Goal: Information Seeking & Learning: Check status

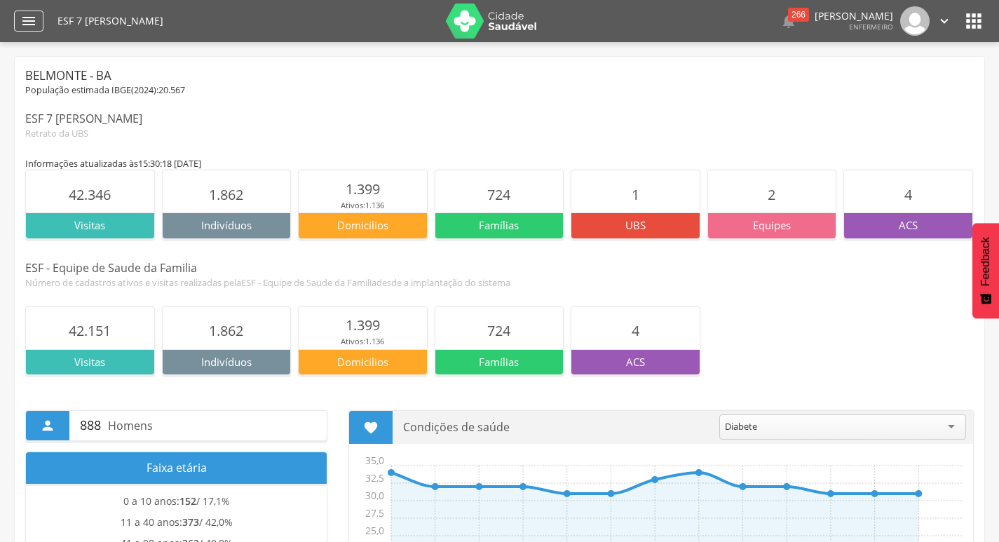
click at [35, 20] on icon "" at bounding box center [28, 21] width 17 height 17
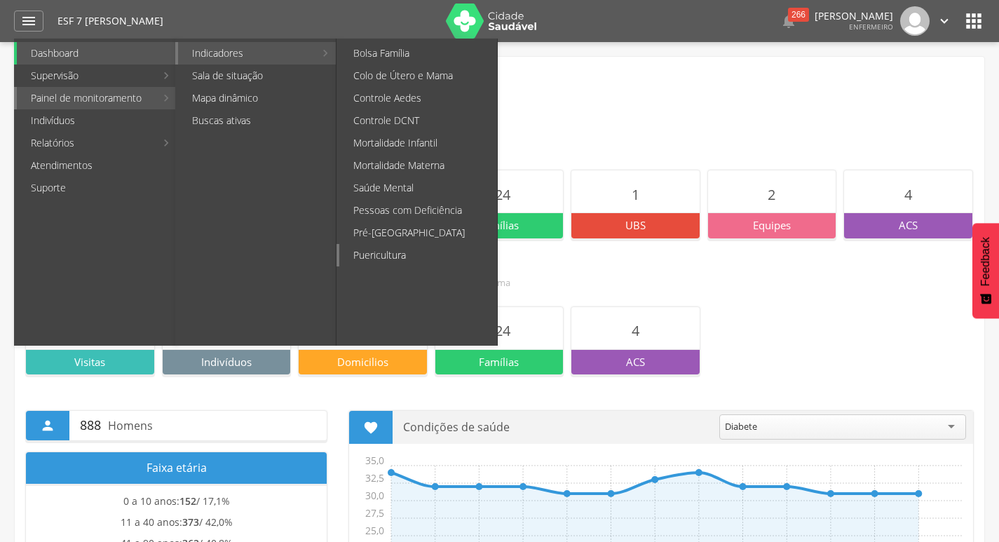
click at [396, 252] on link "Puericultura" at bounding box center [418, 255] width 158 height 22
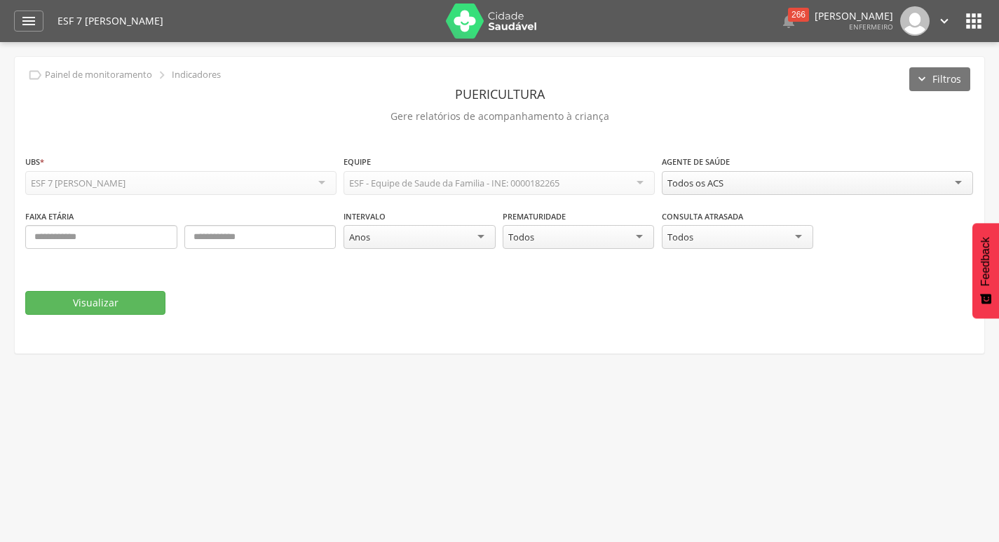
click at [769, 180] on div "Todos os ACS" at bounding box center [817, 183] width 311 height 24
click at [116, 309] on button "Visualizar" at bounding box center [95, 303] width 140 height 24
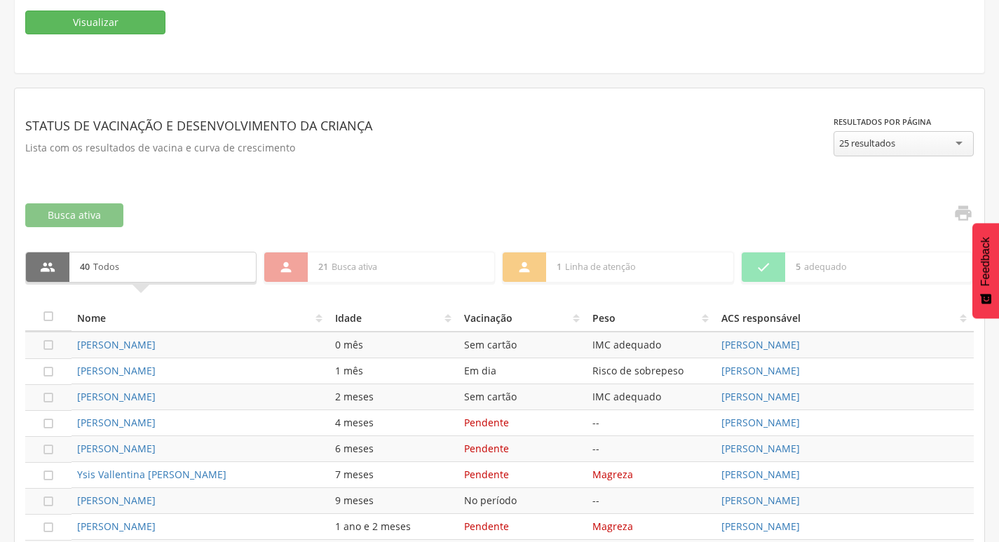
scroll to position [421, 0]
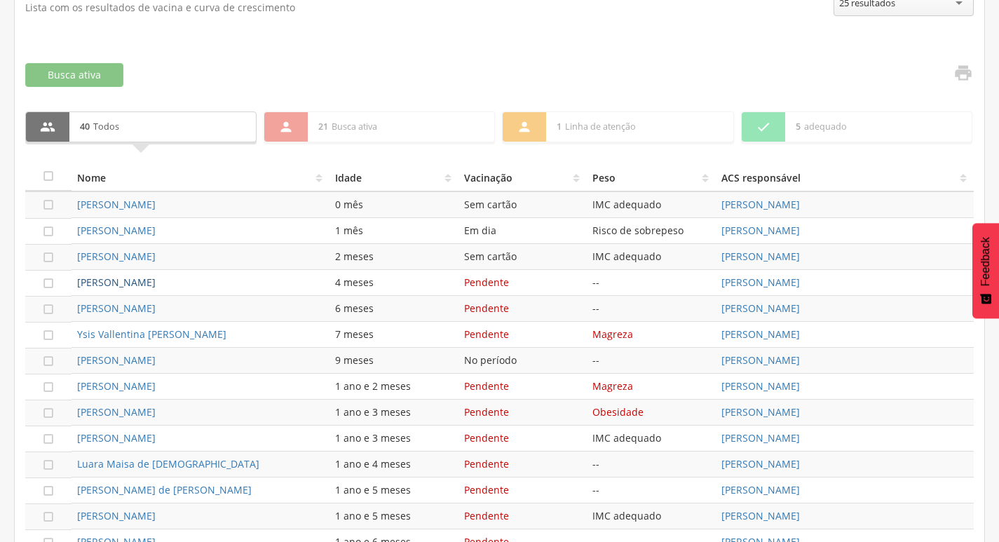
click at [156, 283] on link "[PERSON_NAME]" at bounding box center [116, 282] width 79 height 13
type input "**********"
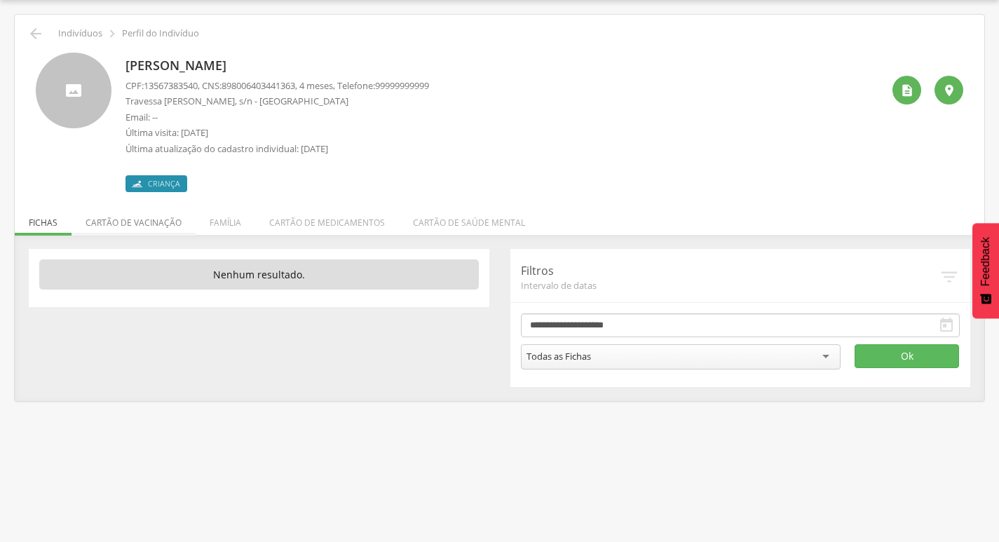
click at [167, 228] on li "Cartão de vacinação" at bounding box center [134, 219] width 124 height 33
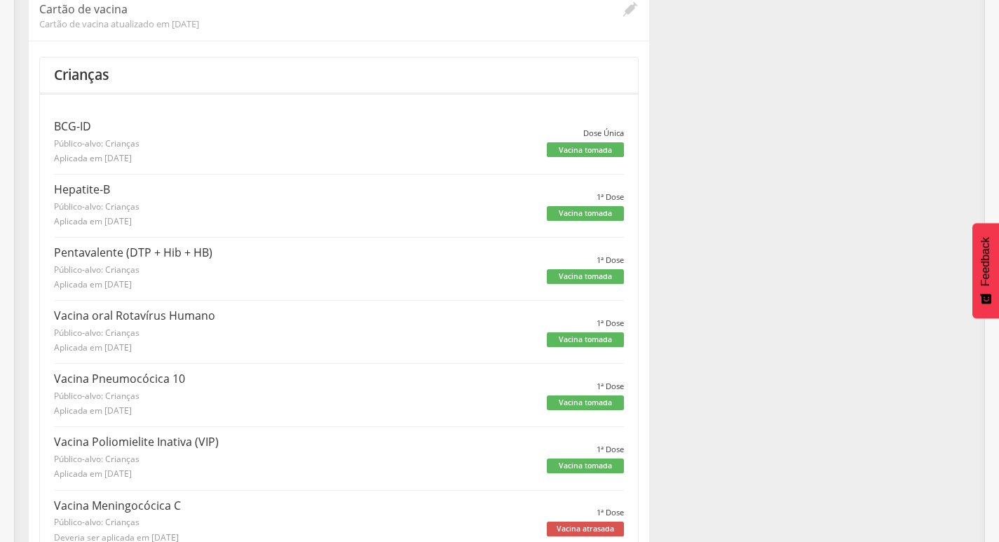
scroll to position [0, 0]
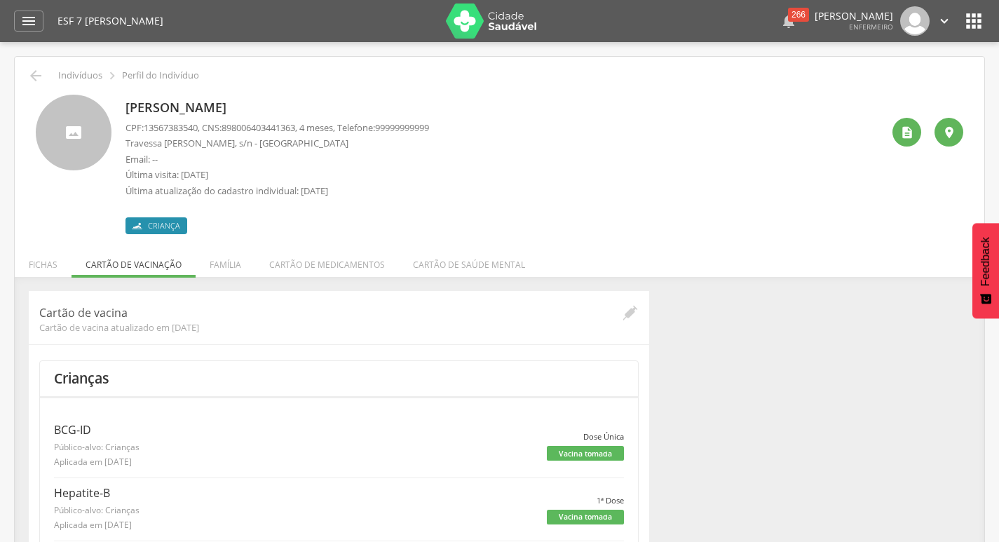
click at [788, 8] on div "266" at bounding box center [798, 15] width 21 height 14
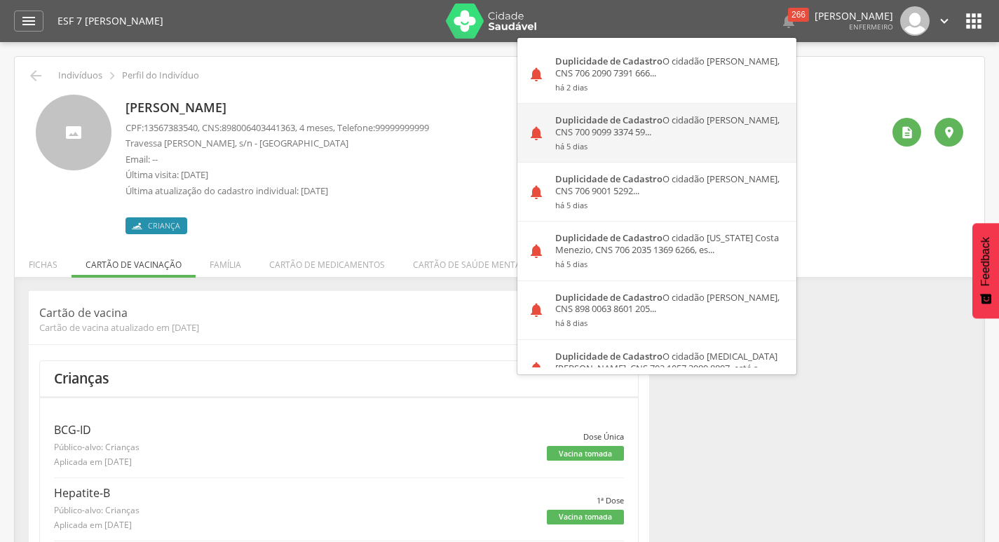
click at [602, 132] on div "Duplicidade de Cadastro O cidadão [PERSON_NAME], CNS 700 9099 3374 59... há 5 d…" at bounding box center [671, 133] width 252 height 58
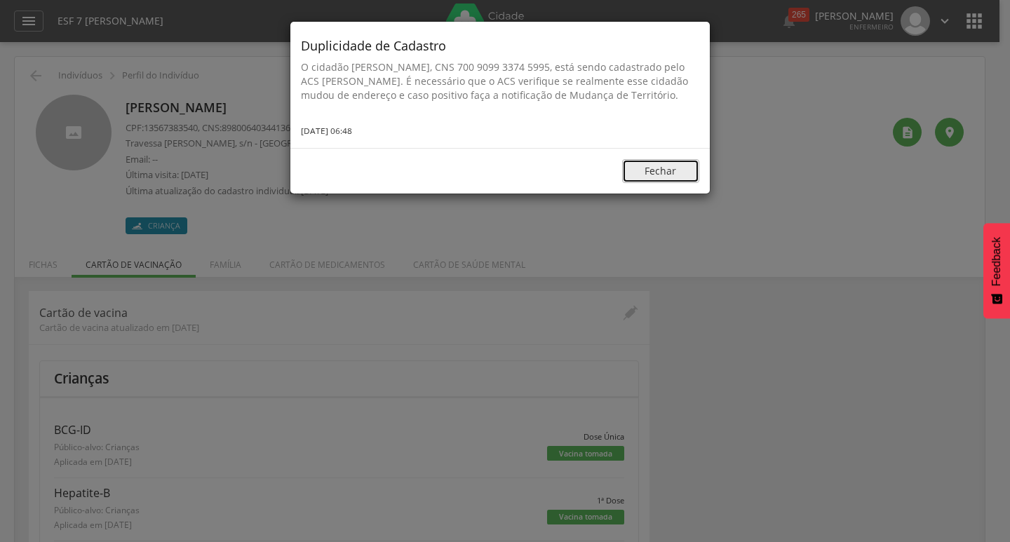
click at [649, 180] on button "Fechar" at bounding box center [660, 171] width 77 height 24
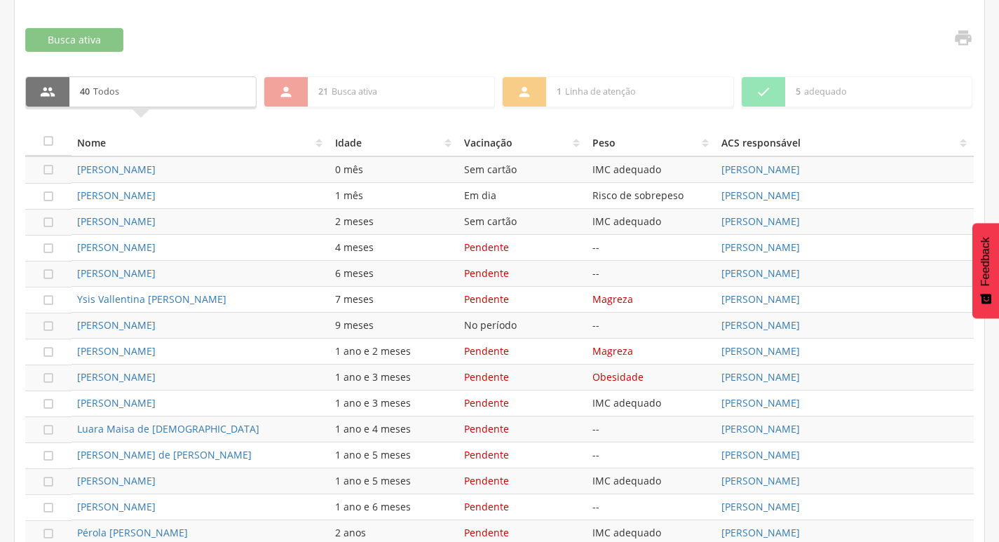
scroll to position [533, 0]
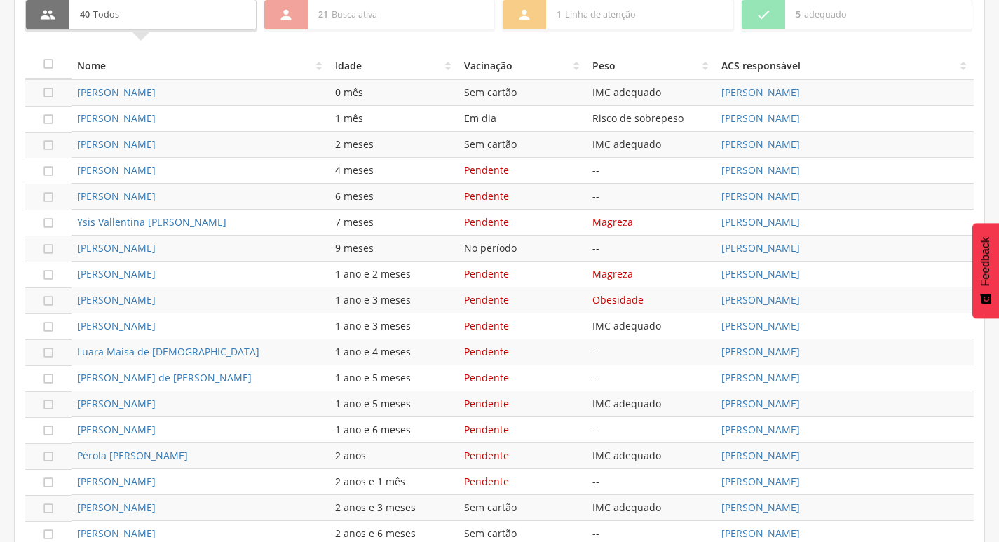
click at [227, 199] on div "[PERSON_NAME]" at bounding box center [200, 196] width 247 height 14
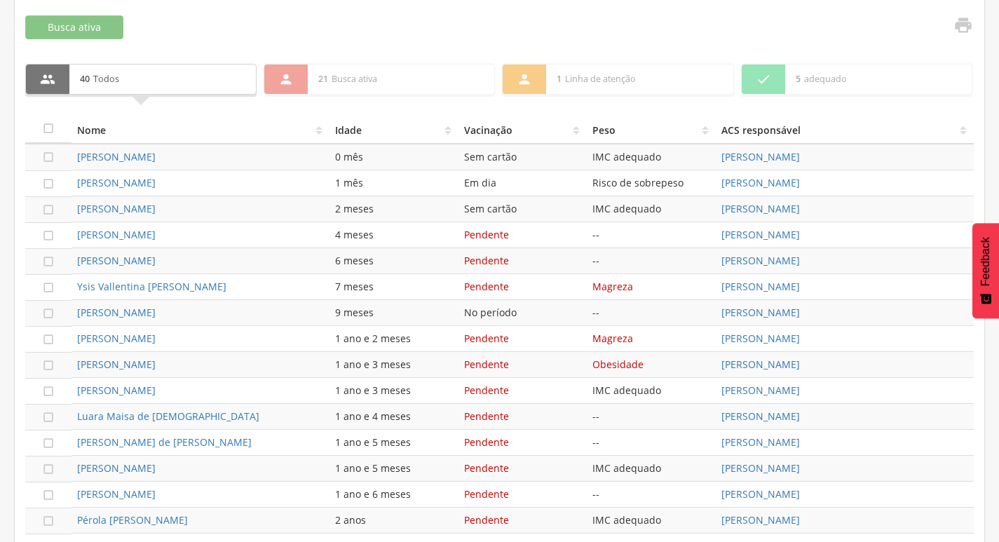
scroll to position [446, 0]
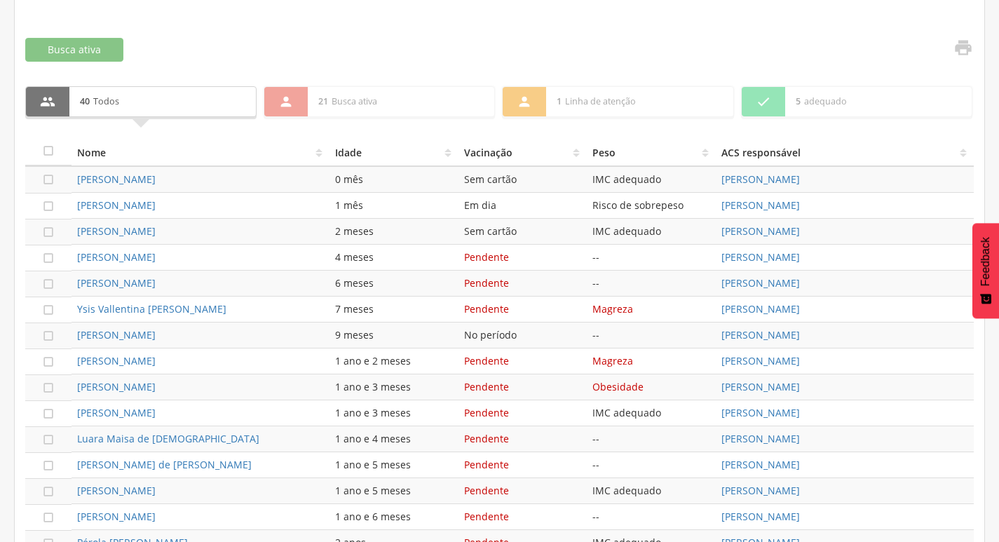
click at [285, 290] on div "[PERSON_NAME]" at bounding box center [200, 283] width 247 height 14
click at [131, 288] on link "[PERSON_NAME]" at bounding box center [116, 282] width 79 height 13
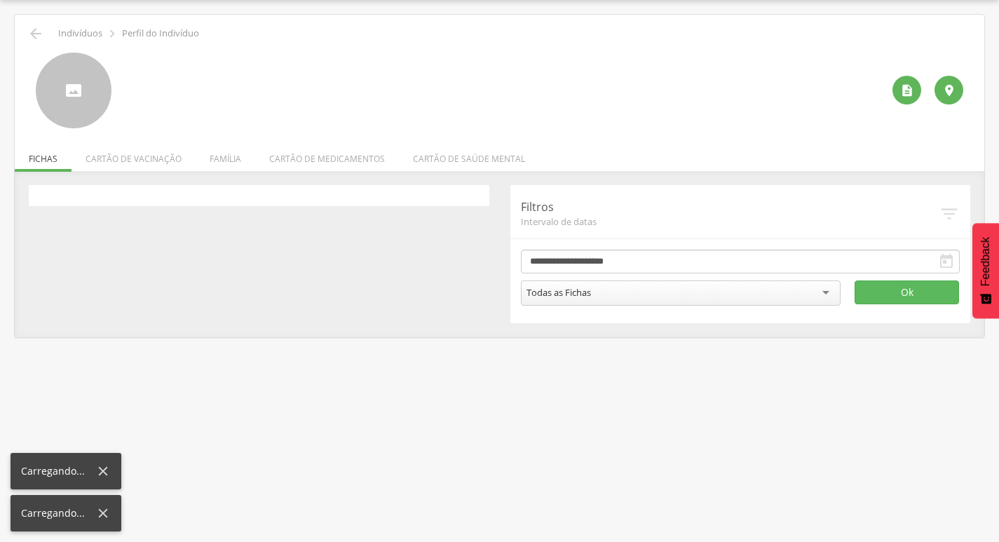
scroll to position [42, 0]
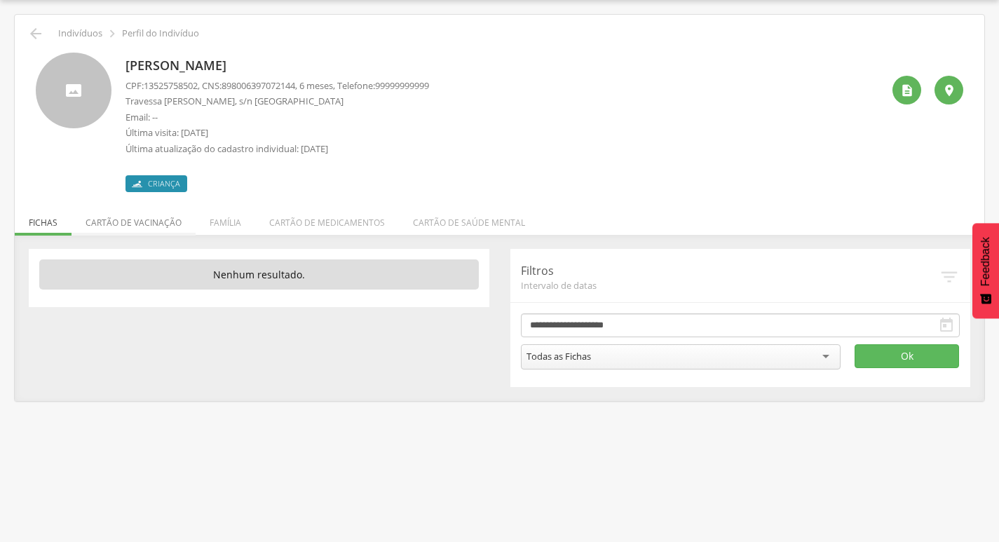
click at [144, 223] on li "Cartão de vacinação" at bounding box center [134, 219] width 124 height 33
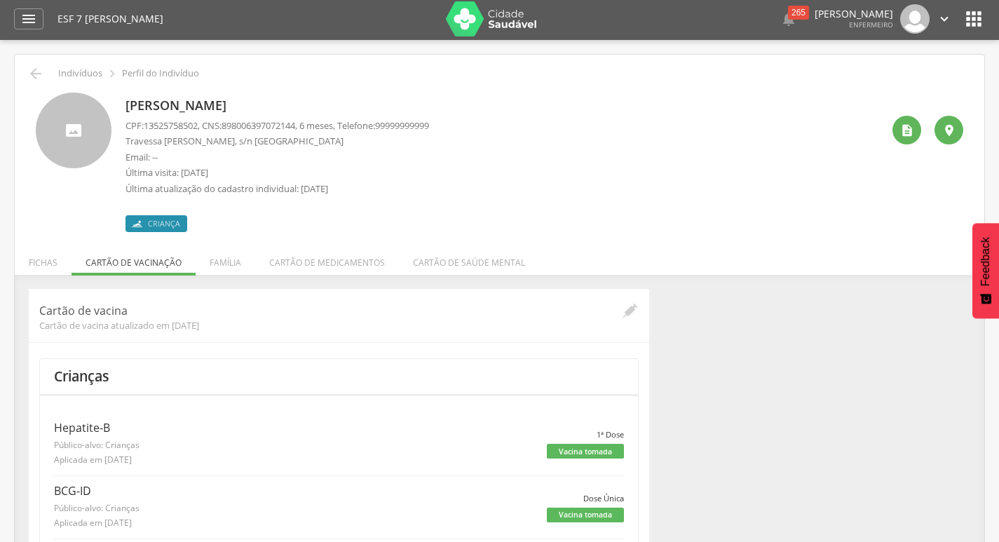
scroll to position [0, 0]
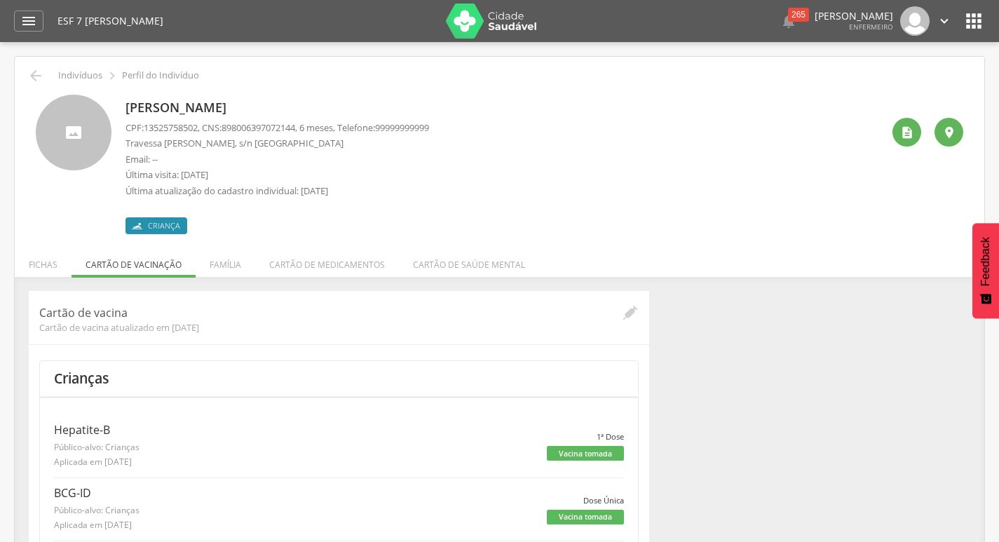
scroll to position [446, 0]
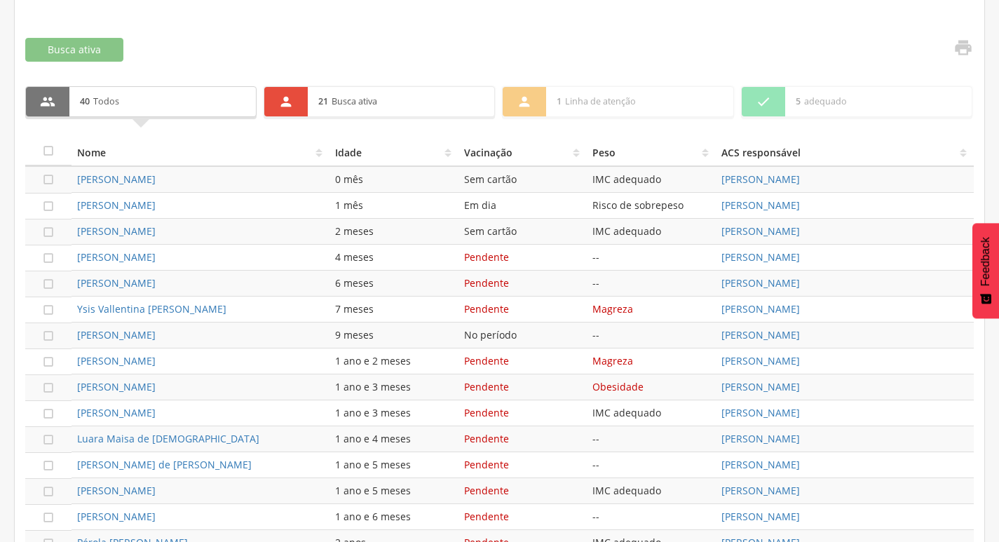
click at [388, 109] on p "21 Busca ativa" at bounding box center [400, 101] width 165 height 29
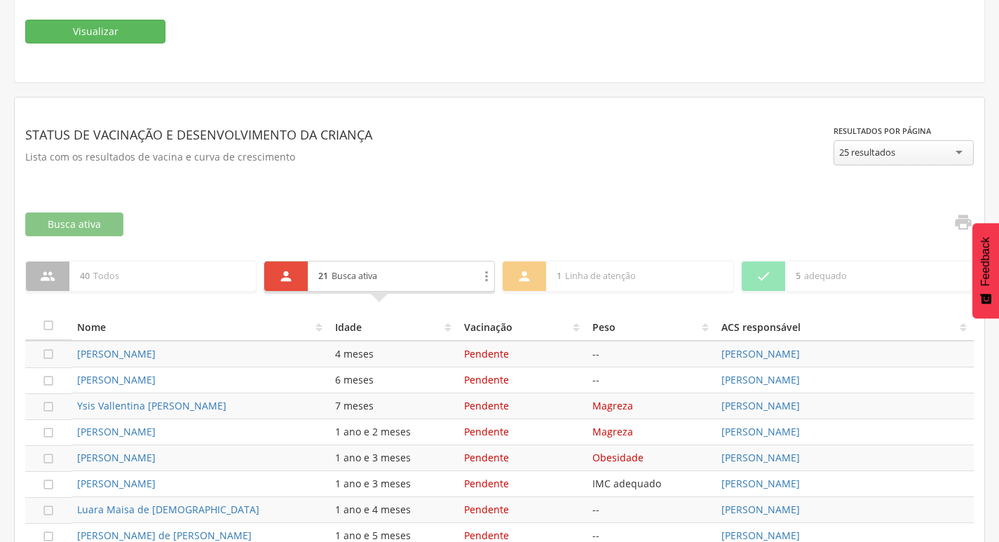
scroll to position [272, 0]
click at [287, 273] on icon "" at bounding box center [285, 275] width 15 height 15
drag, startPoint x: 370, startPoint y: 281, endPoint x: 461, endPoint y: 288, distance: 91.4
click at [373, 281] on p "21 Busca ativa" at bounding box center [393, 275] width 150 height 29
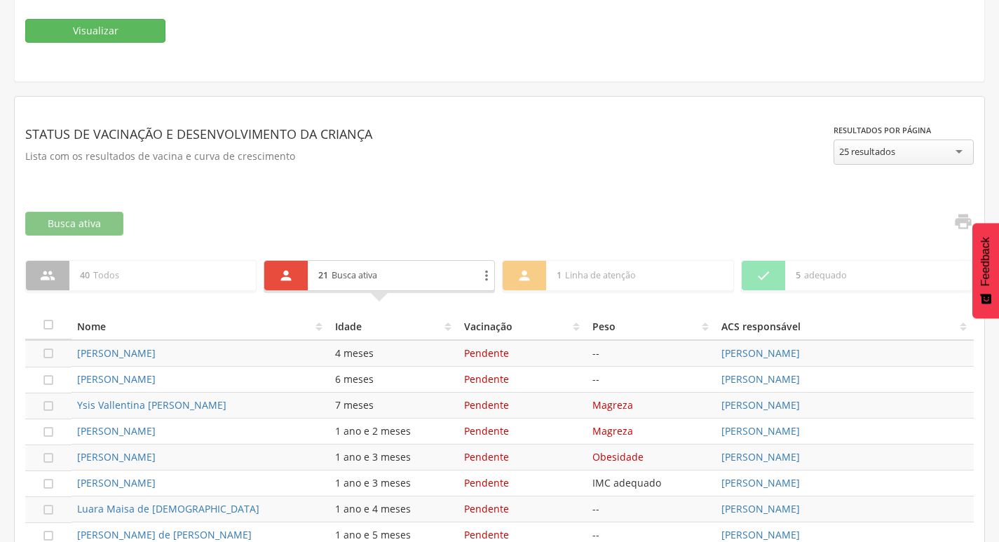
click at [488, 268] on icon "" at bounding box center [486, 275] width 15 height 15
click at [401, 320] on div at bounding box center [399, 322] width 13 height 13
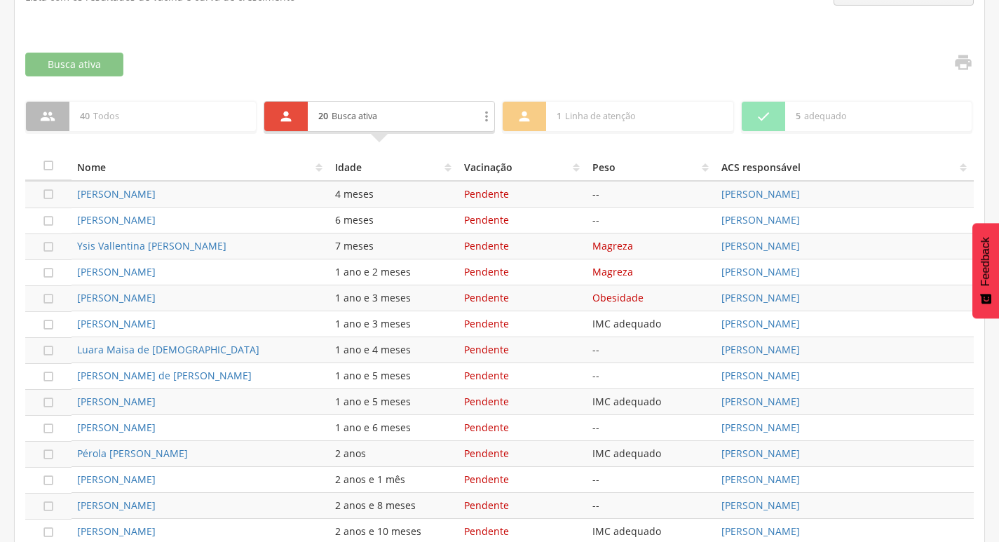
scroll to position [386, 0]
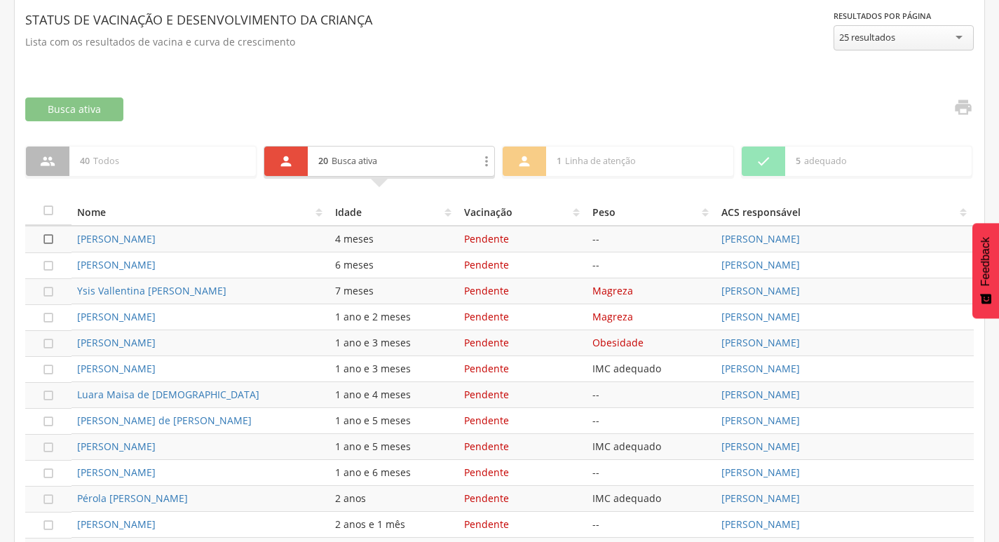
click at [48, 238] on icon "" at bounding box center [48, 239] width 14 height 14
click at [48, 271] on icon "" at bounding box center [48, 266] width 14 height 14
click at [53, 289] on icon "" at bounding box center [48, 292] width 14 height 14
click at [49, 320] on icon "" at bounding box center [48, 318] width 14 height 14
click at [51, 343] on icon "" at bounding box center [48, 344] width 14 height 14
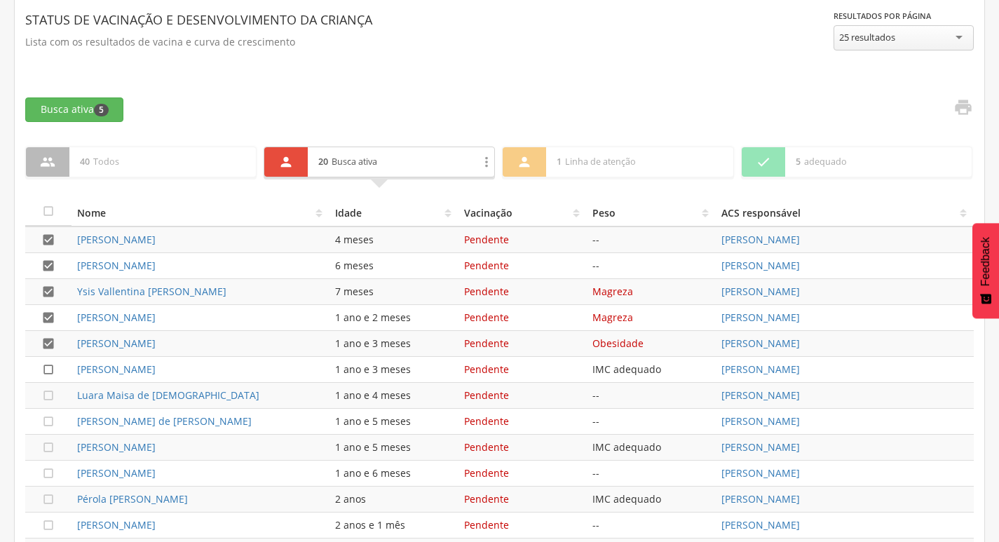
click at [50, 369] on icon "" at bounding box center [48, 370] width 14 height 14
click at [48, 393] on icon "" at bounding box center [48, 395] width 14 height 14
click at [48, 425] on icon "" at bounding box center [48, 421] width 14 height 14
click at [48, 449] on icon "" at bounding box center [48, 447] width 14 height 14
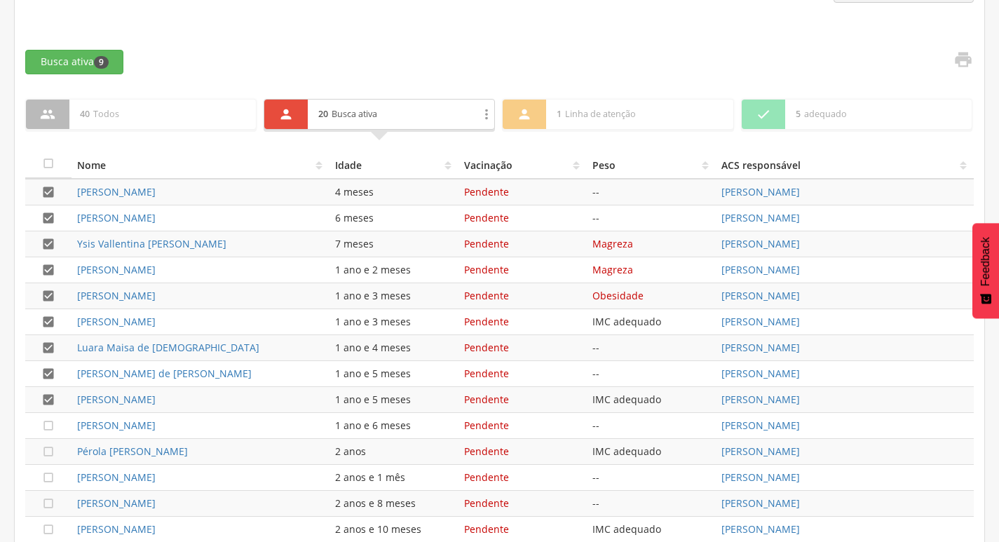
scroll to position [457, 0]
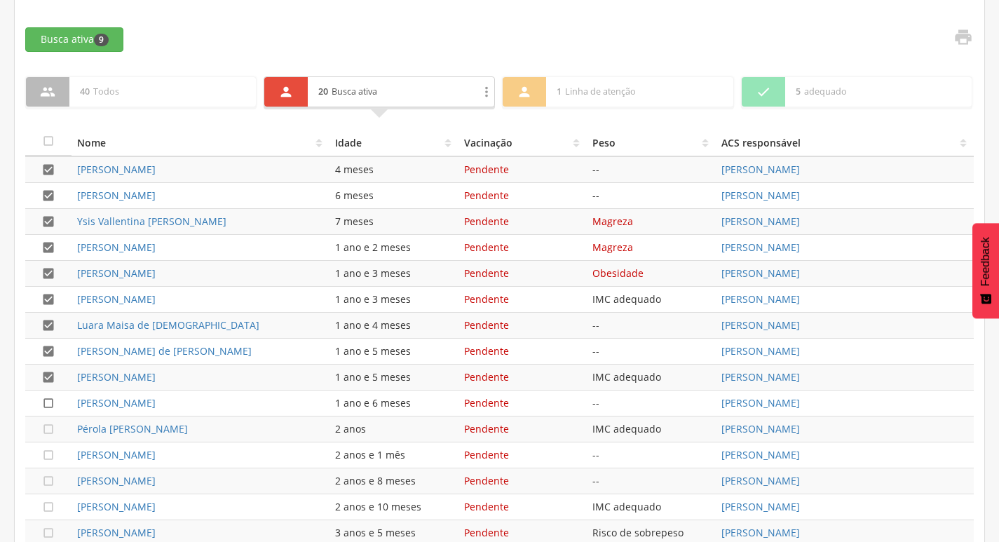
click at [48, 403] on icon "" at bounding box center [48, 403] width 14 height 14
click at [48, 425] on icon "" at bounding box center [48, 429] width 14 height 14
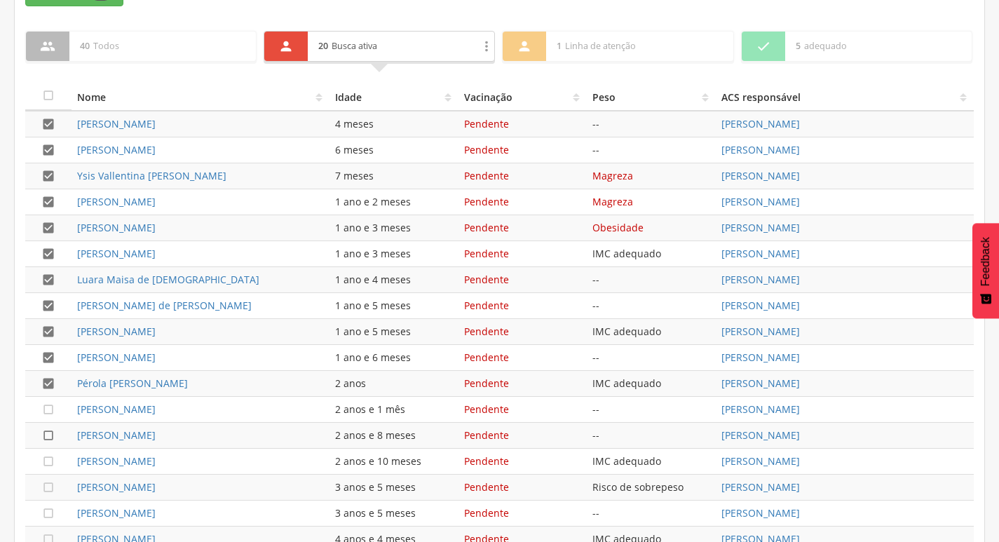
scroll to position [527, 0]
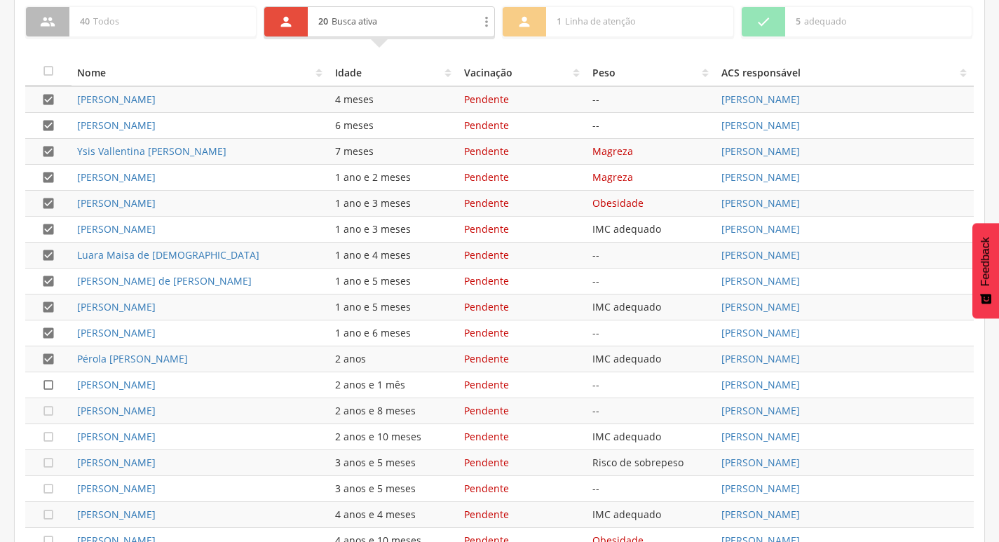
click at [50, 391] on icon "" at bounding box center [48, 385] width 14 height 14
click at [50, 414] on icon "" at bounding box center [48, 411] width 14 height 14
drag, startPoint x: 49, startPoint y: 433, endPoint x: 51, endPoint y: 459, distance: 26.7
click at [49, 433] on icon "" at bounding box center [48, 437] width 14 height 14
click at [51, 464] on icon "" at bounding box center [48, 463] width 14 height 14
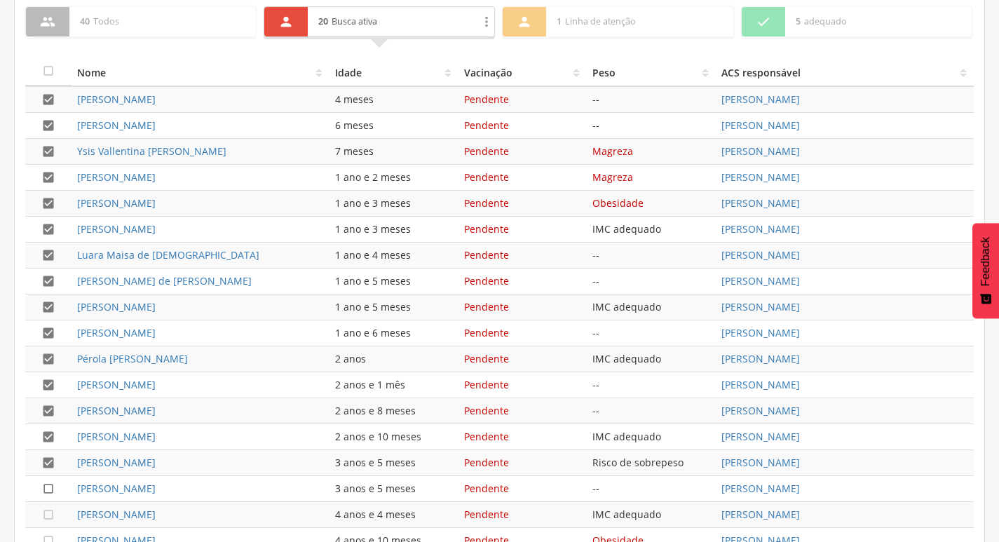
click at [48, 485] on icon "" at bounding box center [48, 489] width 14 height 14
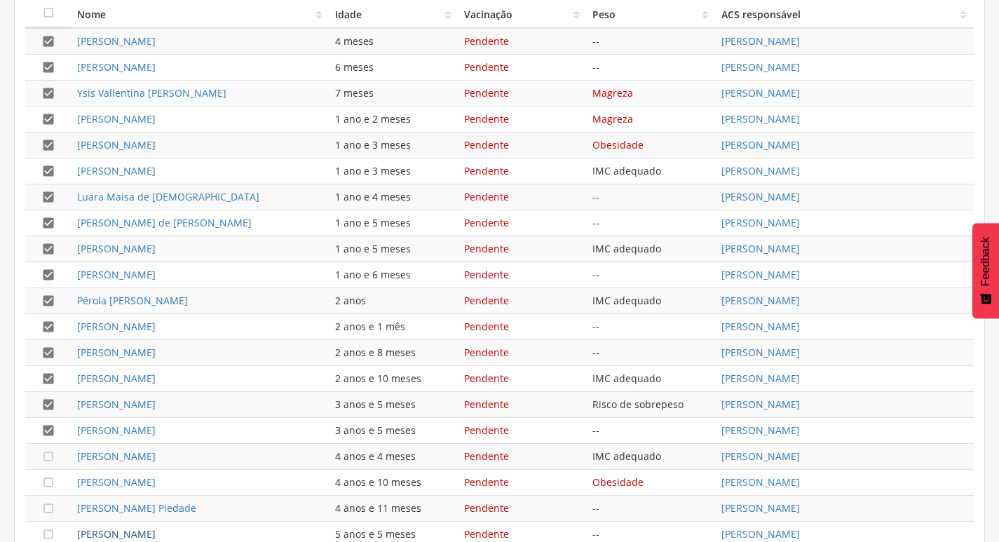
scroll to position [667, 0]
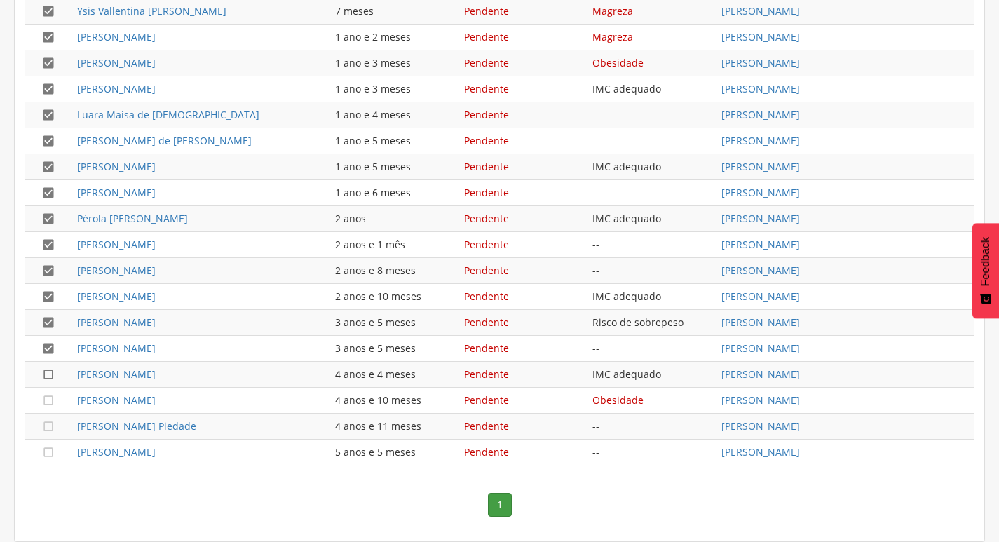
click at [50, 375] on icon "" at bounding box center [48, 374] width 14 height 14
click at [48, 405] on icon "" at bounding box center [48, 400] width 14 height 14
click at [46, 425] on icon "" at bounding box center [48, 426] width 14 height 14
click at [48, 453] on icon "" at bounding box center [48, 452] width 14 height 14
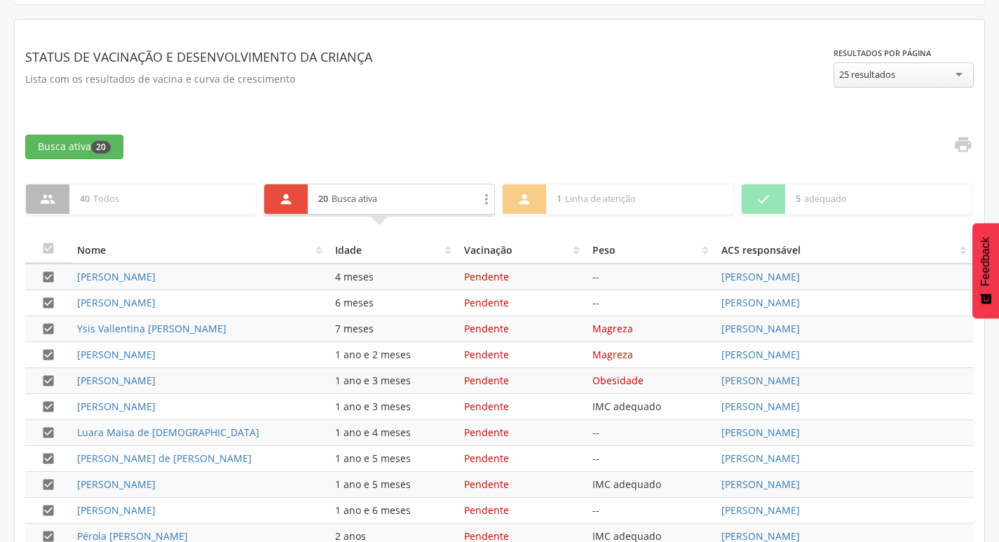
scroll to position [176, 0]
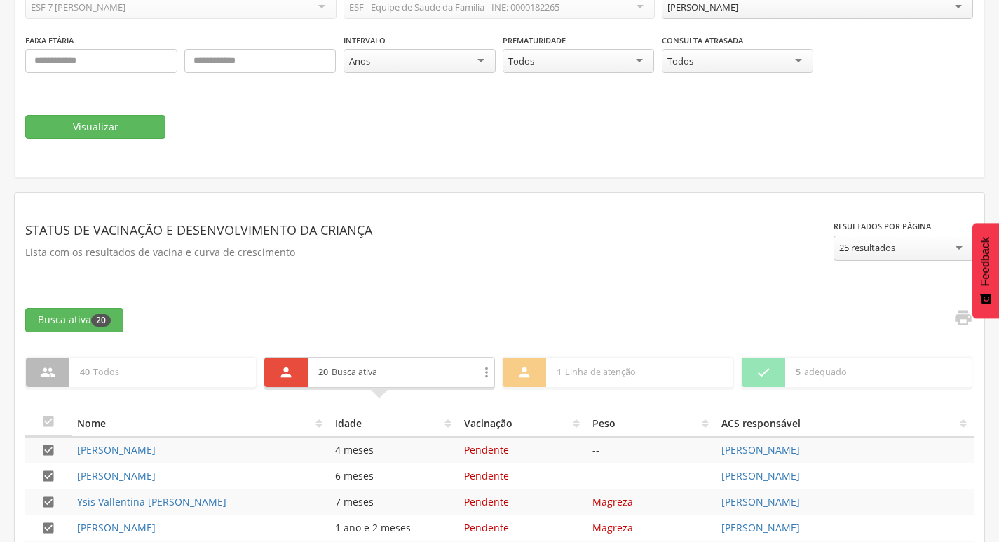
click at [273, 367] on div "" at bounding box center [285, 372] width 43 height 29
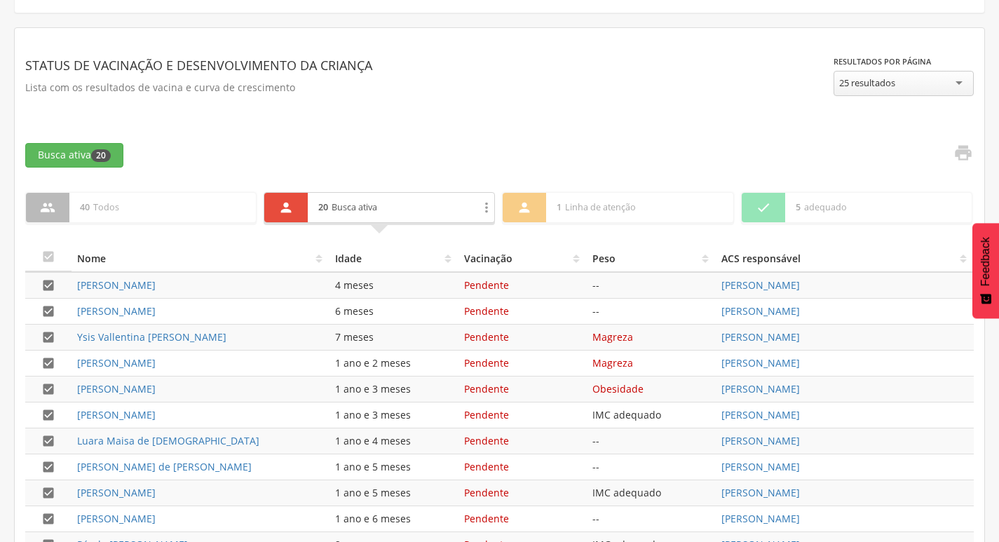
scroll to position [316, 0]
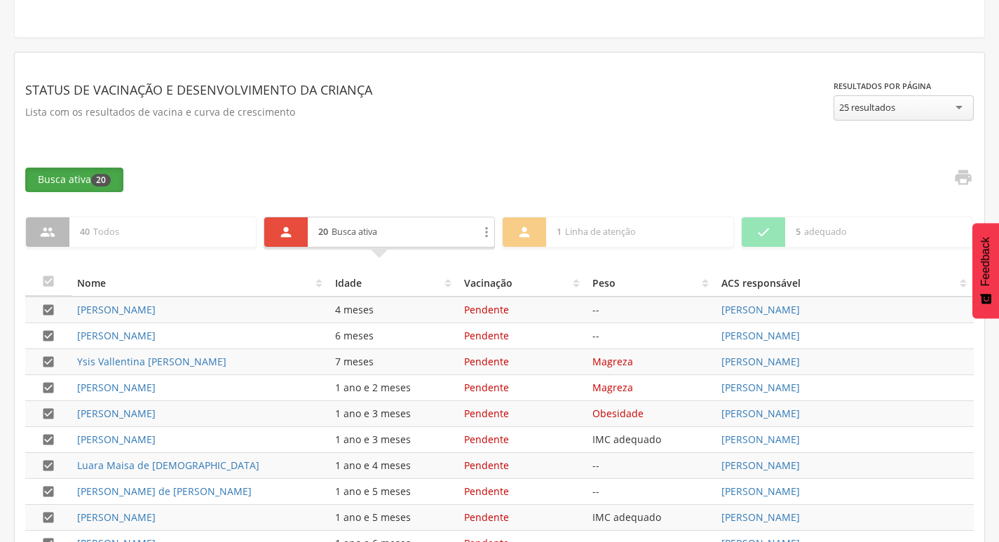
click at [72, 179] on button "Busca ativa 20" at bounding box center [74, 180] width 98 height 24
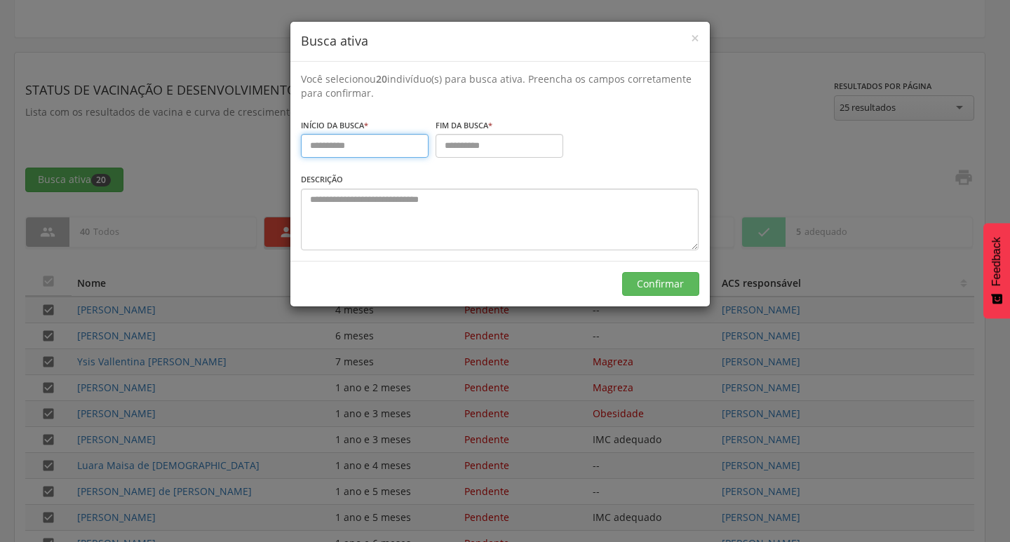
click at [304, 142] on input "text" at bounding box center [365, 146] width 128 height 24
type input "**********"
click at [442, 147] on input "text" at bounding box center [499, 146] width 128 height 24
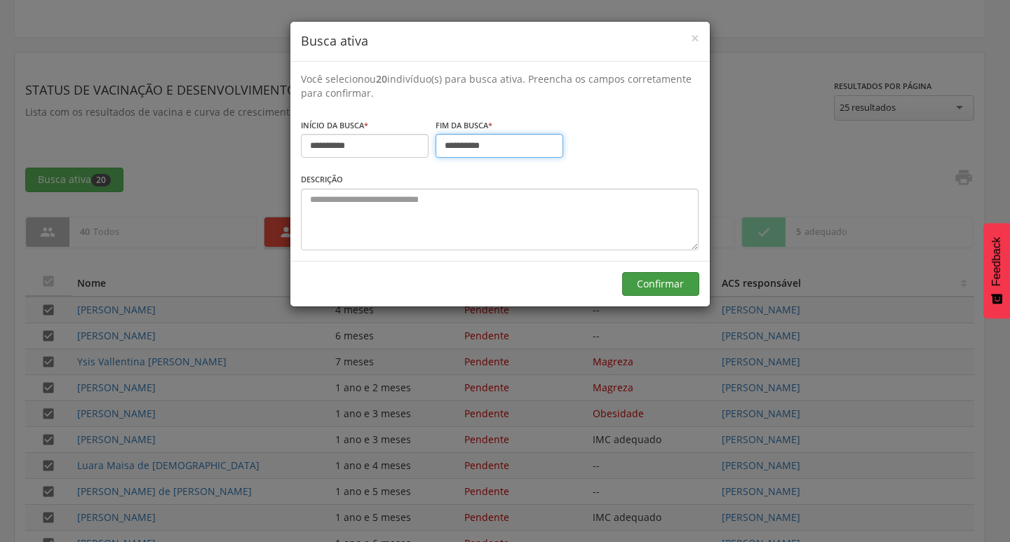
type input "**********"
click at [658, 290] on button "Confirmar" at bounding box center [660, 284] width 77 height 24
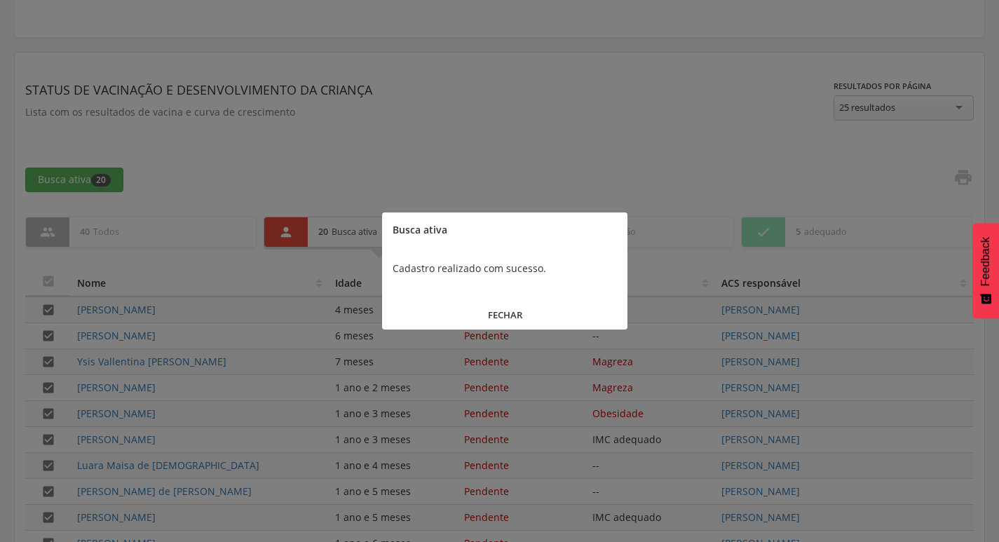
click at [499, 313] on button "FECHAR" at bounding box center [504, 315] width 245 height 30
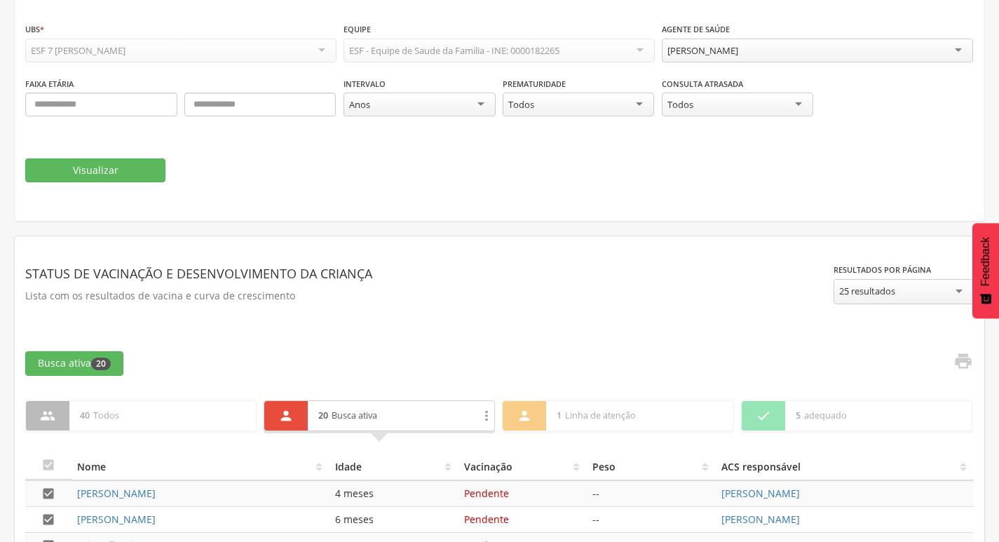
scroll to position [106, 0]
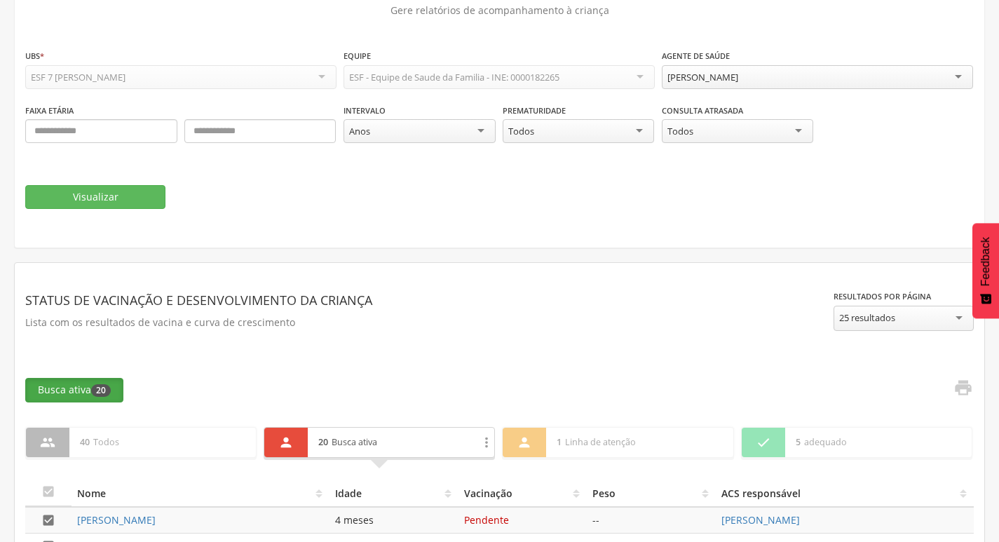
click at [61, 386] on button "Busca ativa 20" at bounding box center [74, 390] width 98 height 24
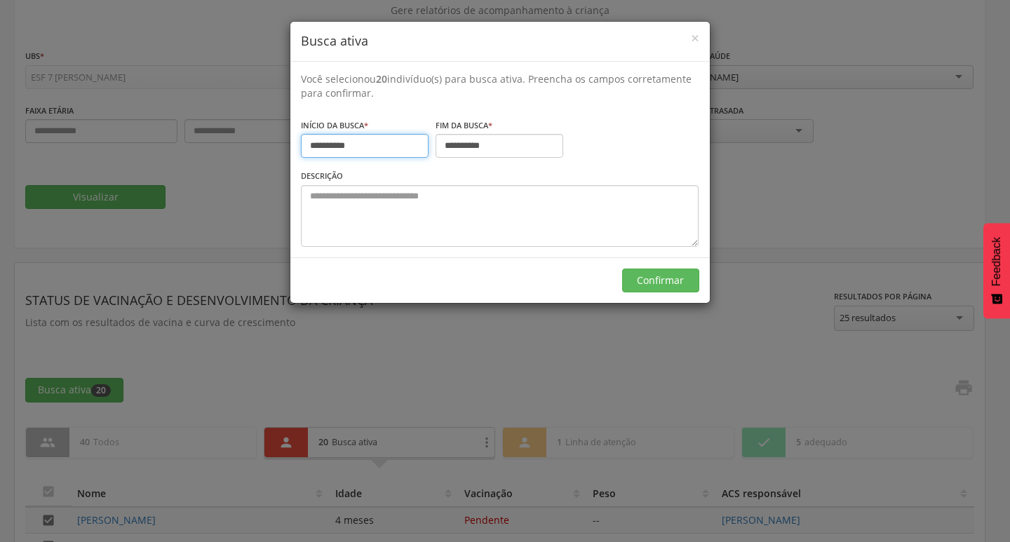
click at [309, 141] on input "**********" at bounding box center [365, 146] width 128 height 24
type input "**********"
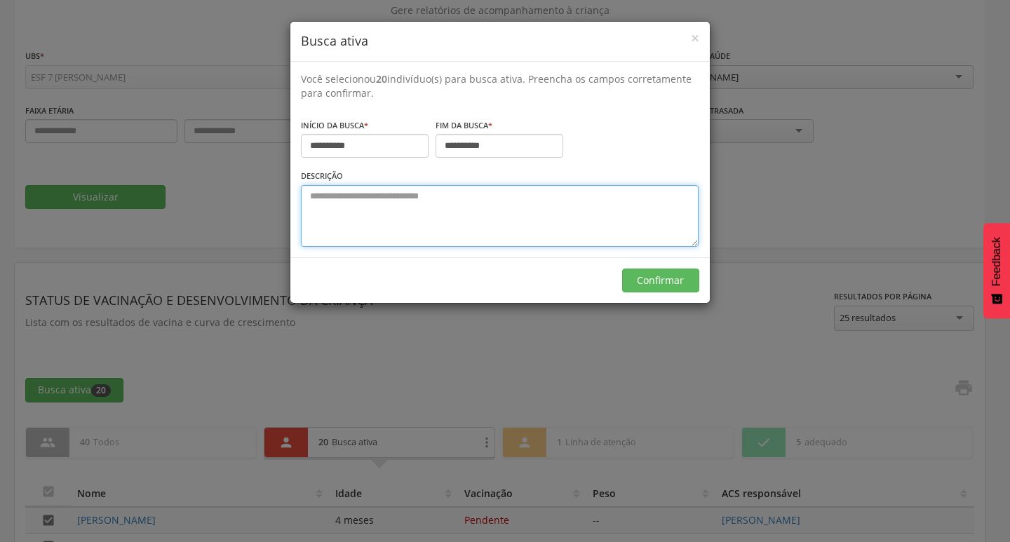
click at [338, 216] on textarea at bounding box center [500, 216] width 398 height 62
type textarea "**********"
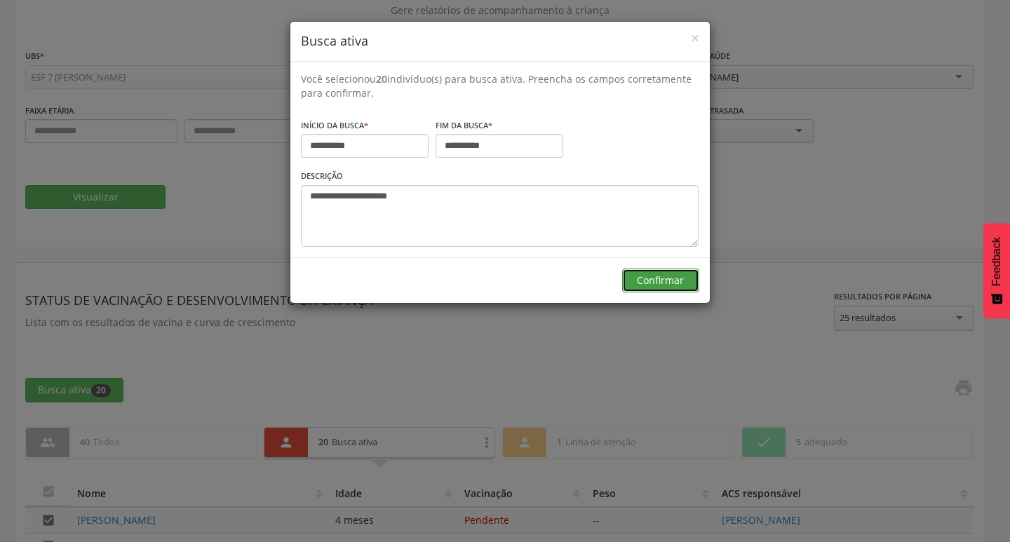
click at [656, 281] on button "Confirmar" at bounding box center [660, 281] width 77 height 24
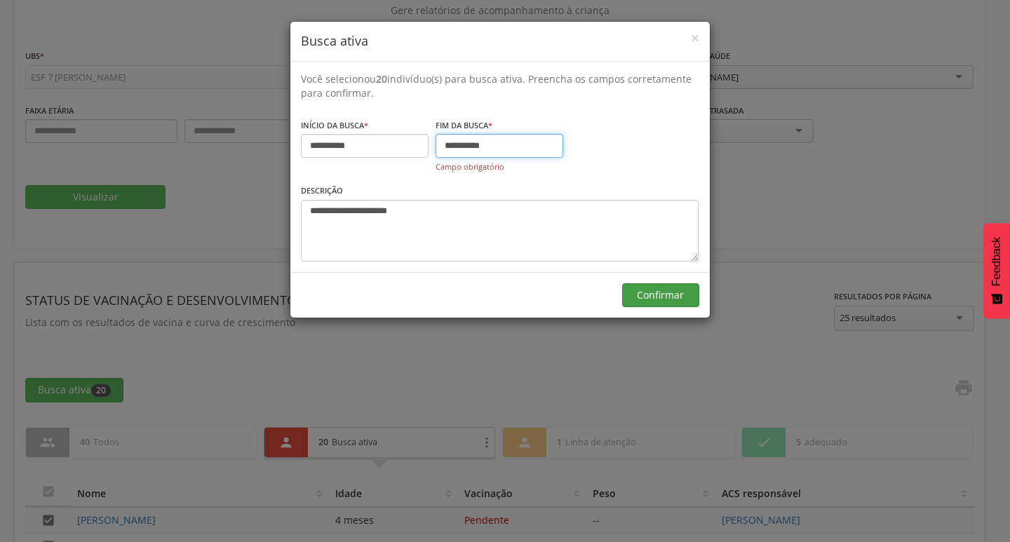
type input "**********"
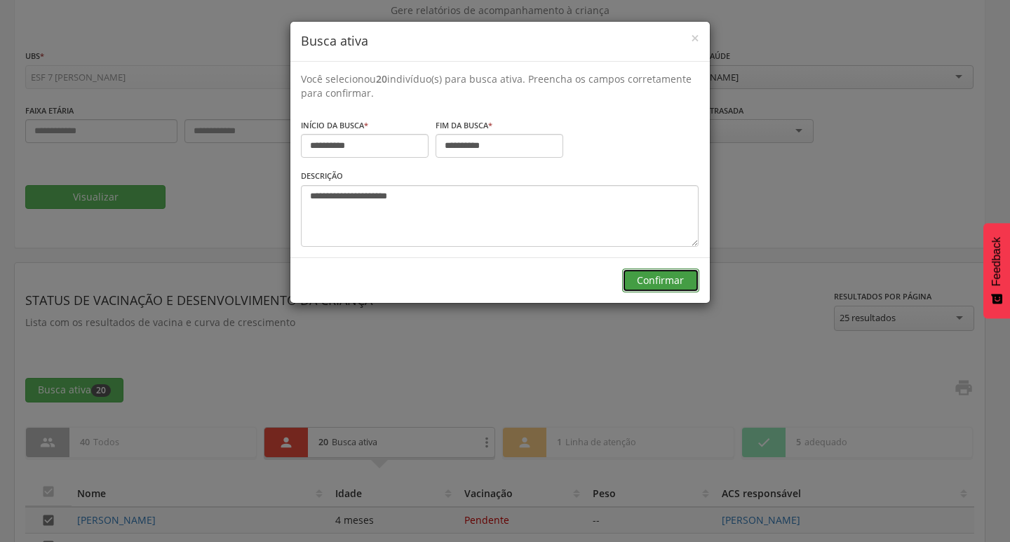
click at [658, 299] on div "Confirmar" at bounding box center [499, 280] width 419 height 46
click at [647, 280] on button "Confirmar" at bounding box center [660, 281] width 77 height 24
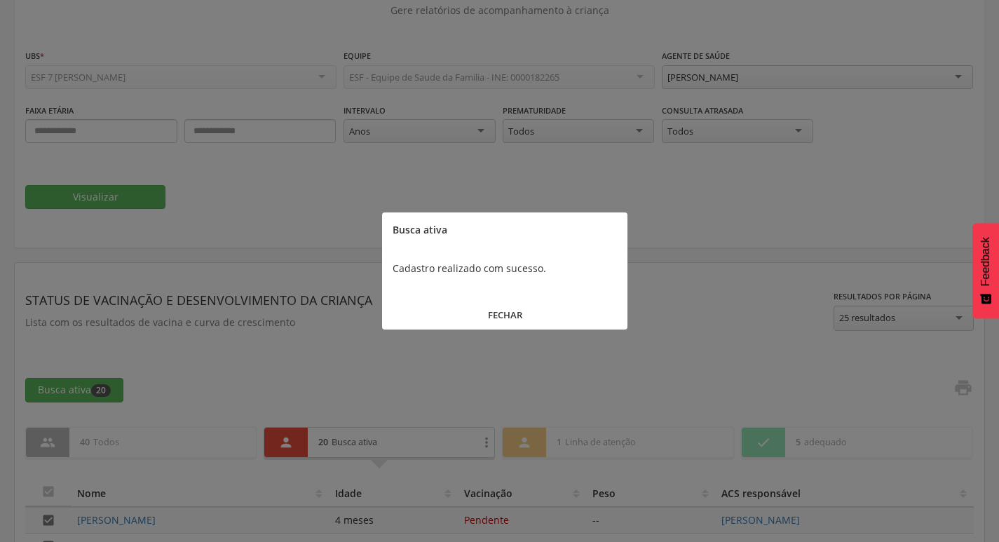
click at [501, 313] on button "FECHAR" at bounding box center [504, 315] width 245 height 30
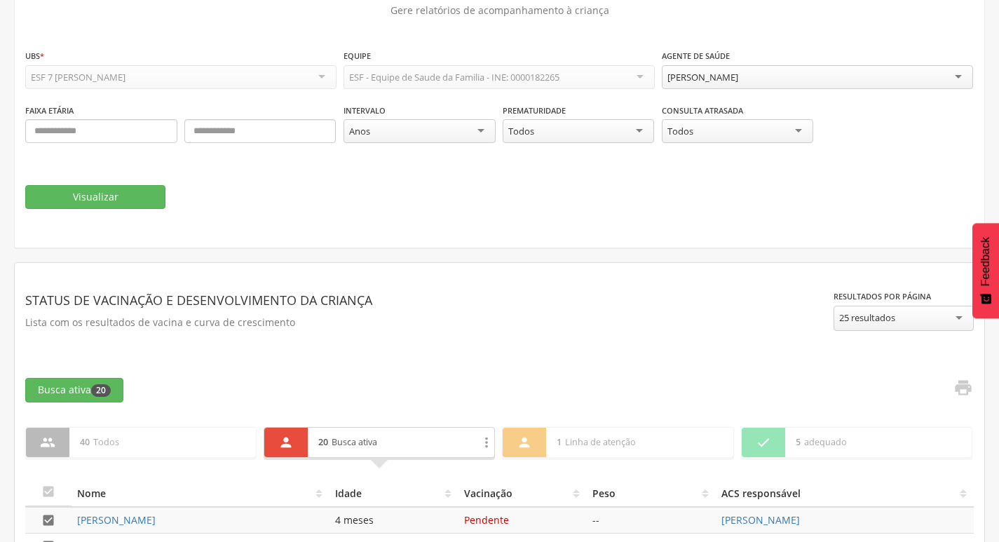
scroll to position [0, 0]
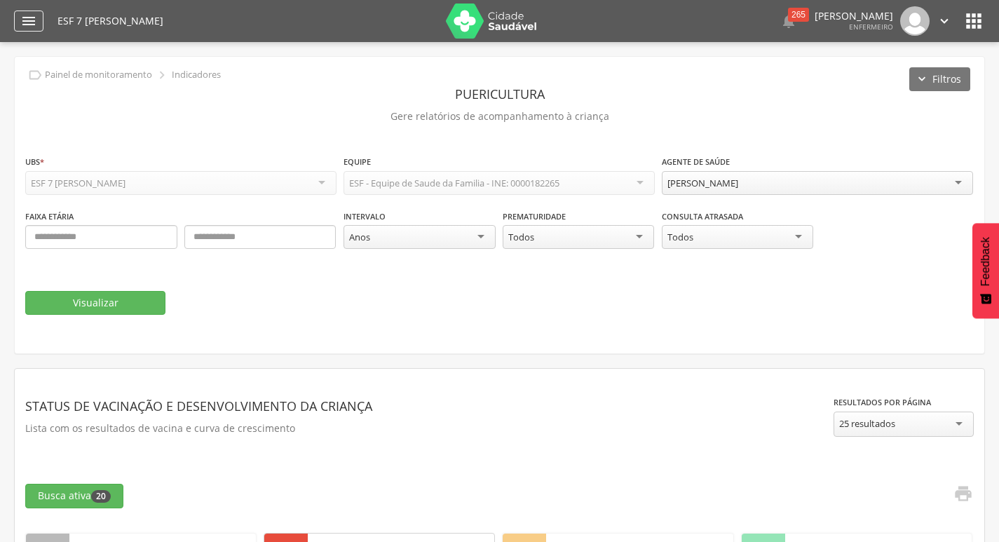
click at [18, 18] on div "" at bounding box center [28, 21] width 29 height 21
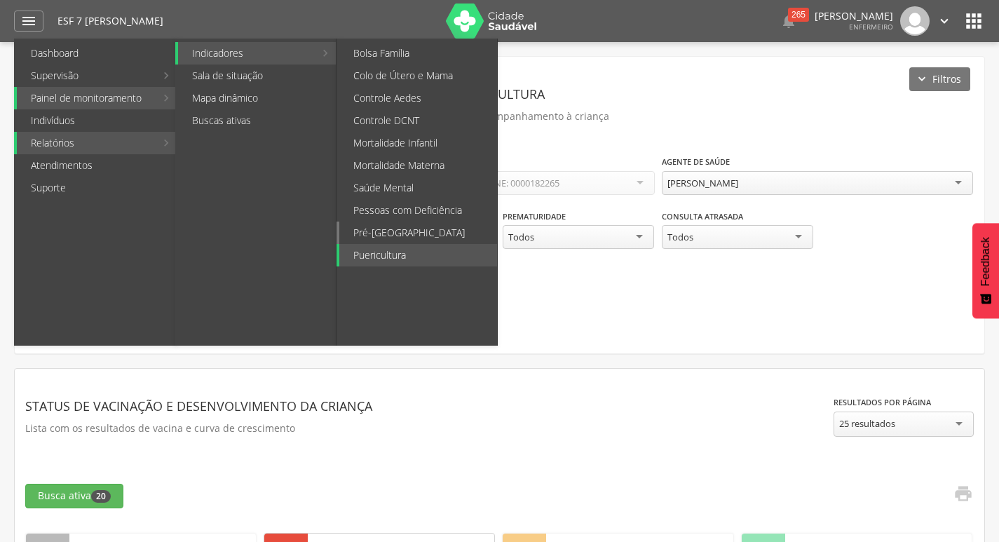
click at [393, 231] on link "Pré-[GEOGRAPHIC_DATA]" at bounding box center [418, 233] width 158 height 22
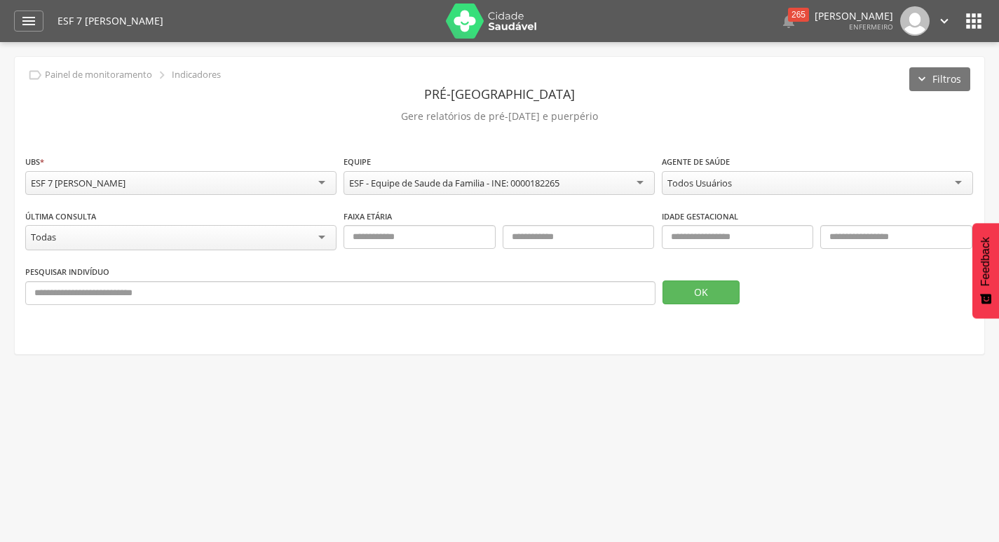
click at [726, 173] on div "Todos Usuários" at bounding box center [817, 183] width 311 height 24
click at [708, 300] on button "OK" at bounding box center [701, 293] width 77 height 24
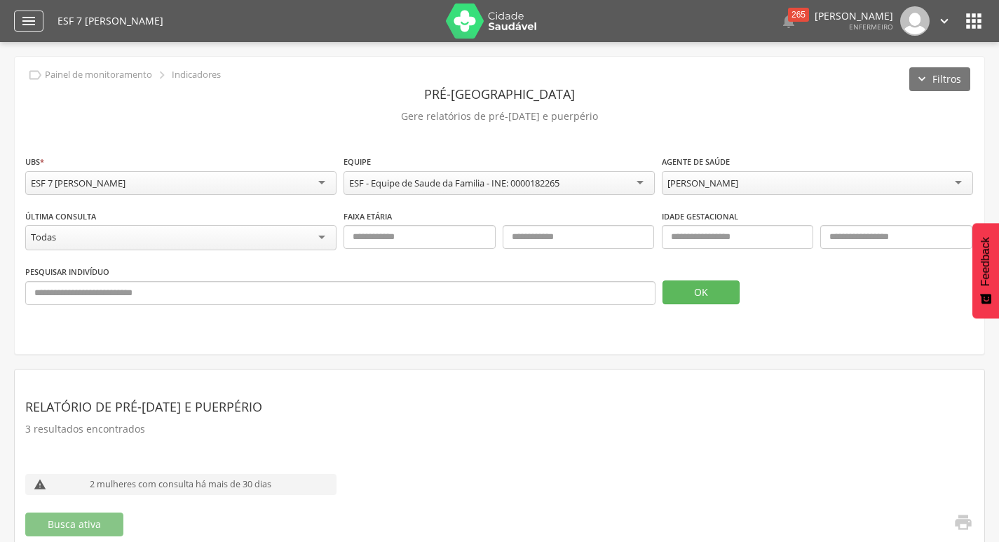
click at [22, 18] on icon "" at bounding box center [28, 21] width 17 height 17
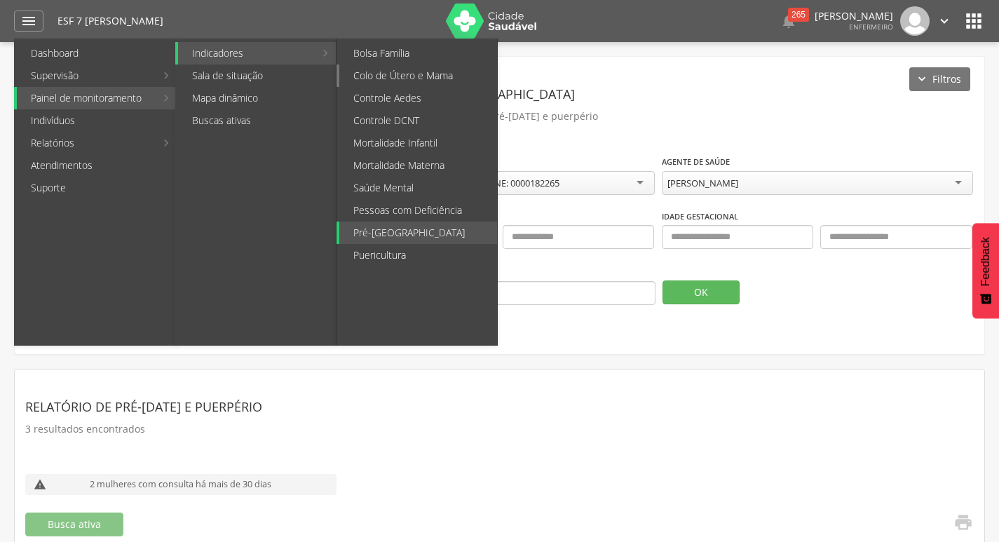
click at [388, 74] on link "Colo de Útero e Mama" at bounding box center [418, 76] width 158 height 22
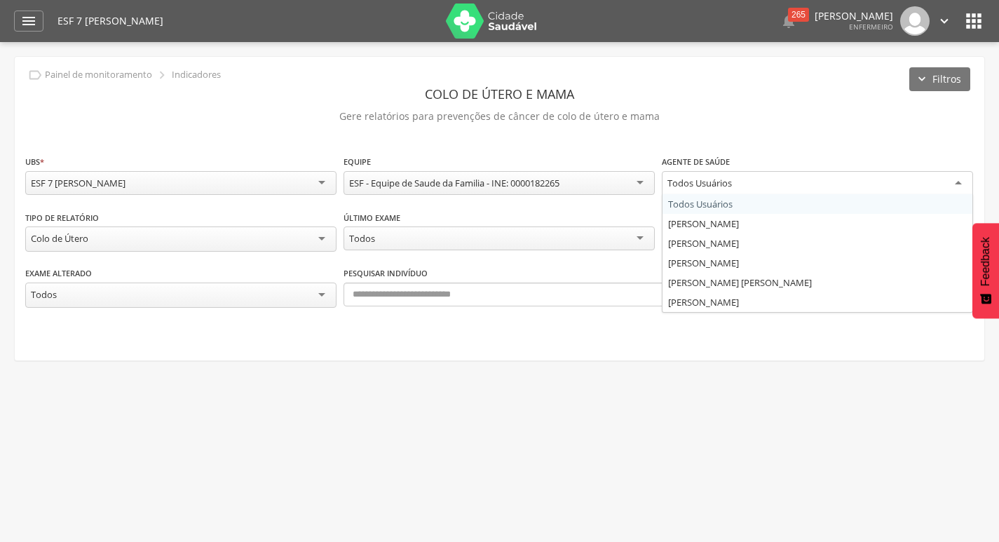
click at [710, 184] on div "Todos Usuários" at bounding box center [700, 183] width 65 height 13
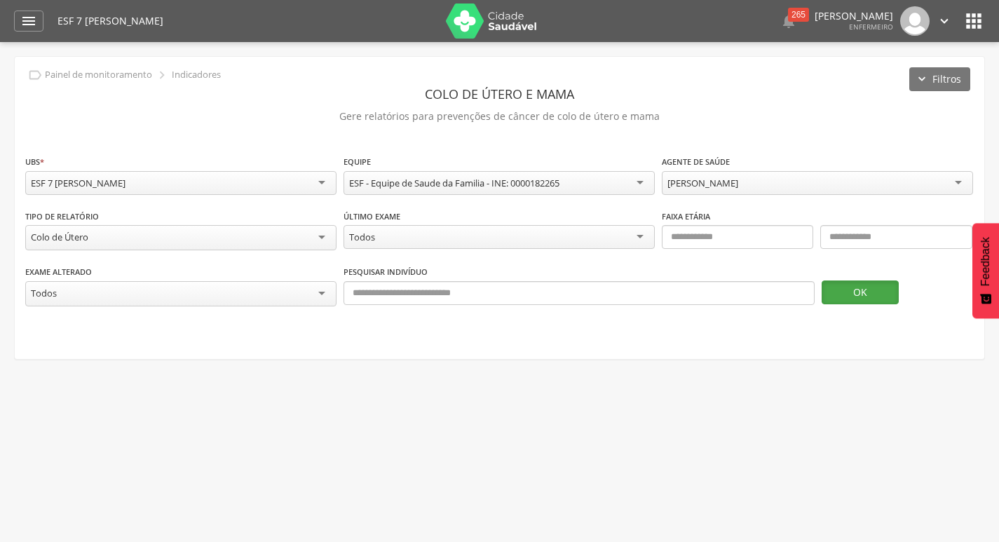
click at [868, 296] on button "OK" at bounding box center [860, 293] width 77 height 24
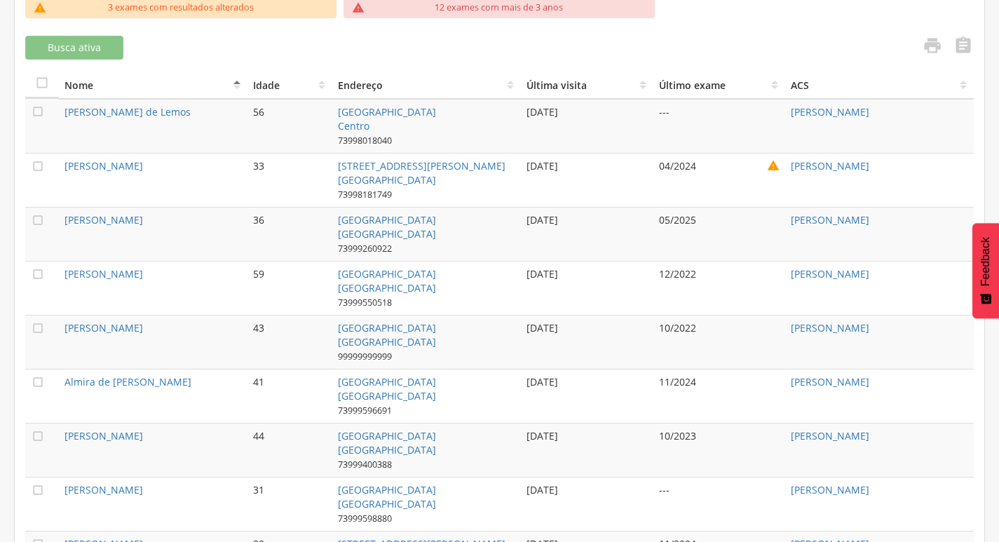
scroll to position [481, 0]
click at [133, 107] on link "[PERSON_NAME] de Lemos" at bounding box center [128, 112] width 126 height 13
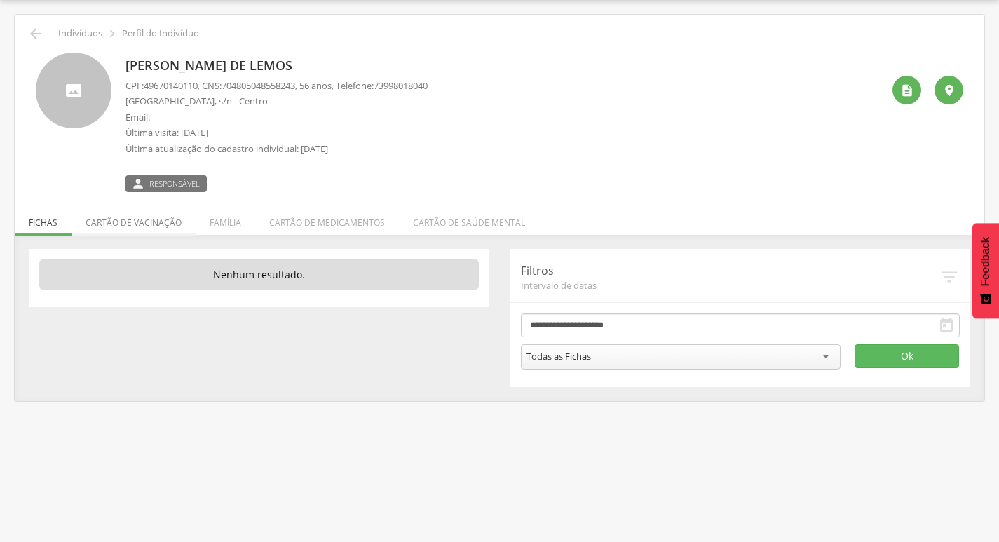
click at [140, 224] on li "Cartão de vacinação" at bounding box center [134, 219] width 124 height 33
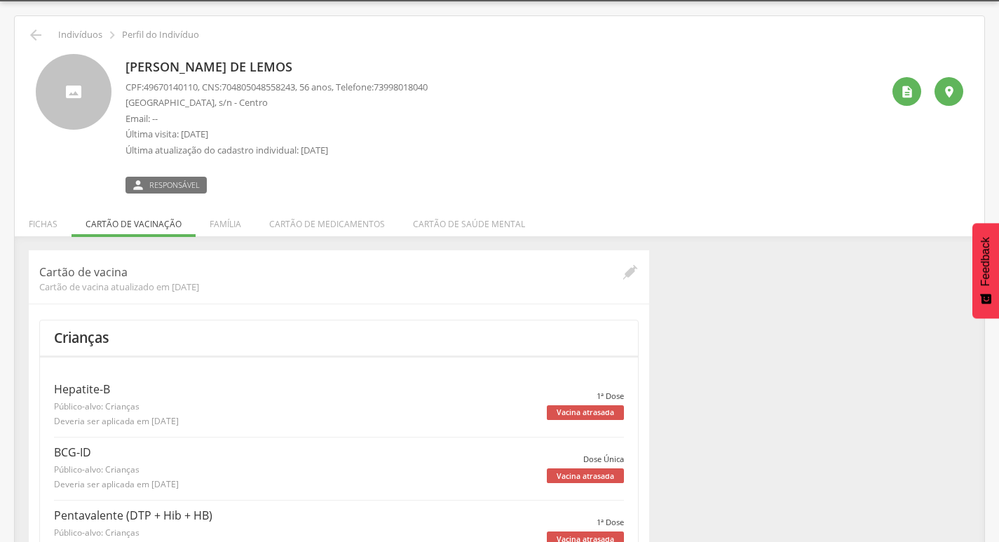
scroll to position [0, 0]
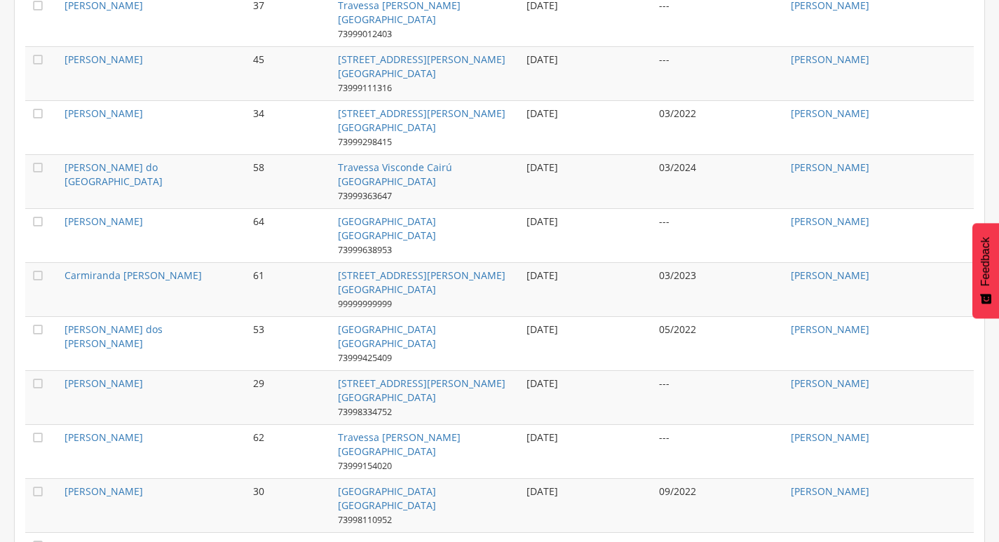
scroll to position [1463, 0]
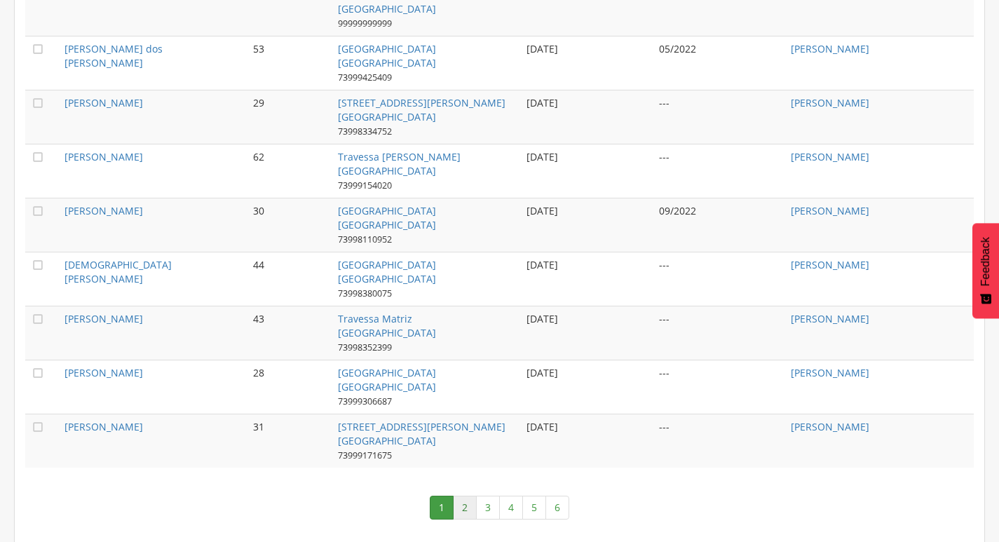
click at [468, 501] on link "2" at bounding box center [465, 508] width 24 height 24
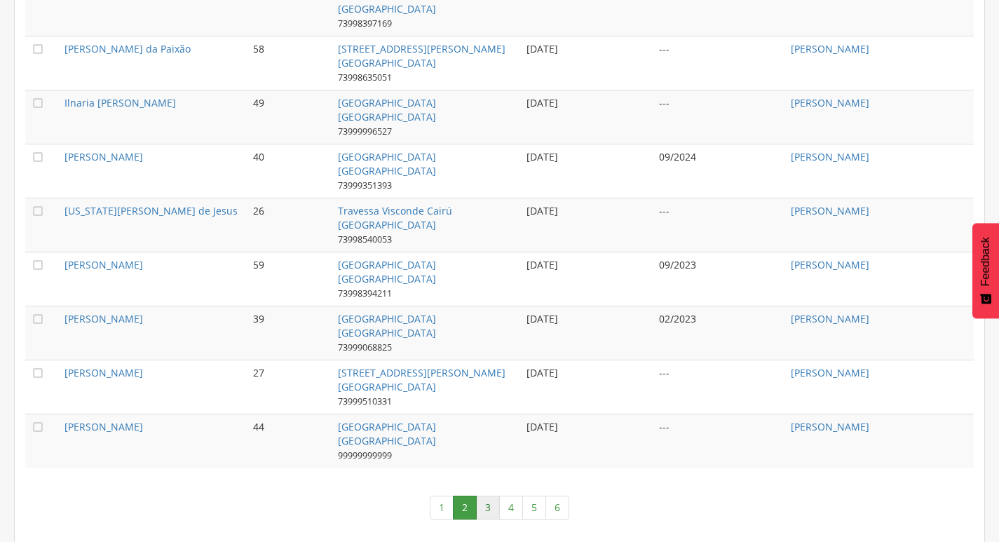
click at [490, 504] on link "3" at bounding box center [488, 508] width 24 height 24
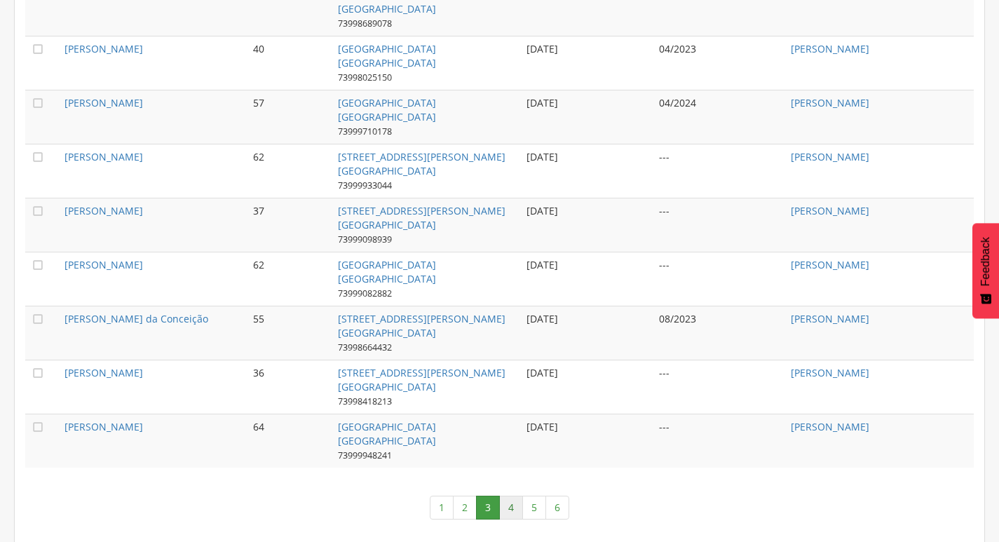
click at [507, 501] on link "4" at bounding box center [511, 508] width 24 height 24
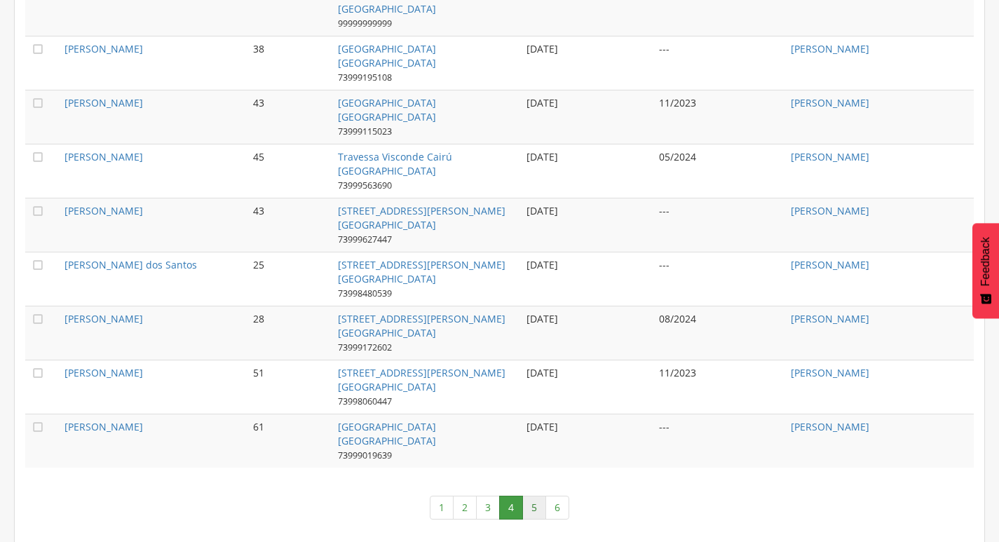
click at [527, 507] on link "5" at bounding box center [534, 508] width 24 height 24
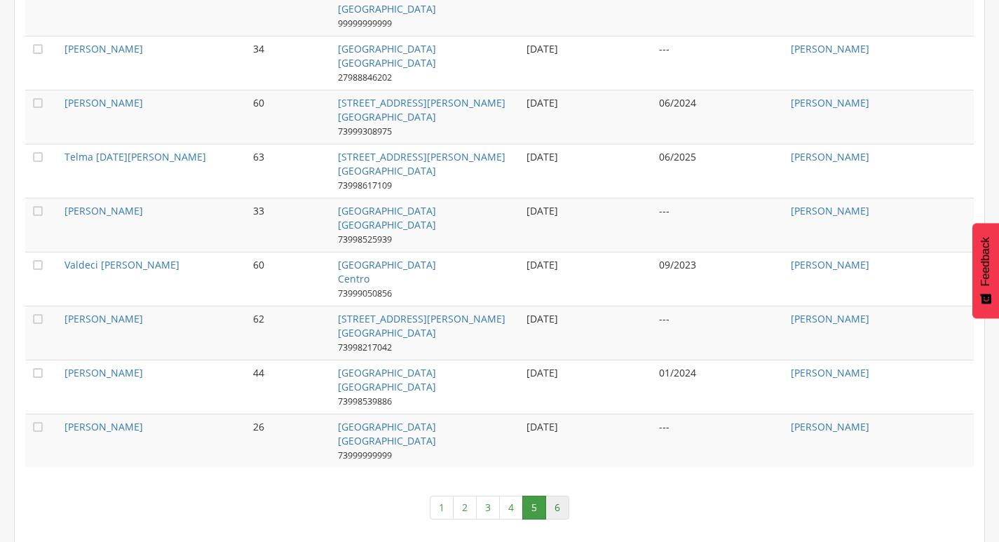
click at [560, 504] on link "6" at bounding box center [558, 508] width 24 height 24
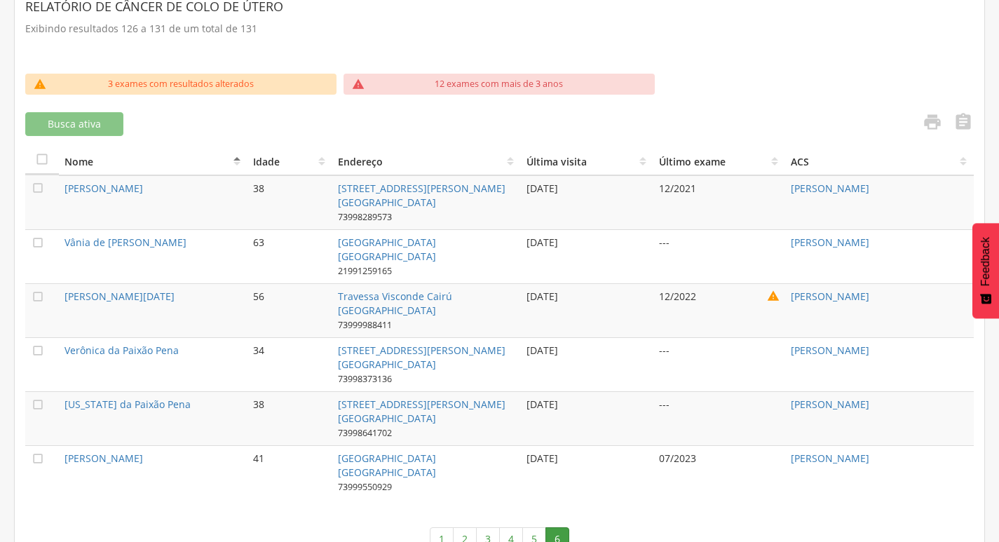
scroll to position [437, 0]
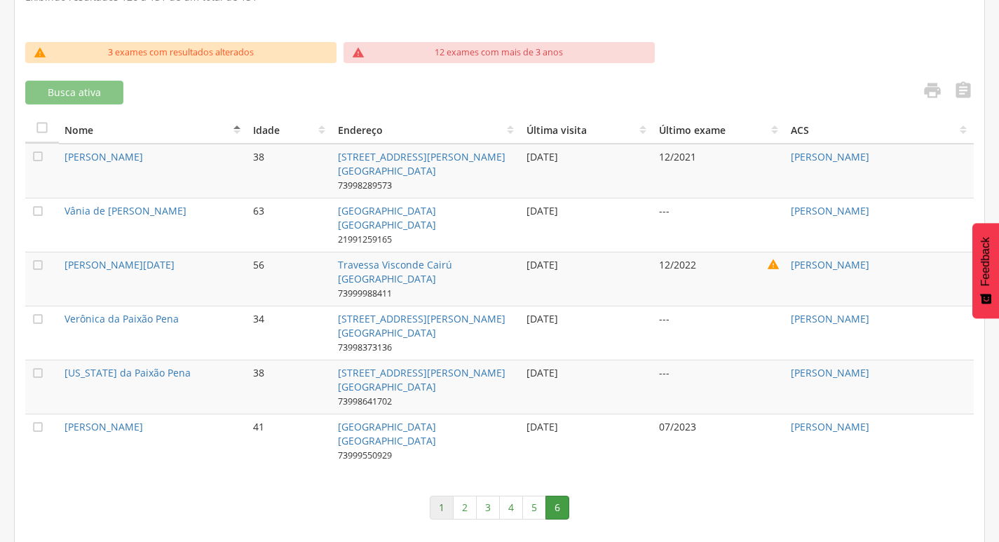
click at [437, 509] on link "1" at bounding box center [442, 508] width 24 height 24
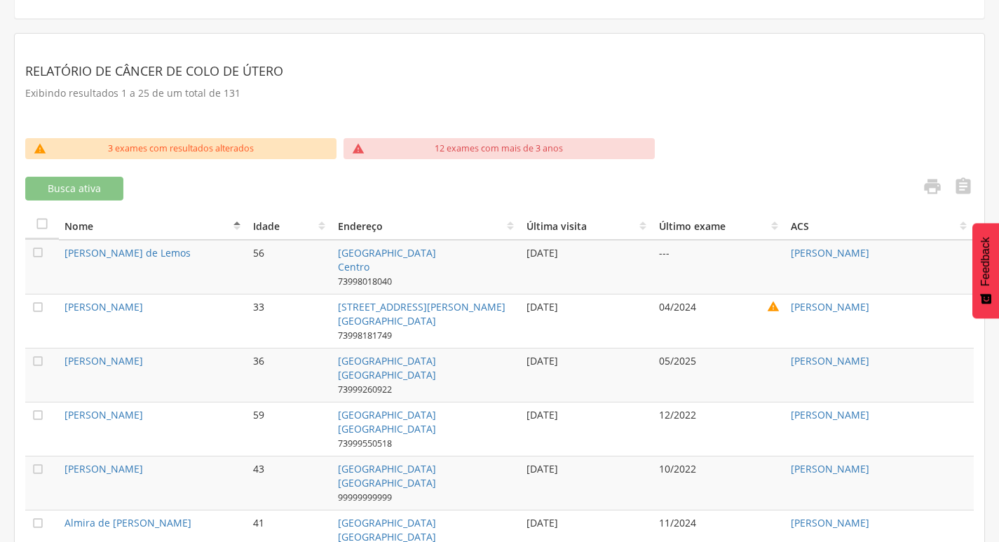
scroll to position [271, 0]
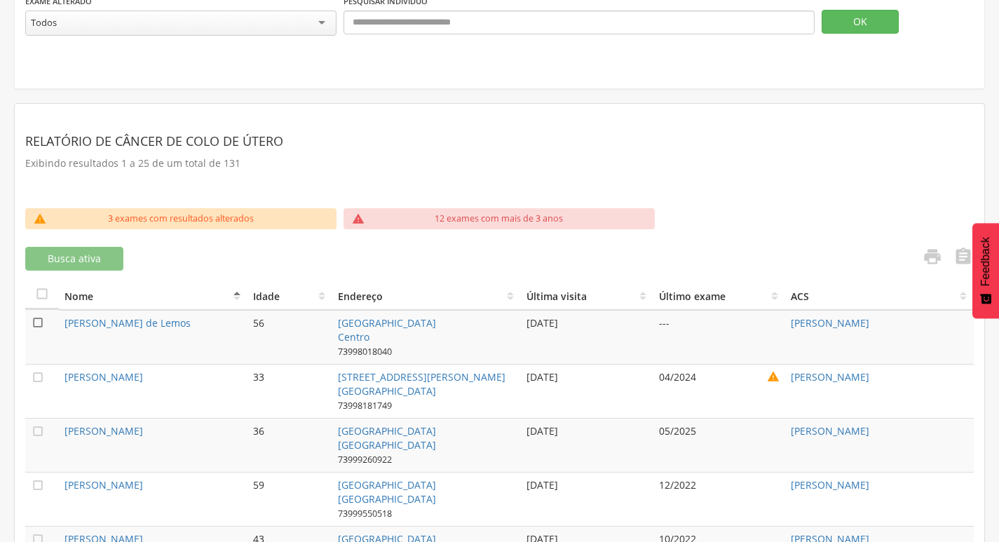
click at [41, 317] on icon "" at bounding box center [38, 323] width 14 height 14
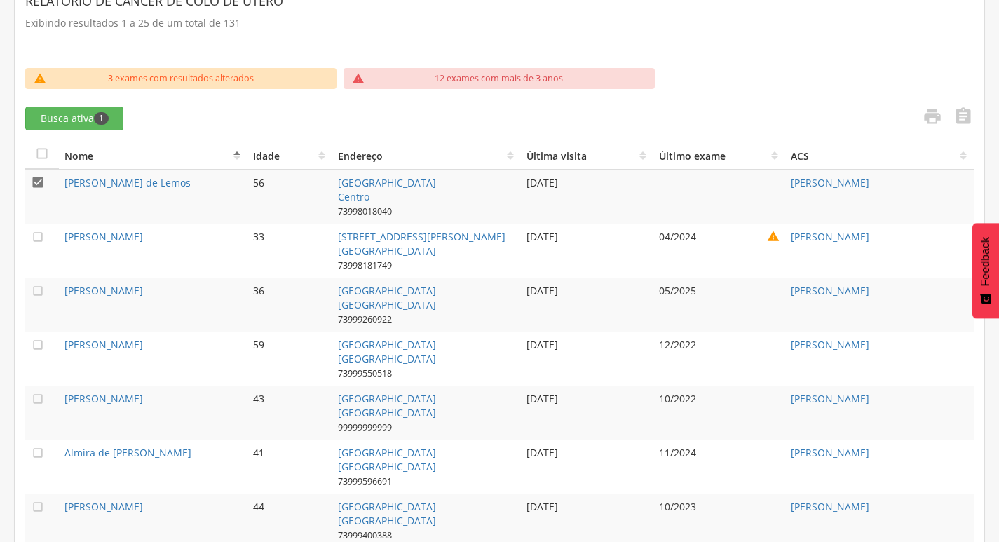
scroll to position [481, 0]
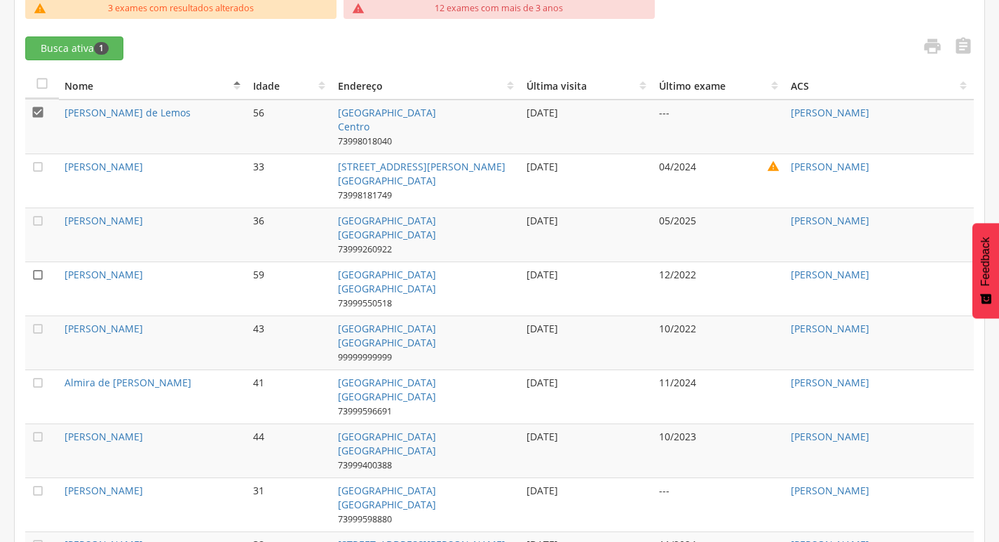
click at [36, 273] on icon "" at bounding box center [38, 275] width 14 height 14
click at [41, 325] on icon "" at bounding box center [38, 329] width 14 height 14
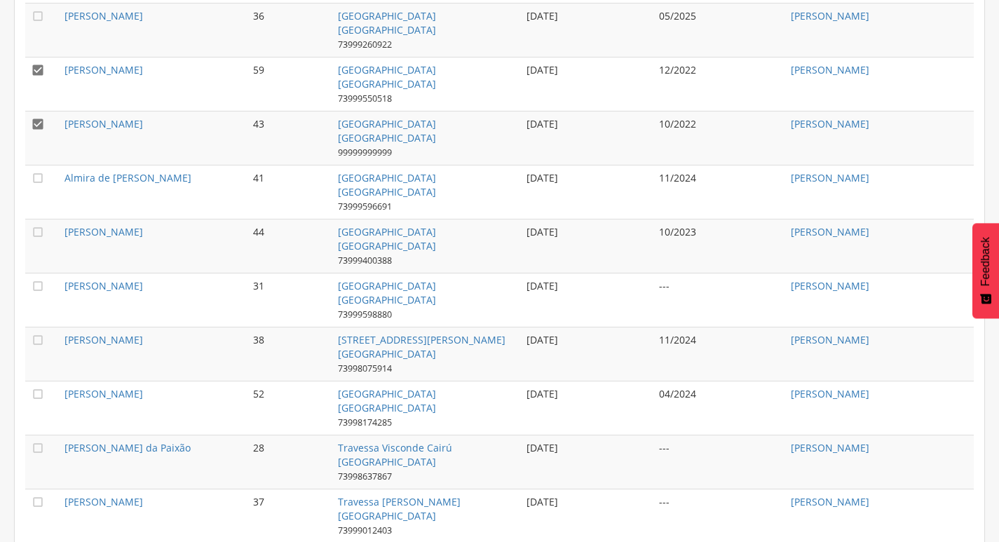
scroll to position [691, 0]
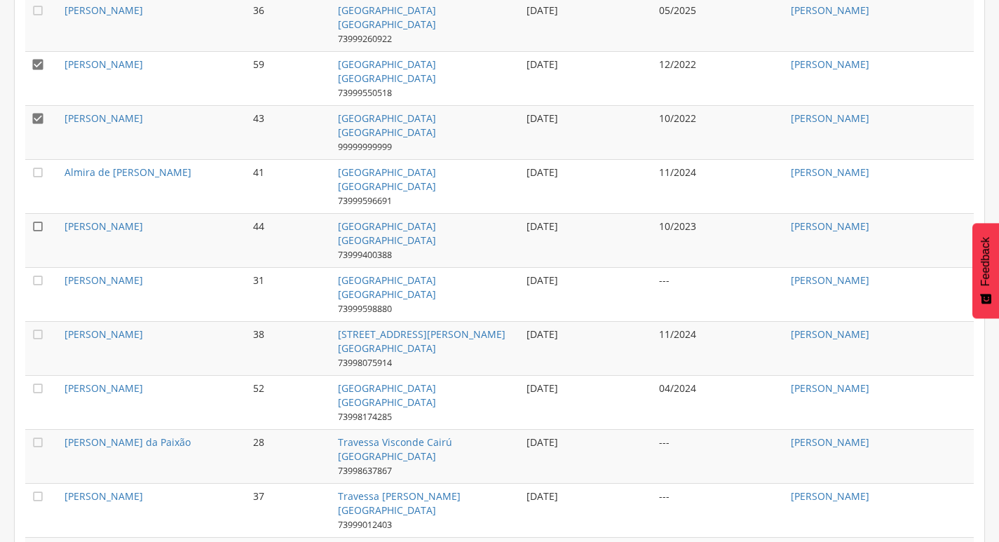
click at [31, 228] on icon "" at bounding box center [38, 226] width 14 height 14
click at [45, 282] on td "" at bounding box center [42, 294] width 34 height 54
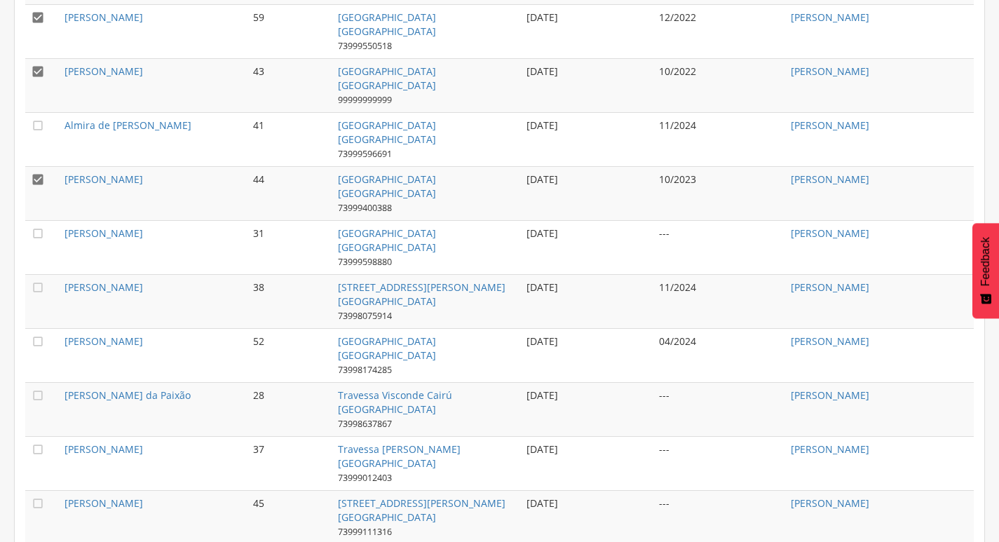
scroll to position [762, 0]
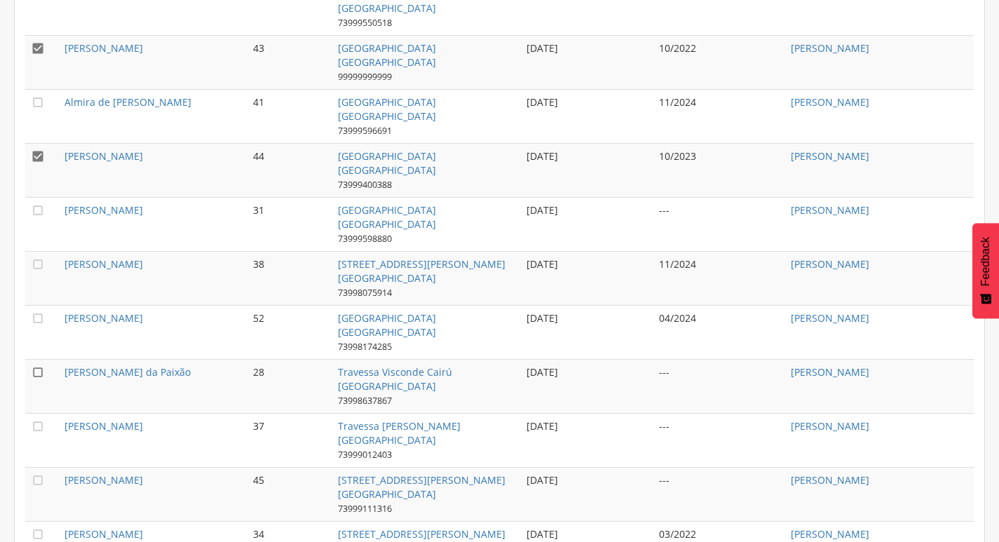
click at [37, 372] on icon "" at bounding box center [38, 372] width 14 height 14
click at [39, 423] on icon "" at bounding box center [38, 426] width 14 height 14
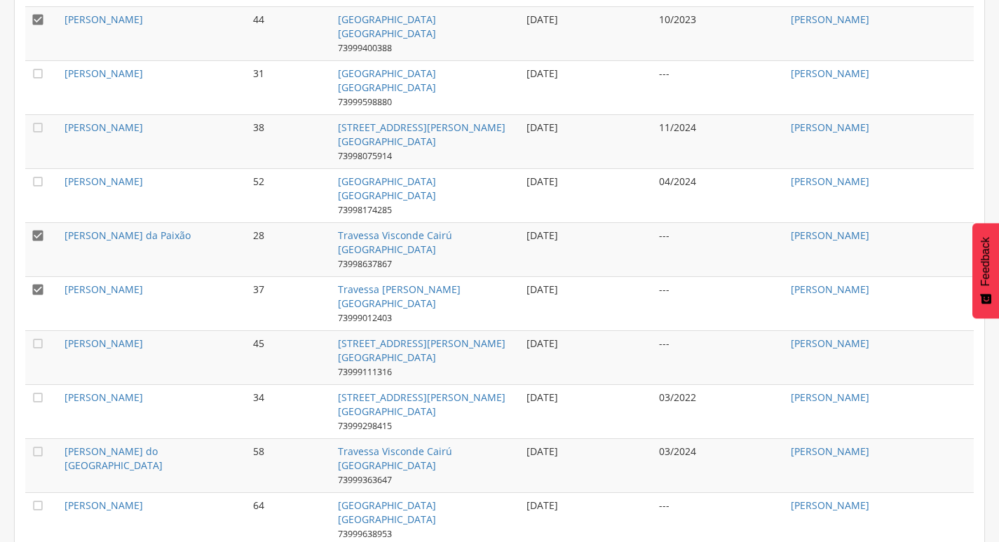
scroll to position [902, 0]
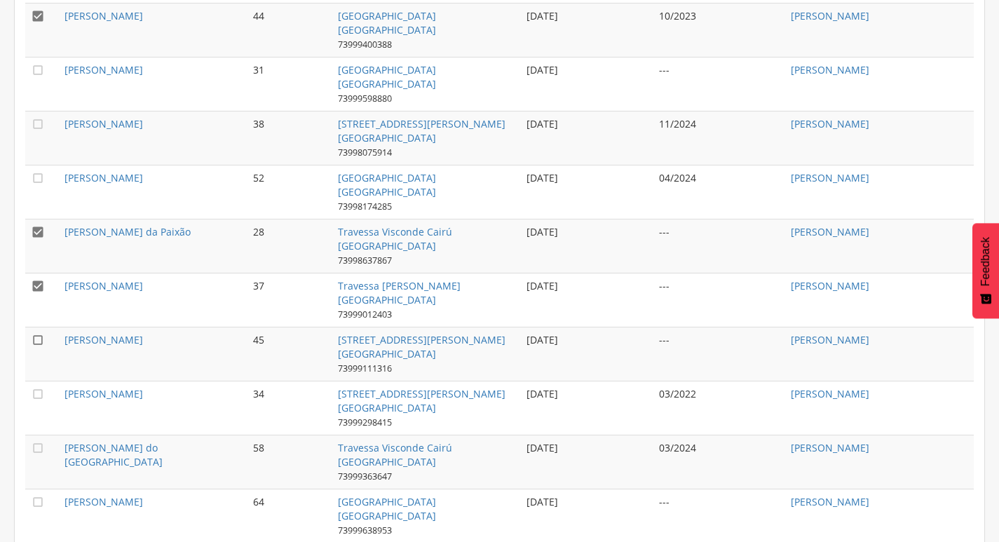
click at [41, 338] on icon "" at bounding box center [38, 340] width 14 height 14
drag, startPoint x: 36, startPoint y: 388, endPoint x: 53, endPoint y: 386, distance: 16.2
click at [36, 387] on icon "" at bounding box center [38, 394] width 14 height 14
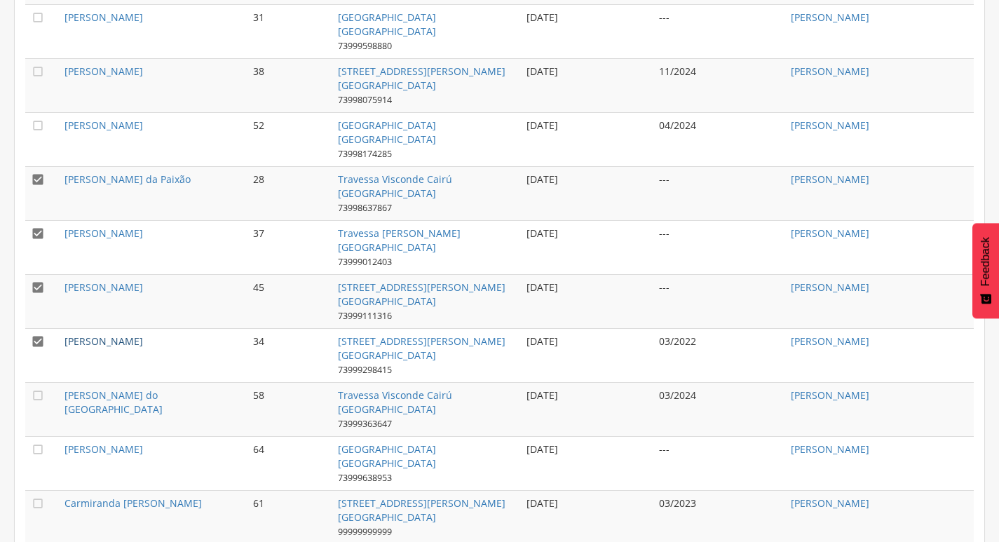
scroll to position [1042, 0]
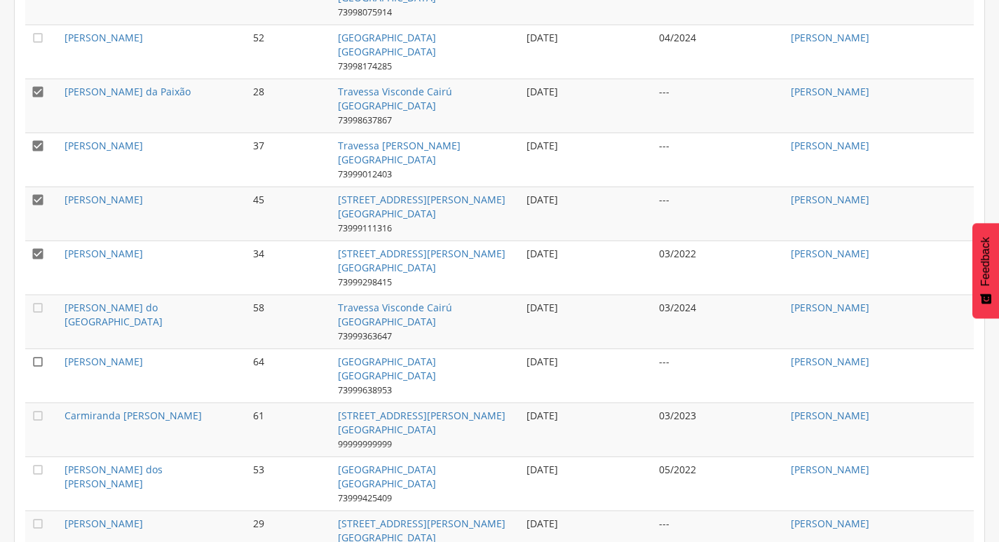
click at [39, 361] on icon "" at bounding box center [38, 362] width 14 height 14
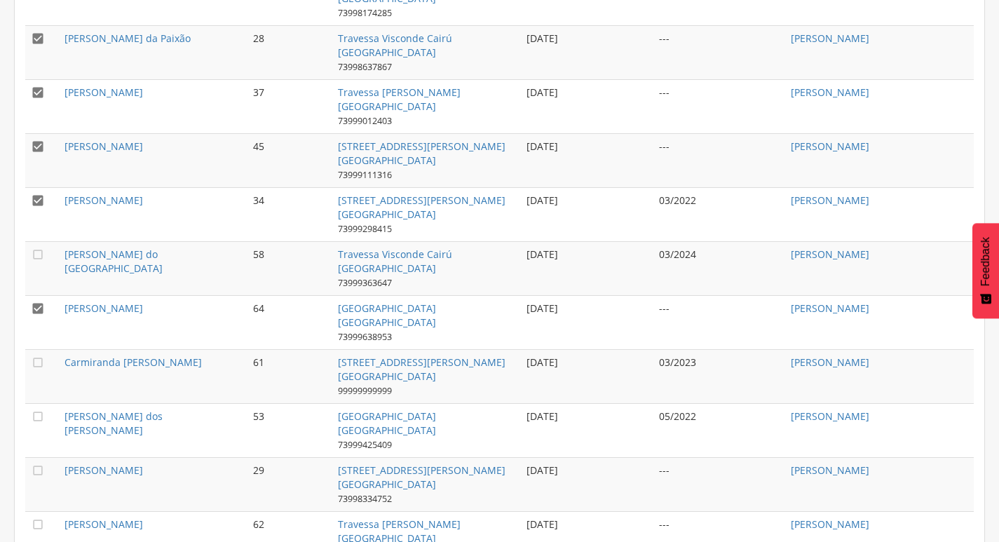
scroll to position [1182, 0]
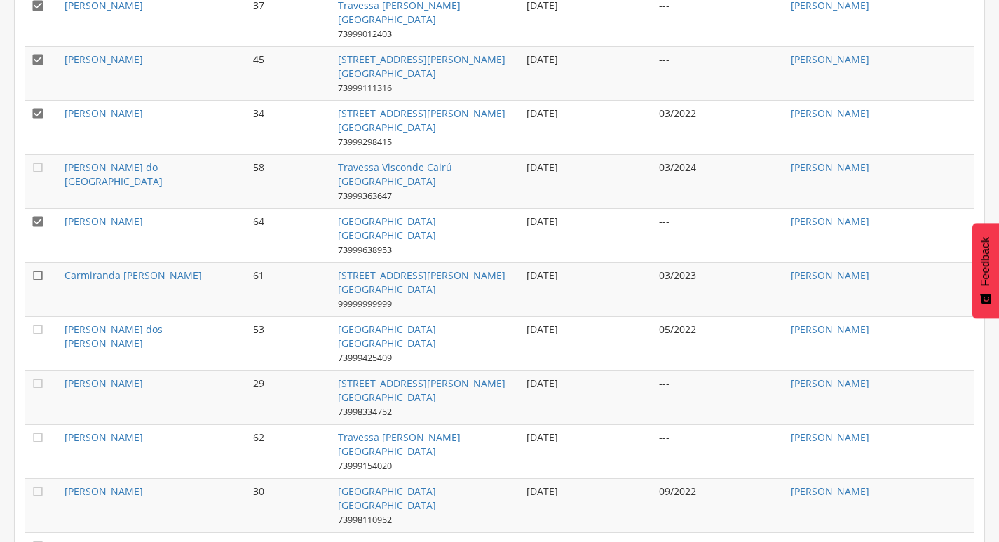
click at [39, 276] on icon "" at bounding box center [38, 276] width 14 height 14
click at [39, 330] on icon "" at bounding box center [38, 330] width 14 height 14
click at [34, 377] on icon "" at bounding box center [38, 384] width 14 height 14
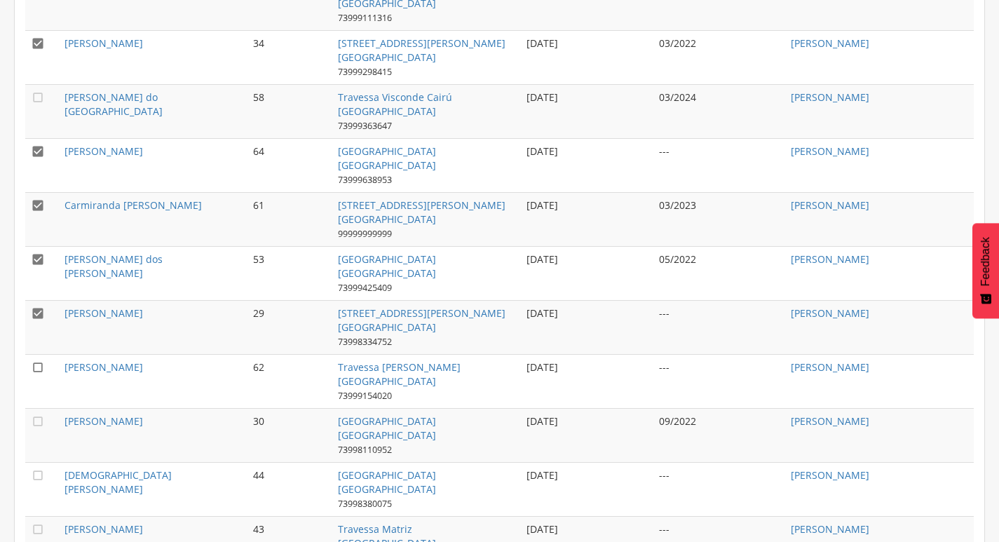
click at [34, 365] on icon "" at bounding box center [38, 367] width 14 height 14
click at [39, 417] on icon "" at bounding box center [38, 421] width 14 height 14
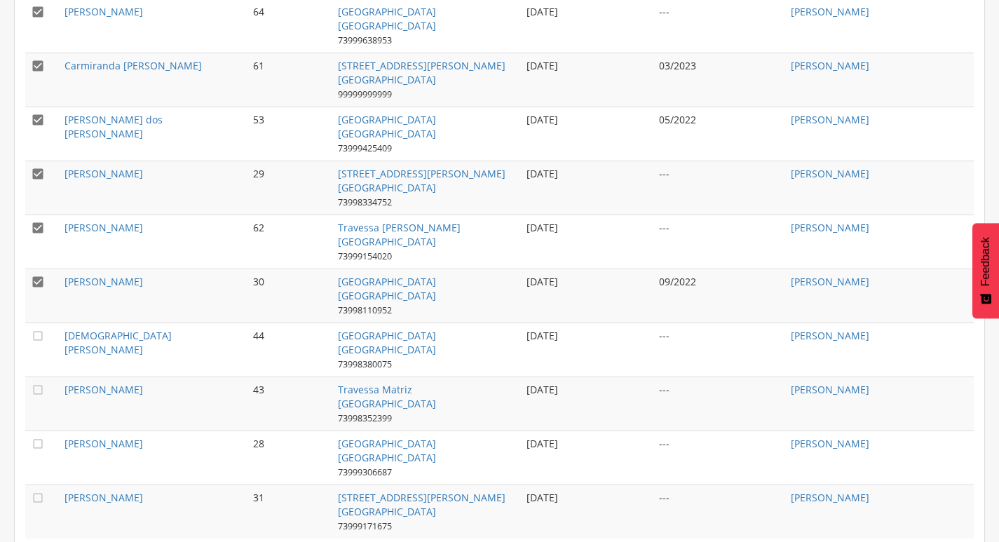
scroll to position [1393, 0]
click at [41, 328] on icon "" at bounding box center [38, 335] width 14 height 14
click at [37, 390] on icon "" at bounding box center [38, 389] width 14 height 14
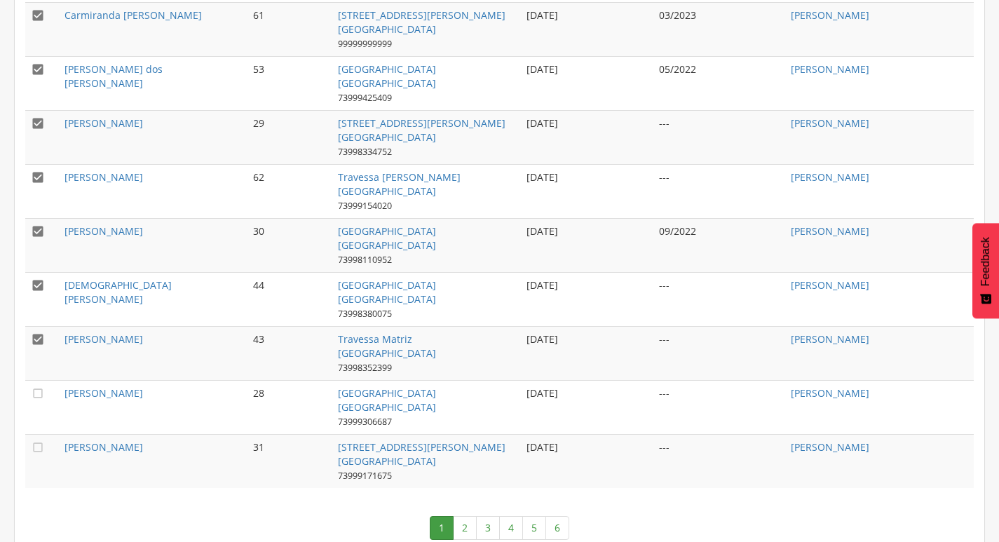
scroll to position [1463, 0]
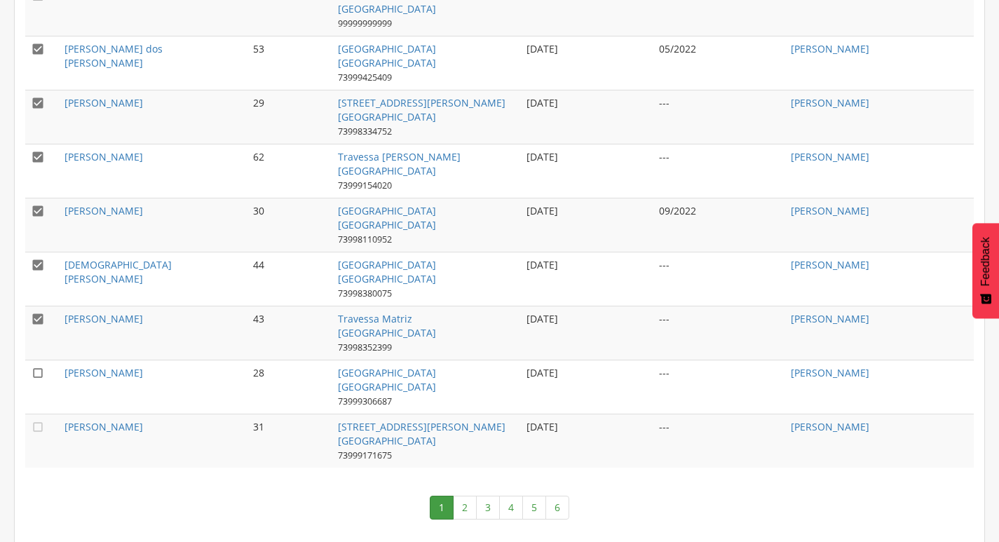
click at [40, 370] on icon "" at bounding box center [38, 373] width 14 height 14
click at [41, 424] on icon "" at bounding box center [38, 427] width 14 height 14
click at [462, 504] on link "2" at bounding box center [465, 508] width 24 height 24
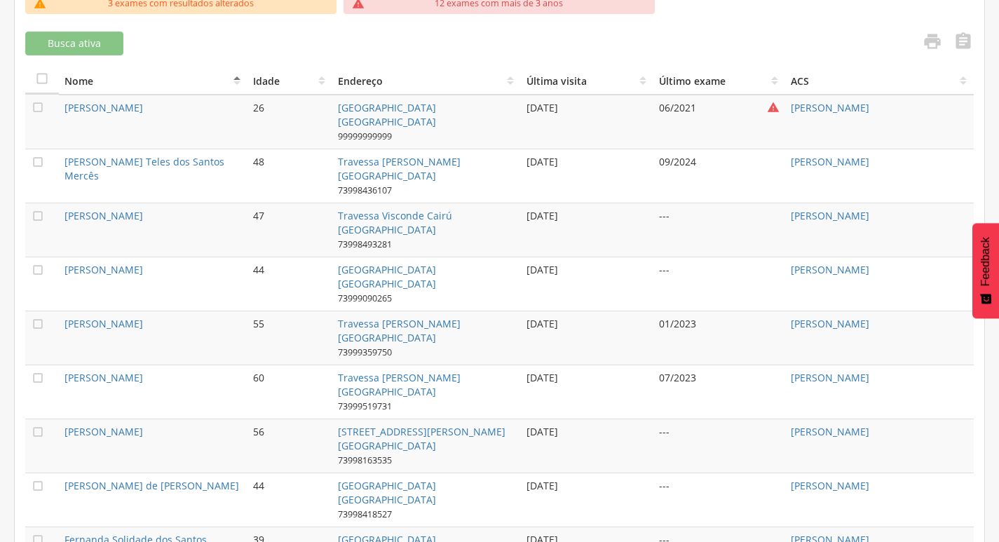
scroll to position [341, 0]
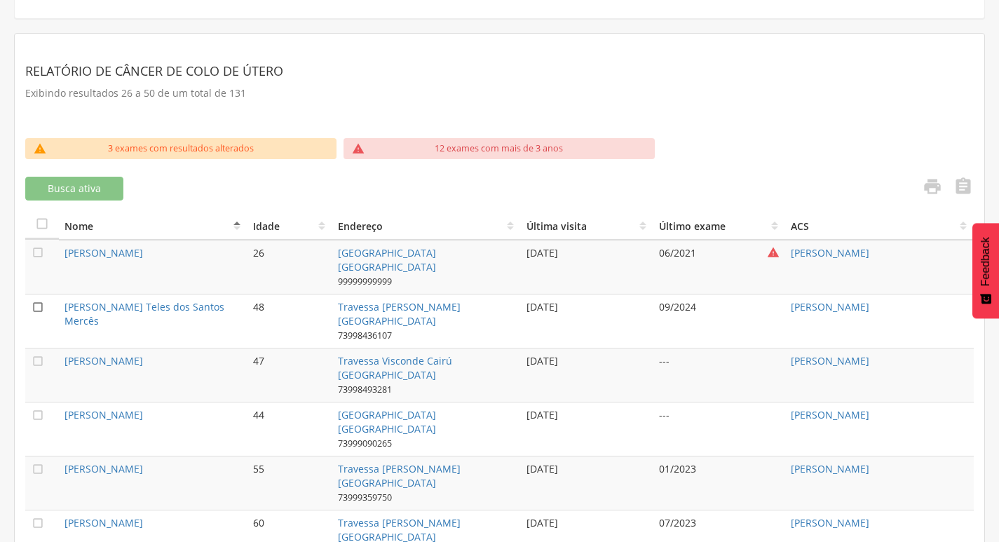
click at [43, 305] on icon "" at bounding box center [38, 307] width 14 height 14
click at [40, 249] on icon "" at bounding box center [38, 252] width 14 height 14
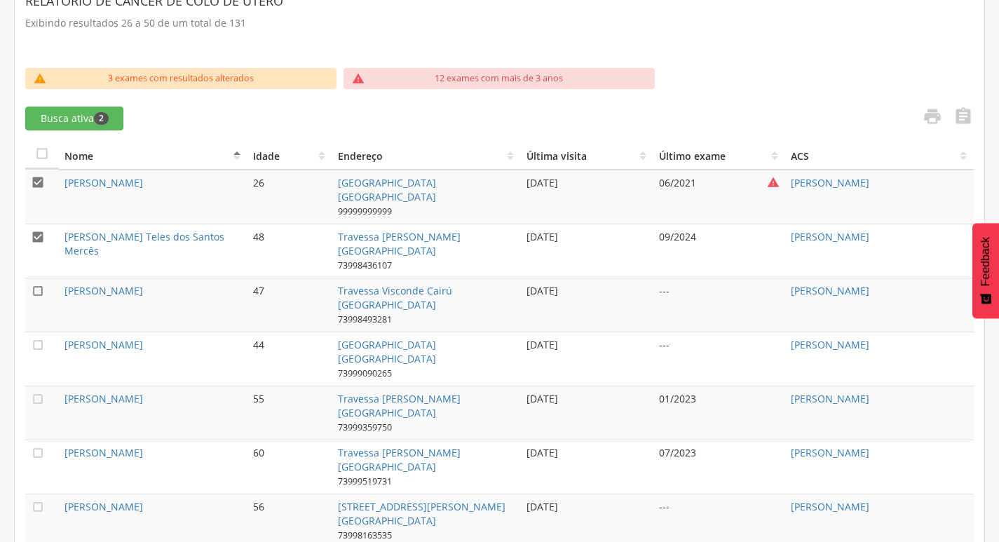
click at [36, 292] on icon "" at bounding box center [38, 291] width 14 height 14
click at [36, 344] on icon "" at bounding box center [38, 345] width 14 height 14
click at [34, 393] on icon "" at bounding box center [38, 399] width 14 height 14
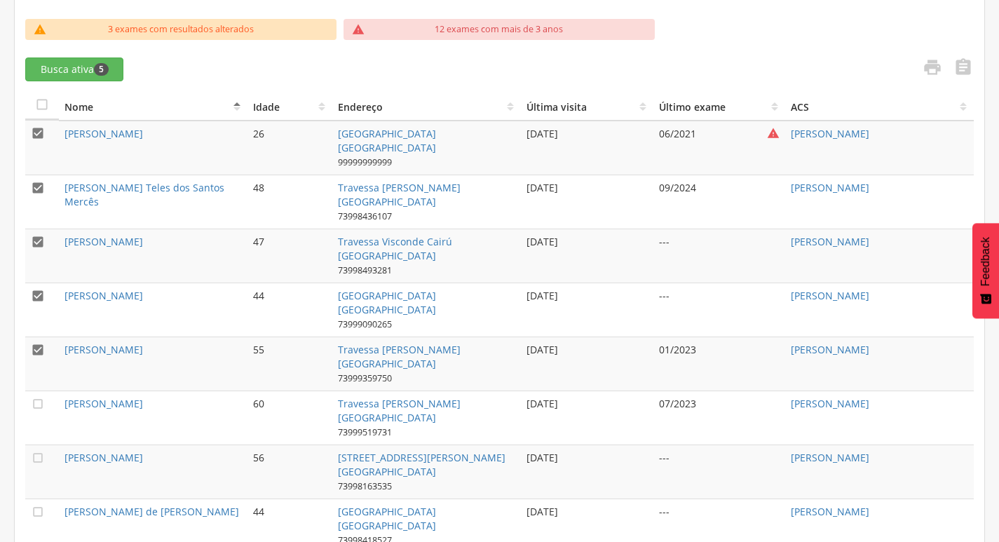
scroll to position [481, 0]
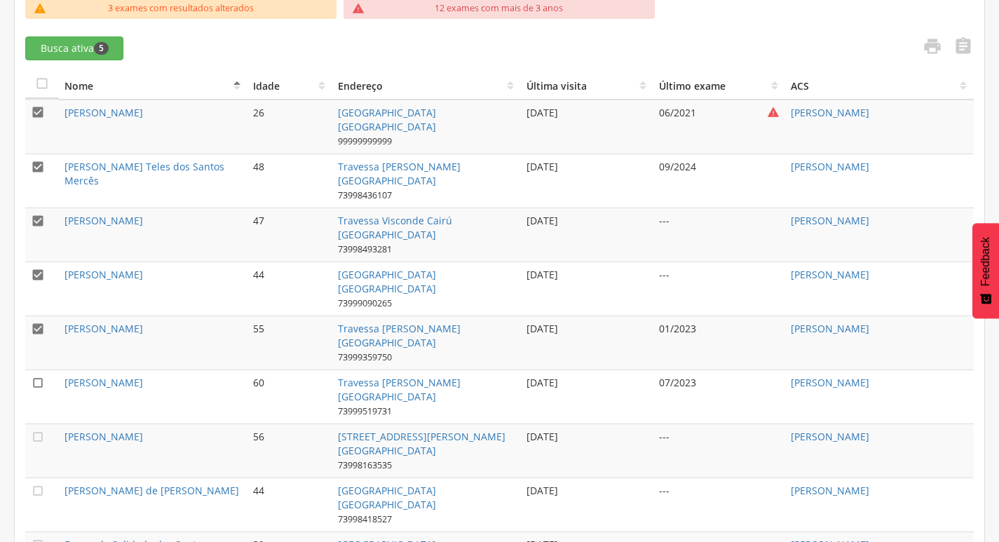
click at [36, 383] on icon "" at bounding box center [38, 383] width 14 height 14
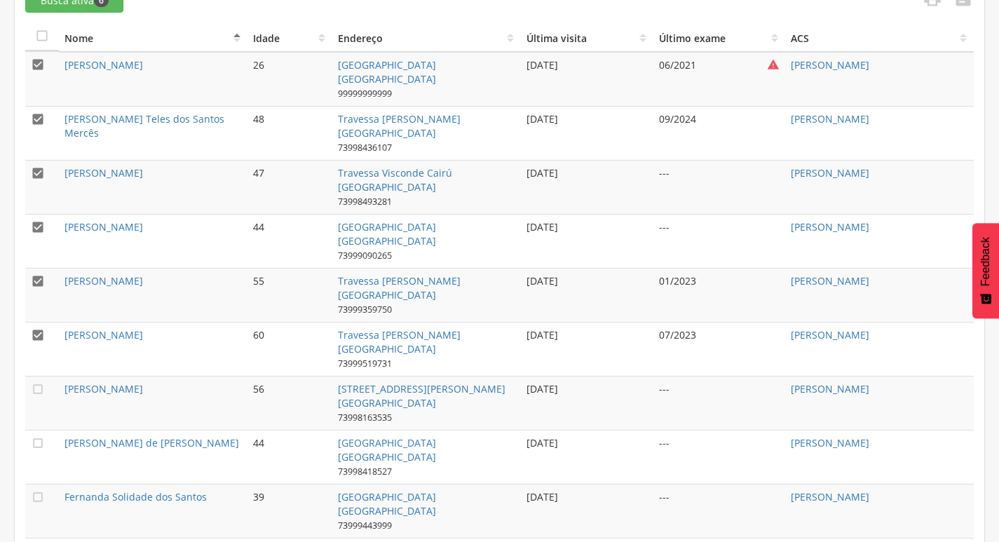
scroll to position [551, 0]
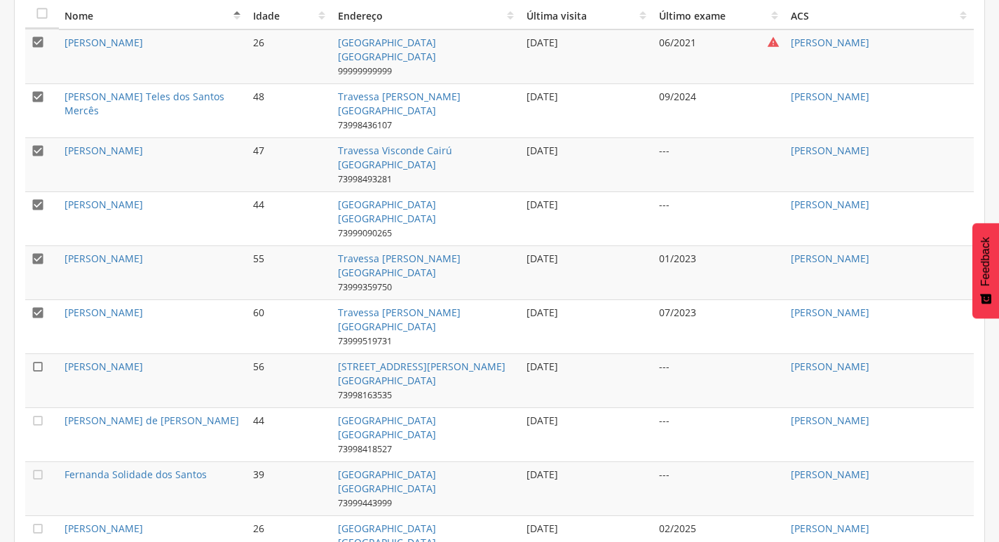
click at [37, 367] on icon "" at bounding box center [38, 367] width 14 height 14
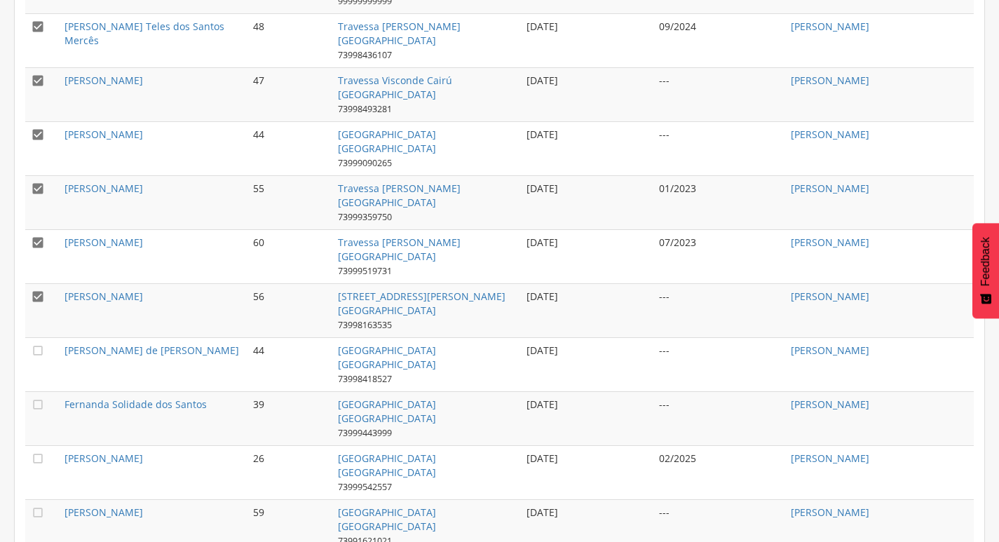
click at [28, 354] on td "" at bounding box center [42, 364] width 34 height 54
click at [41, 350] on icon "" at bounding box center [38, 351] width 14 height 14
click at [36, 401] on icon "" at bounding box center [38, 405] width 14 height 14
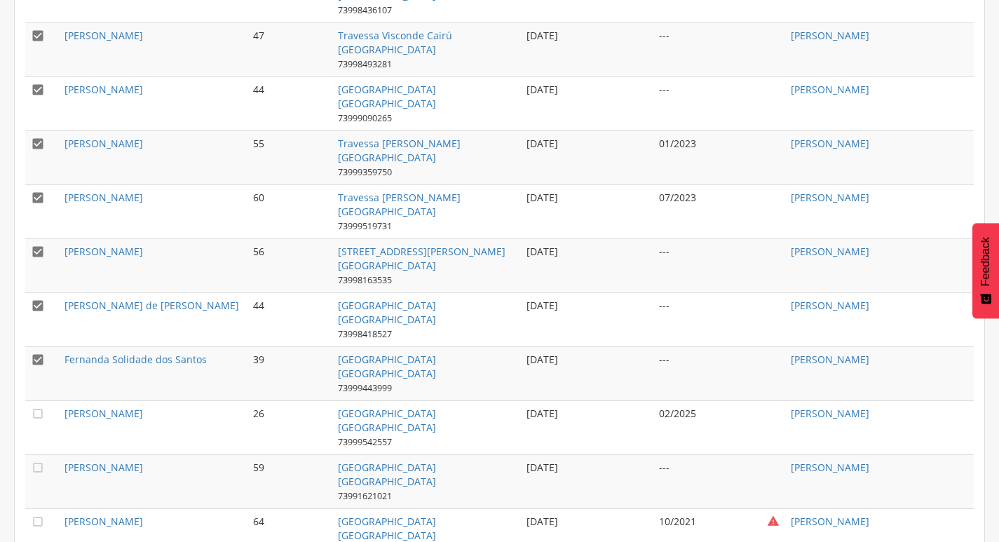
scroll to position [691, 0]
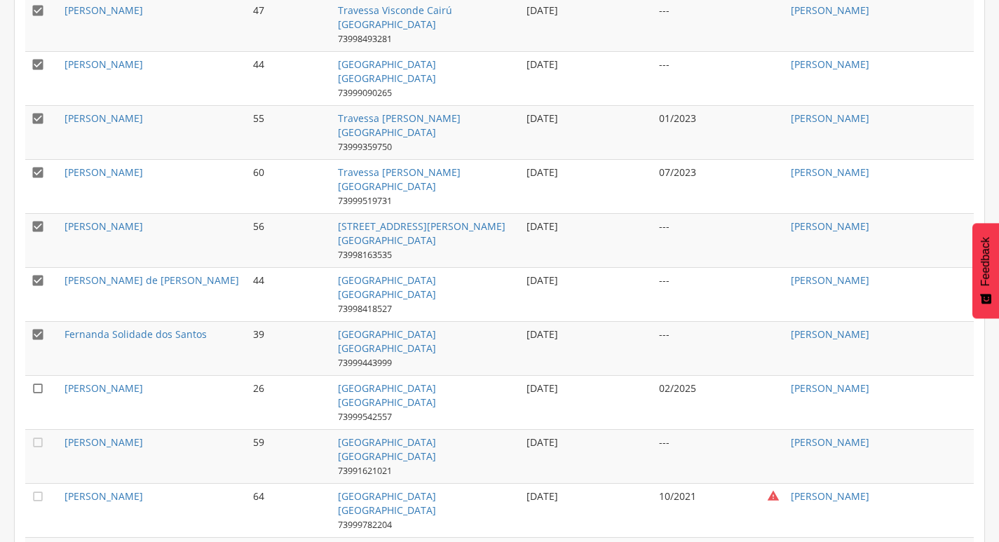
click at [34, 388] on icon "" at bounding box center [38, 388] width 14 height 14
click at [34, 388] on icon "" at bounding box center [38, 388] width 14 height 14
click at [38, 439] on icon "" at bounding box center [38, 442] width 14 height 14
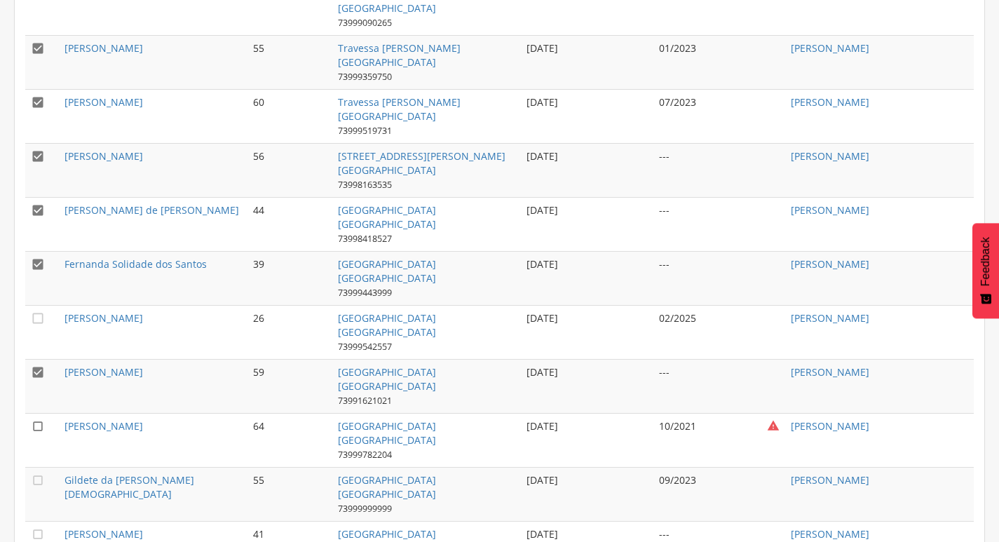
click at [38, 421] on icon "" at bounding box center [38, 426] width 14 height 14
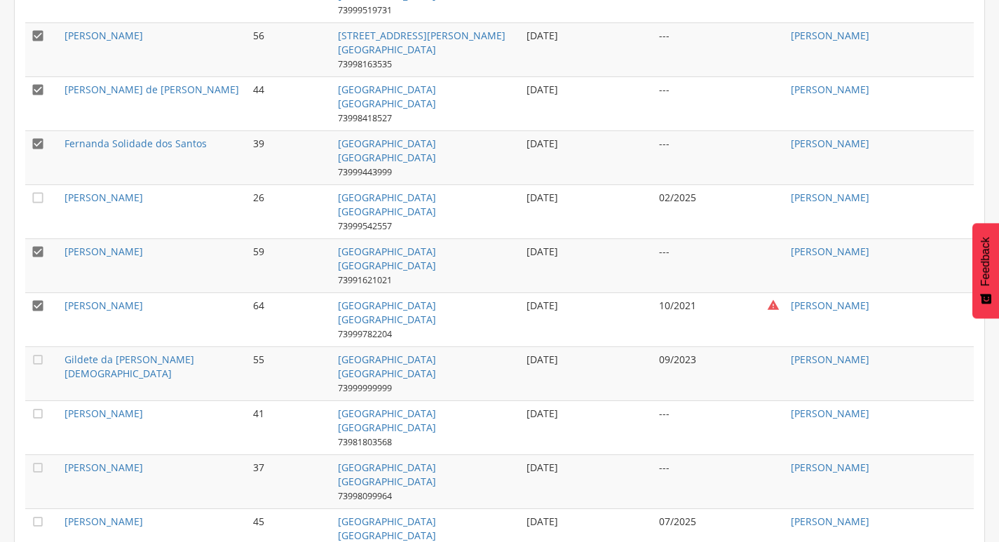
scroll to position [902, 0]
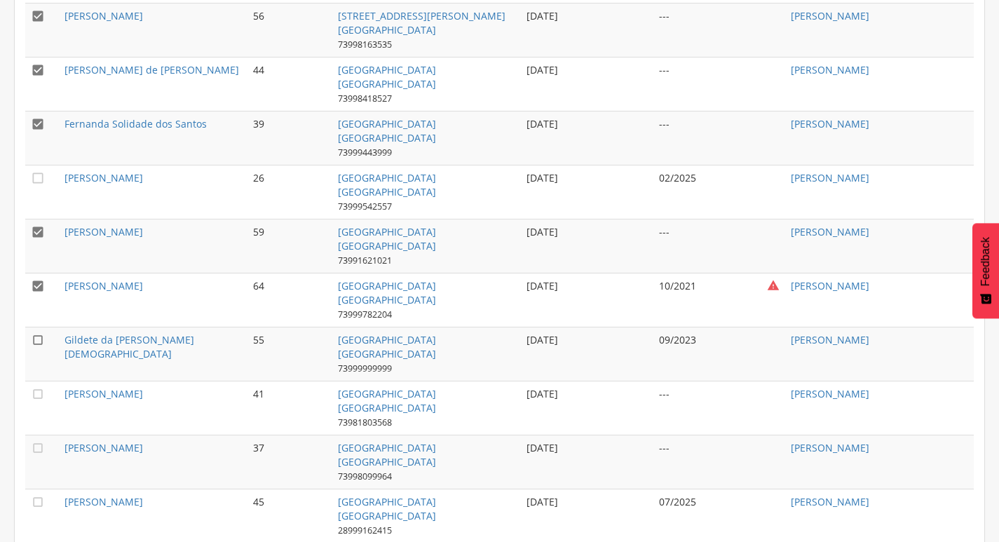
click at [42, 339] on icon "" at bounding box center [38, 340] width 14 height 14
click at [38, 393] on icon "" at bounding box center [38, 394] width 14 height 14
click at [41, 445] on icon "" at bounding box center [38, 448] width 14 height 14
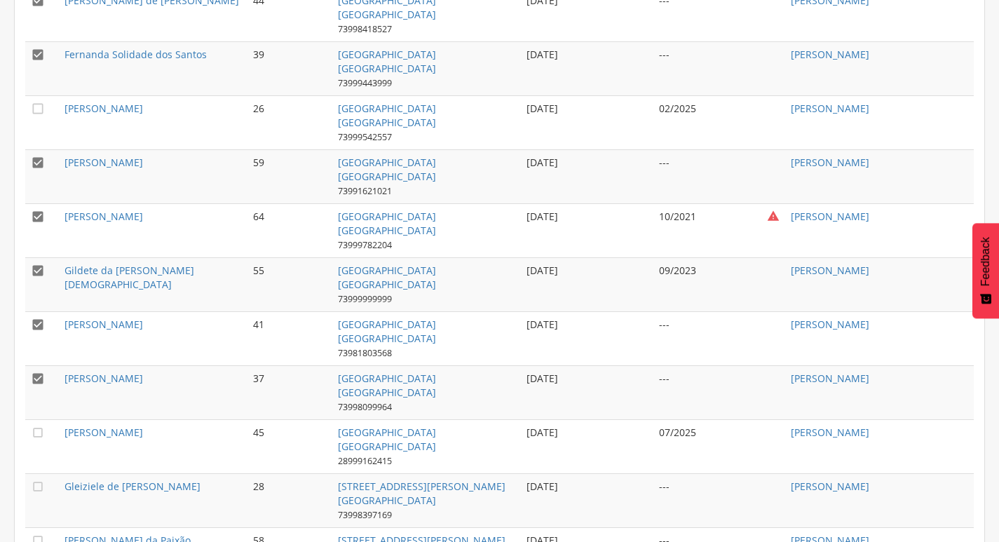
scroll to position [972, 0]
click at [42, 430] on icon "" at bounding box center [38, 432] width 14 height 14
click at [41, 430] on icon "" at bounding box center [38, 432] width 14 height 14
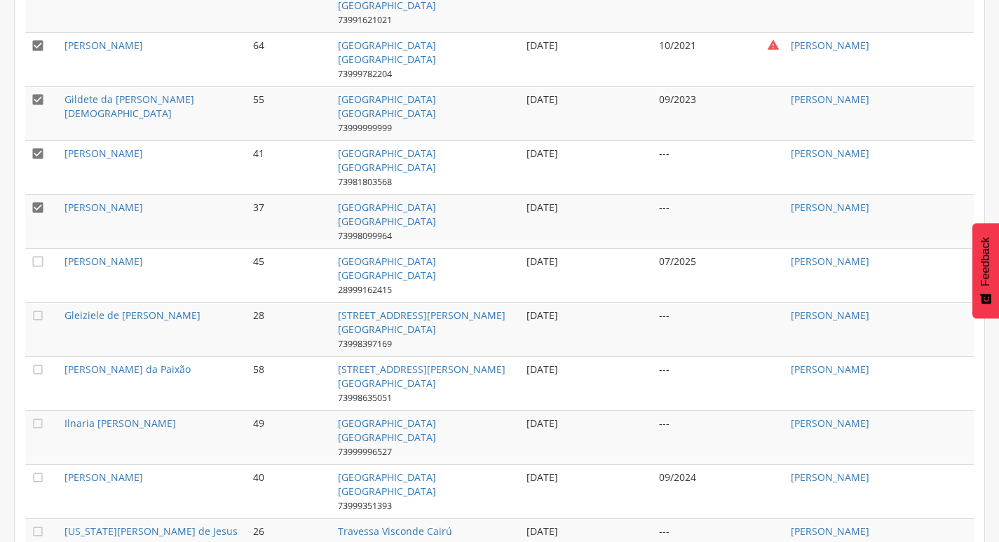
scroll to position [1182, 0]
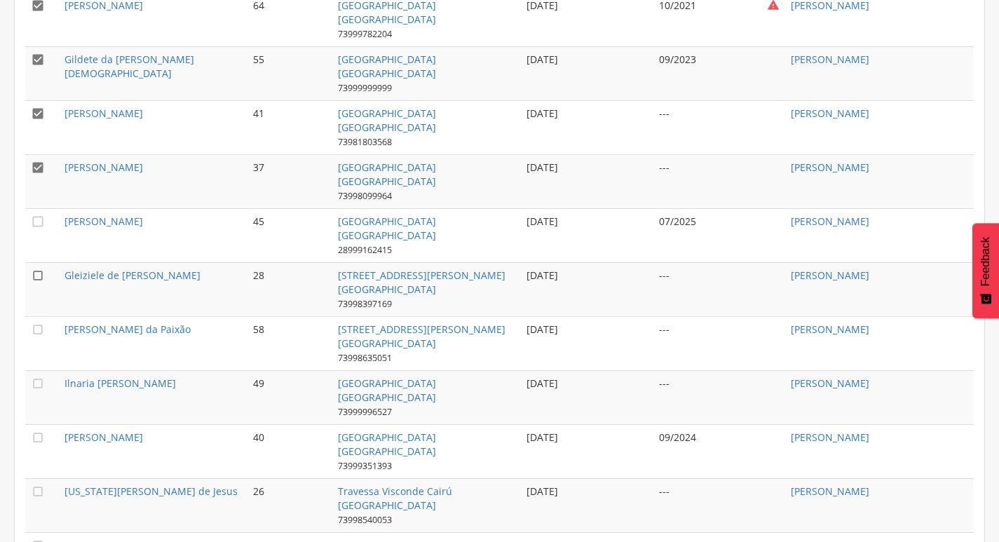
click at [35, 274] on icon "" at bounding box center [38, 276] width 14 height 14
click at [41, 330] on icon "" at bounding box center [38, 330] width 14 height 14
click at [33, 381] on icon "" at bounding box center [38, 384] width 14 height 14
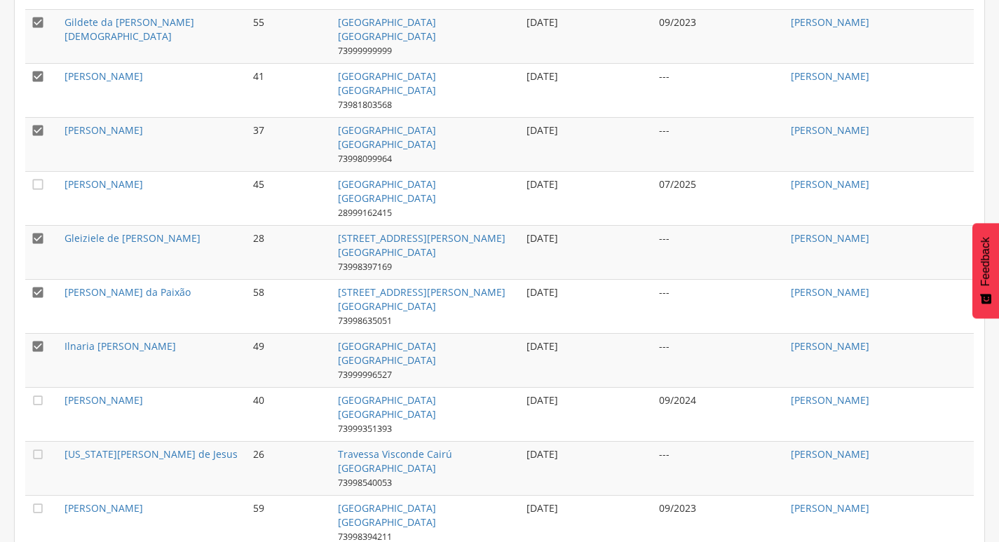
scroll to position [1252, 0]
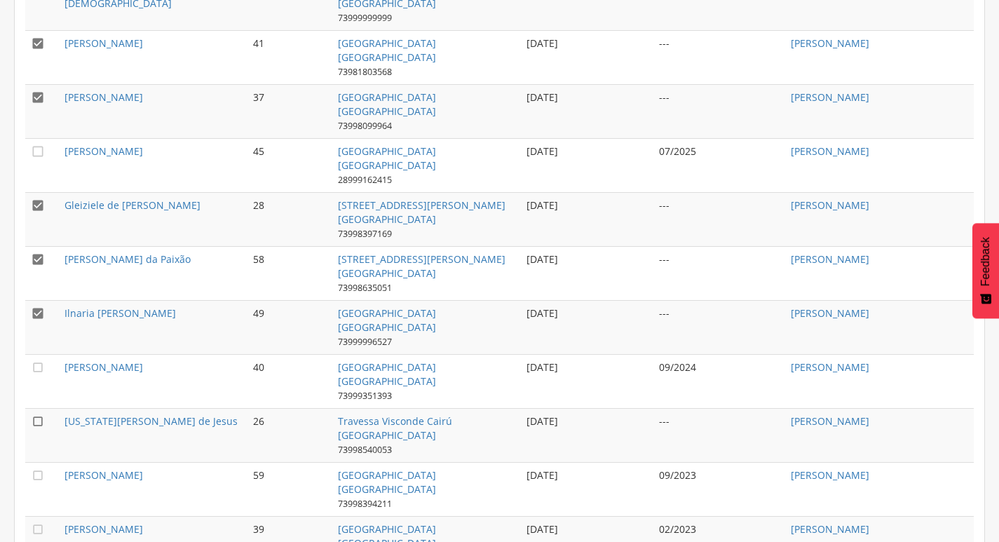
click at [32, 414] on icon "" at bounding box center [38, 421] width 14 height 14
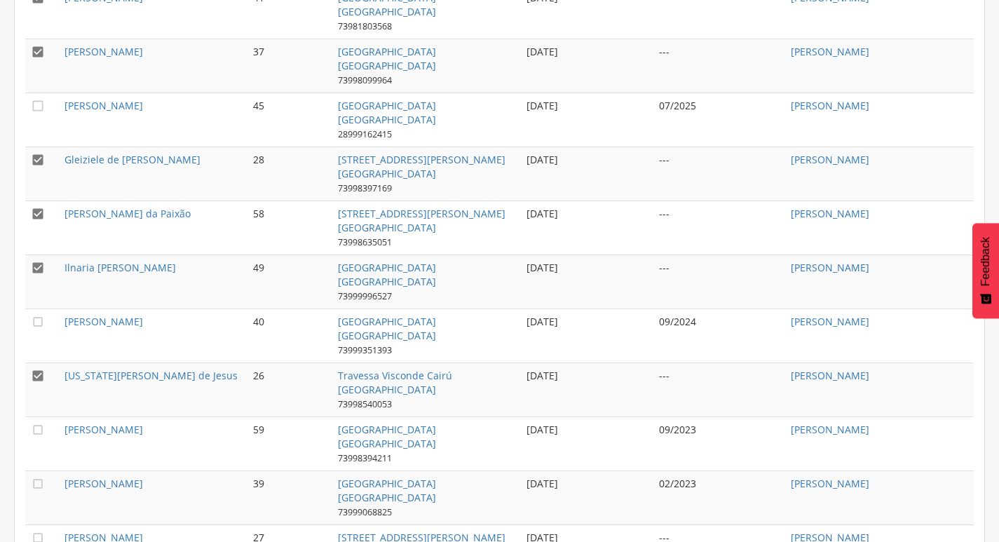
scroll to position [1323, 0]
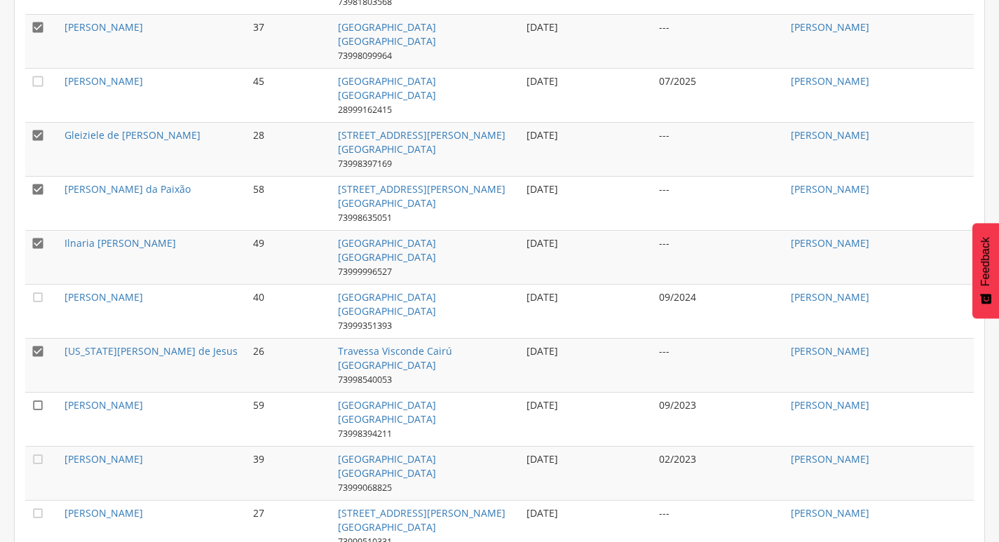
click at [34, 404] on icon "" at bounding box center [38, 405] width 14 height 14
click at [38, 457] on icon "" at bounding box center [38, 459] width 14 height 14
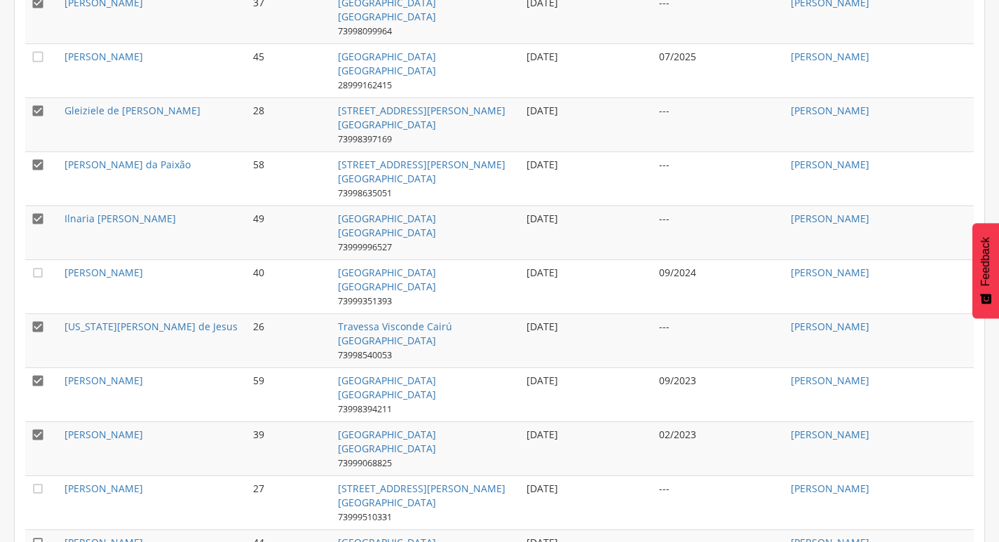
scroll to position [1393, 0]
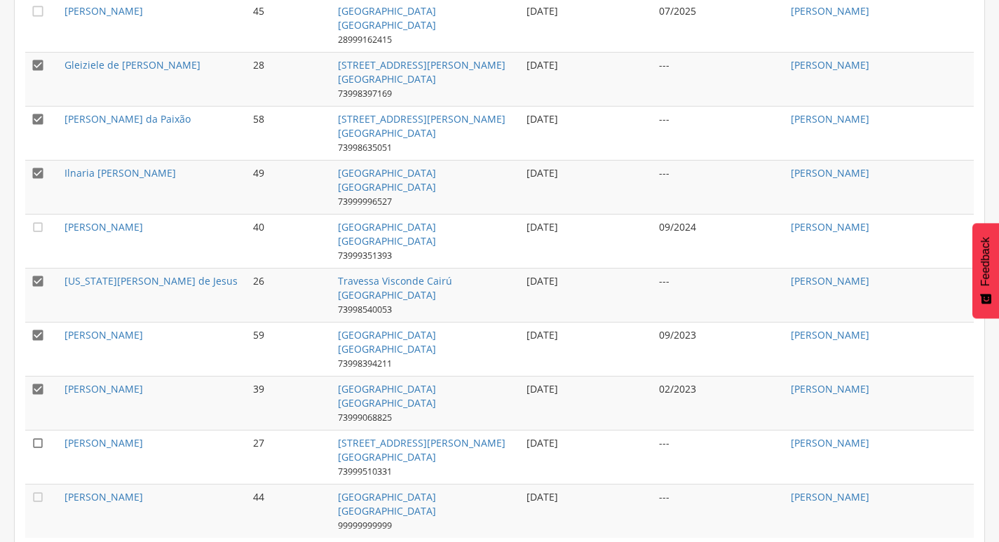
click at [32, 441] on icon "" at bounding box center [38, 443] width 14 height 14
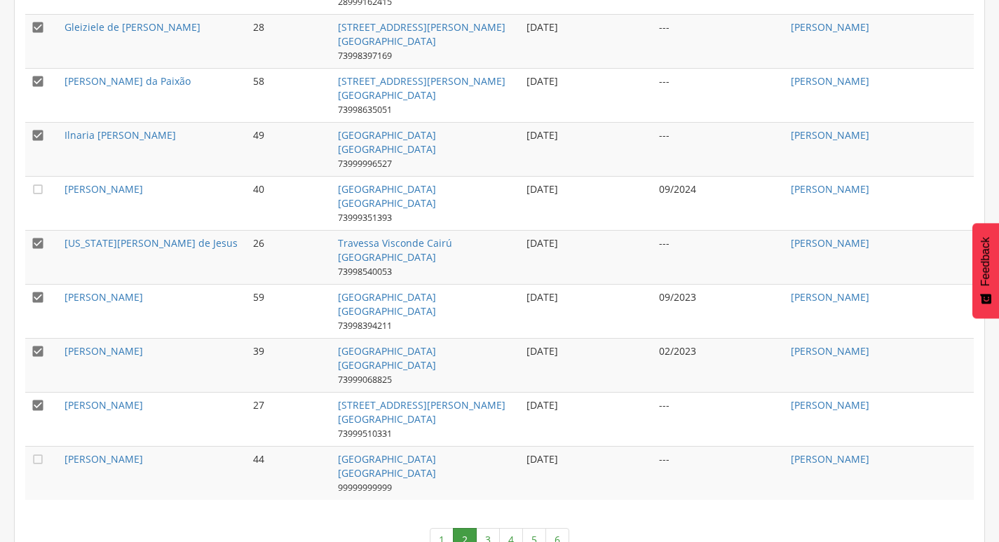
scroll to position [1463, 0]
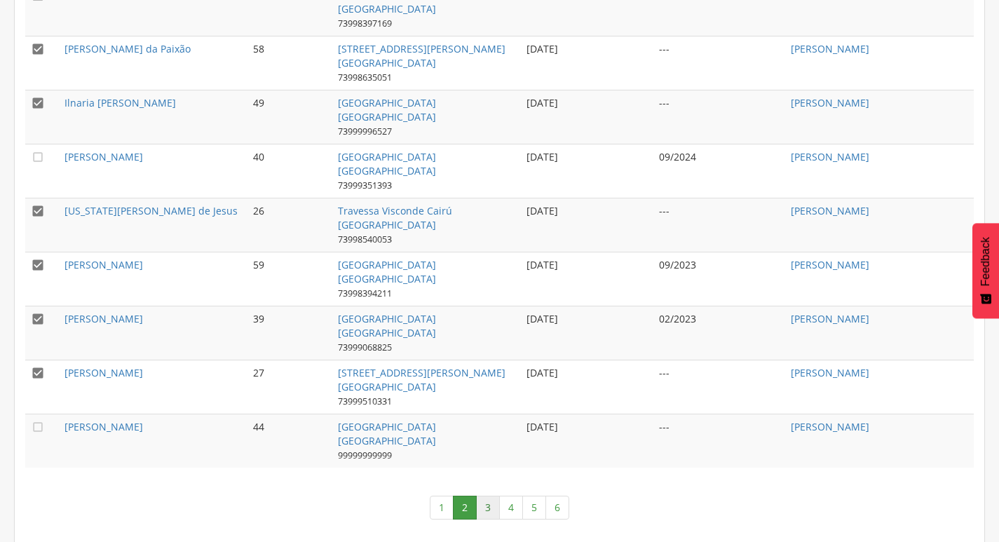
click at [482, 500] on link "3" at bounding box center [488, 508] width 24 height 24
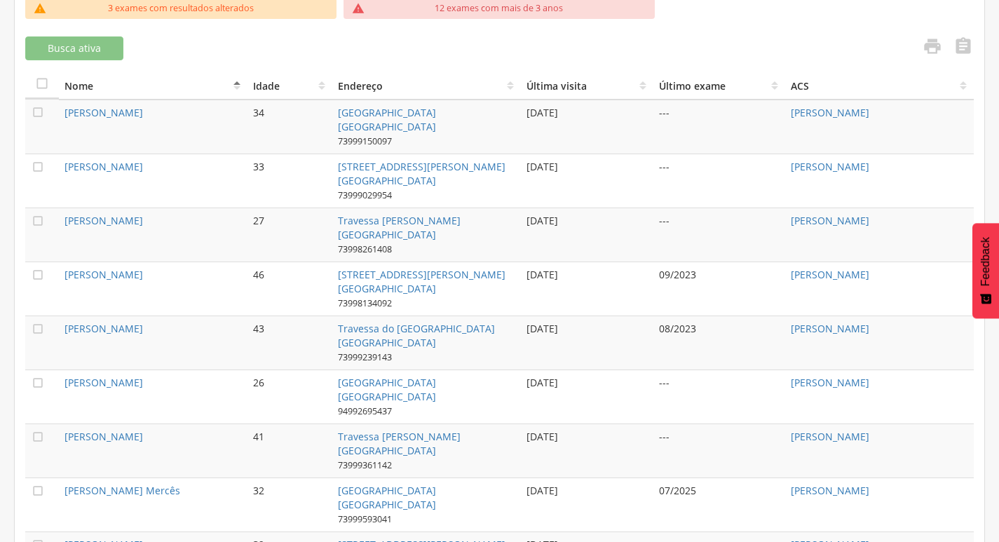
scroll to position [411, 0]
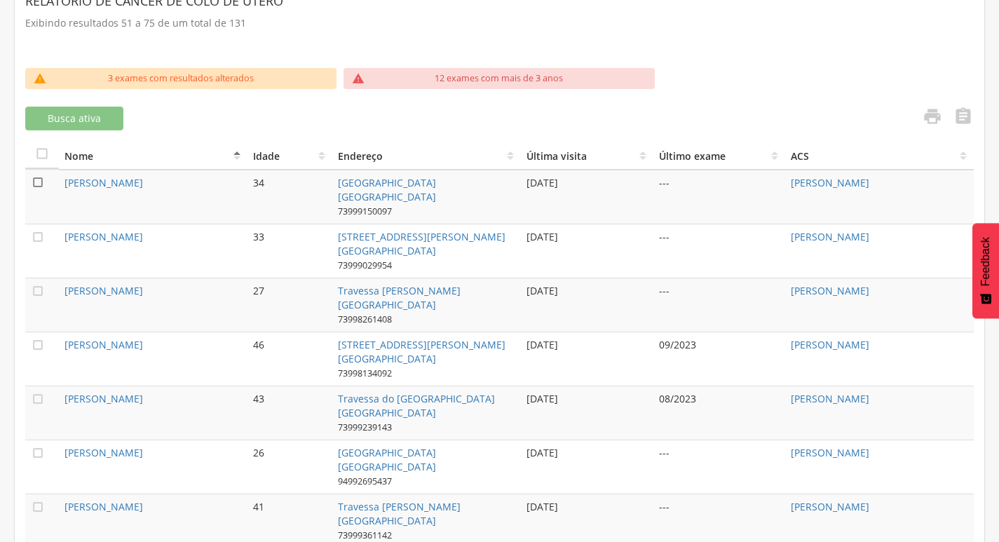
click at [39, 180] on icon "" at bounding box center [38, 182] width 14 height 14
click at [41, 234] on icon "" at bounding box center [38, 237] width 14 height 14
click at [40, 285] on icon "" at bounding box center [38, 291] width 14 height 14
click at [31, 344] on icon "" at bounding box center [38, 345] width 14 height 14
click at [41, 396] on icon "" at bounding box center [38, 399] width 14 height 14
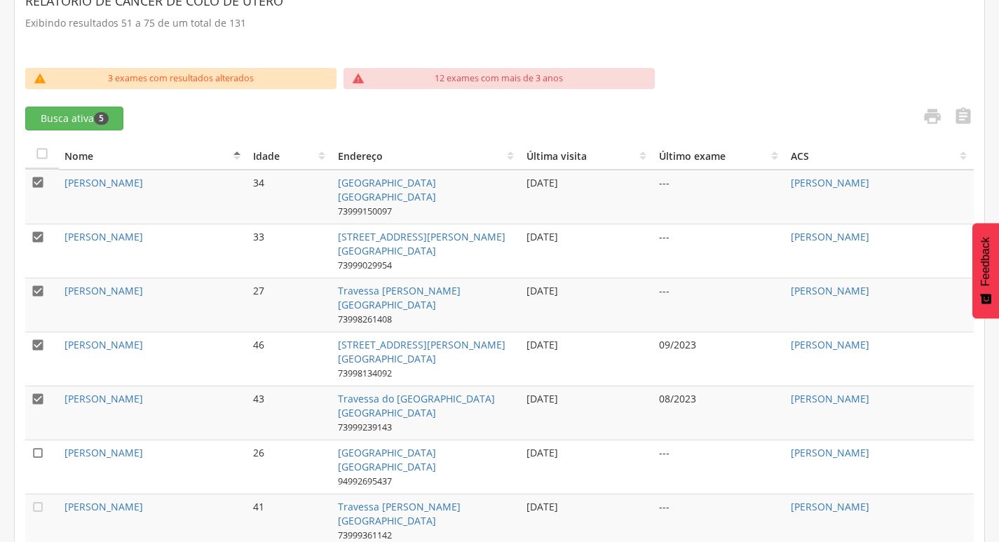
click at [35, 453] on icon "" at bounding box center [38, 453] width 14 height 14
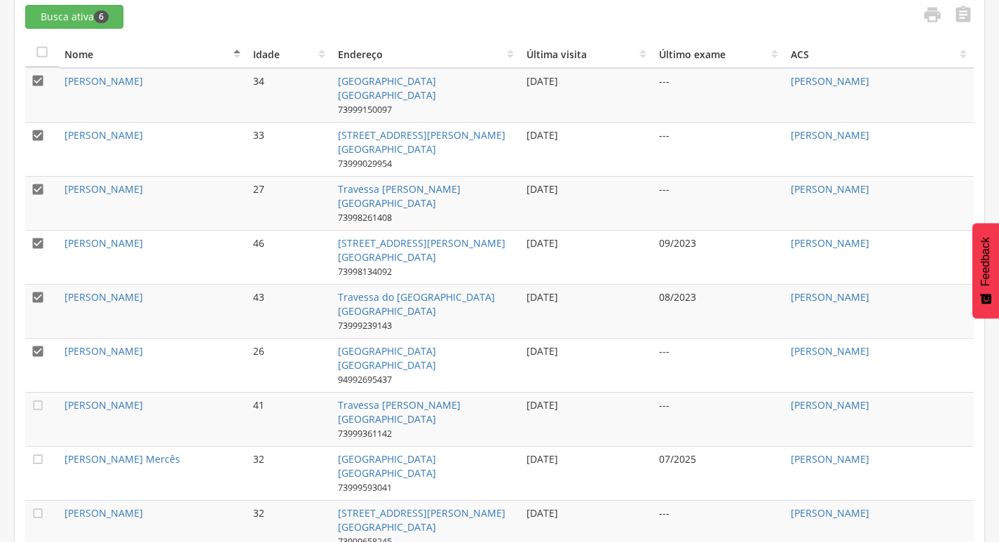
scroll to position [551, 0]
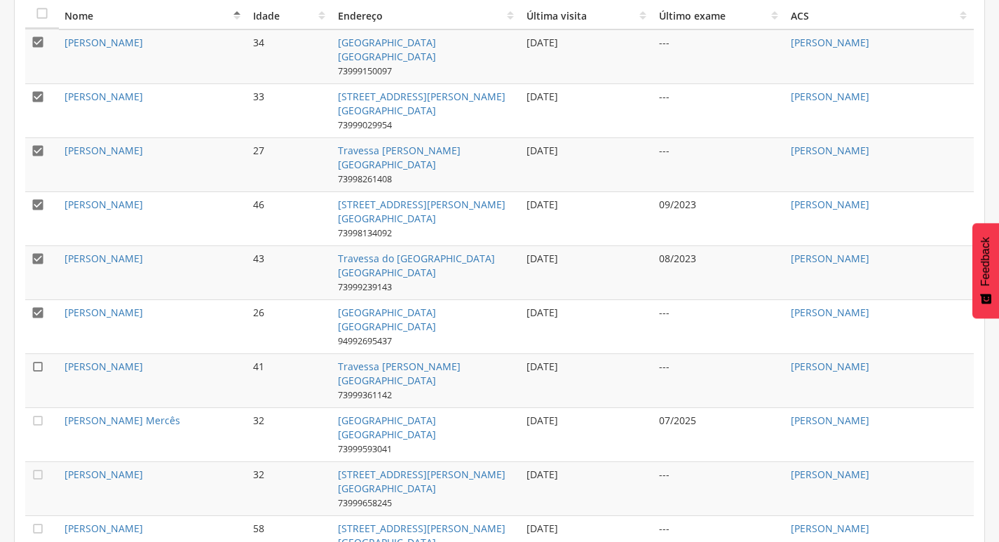
click at [36, 360] on icon "" at bounding box center [38, 367] width 14 height 14
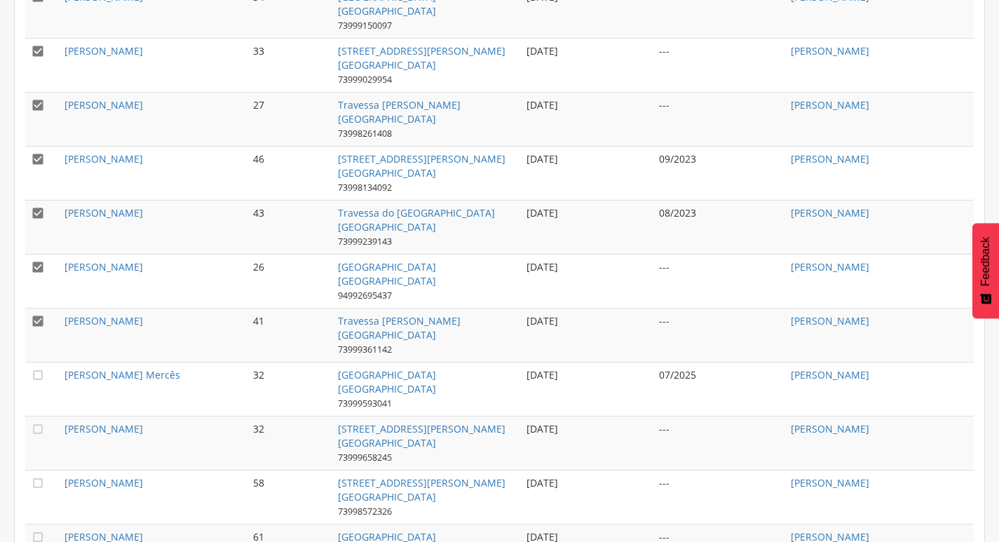
scroll to position [621, 0]
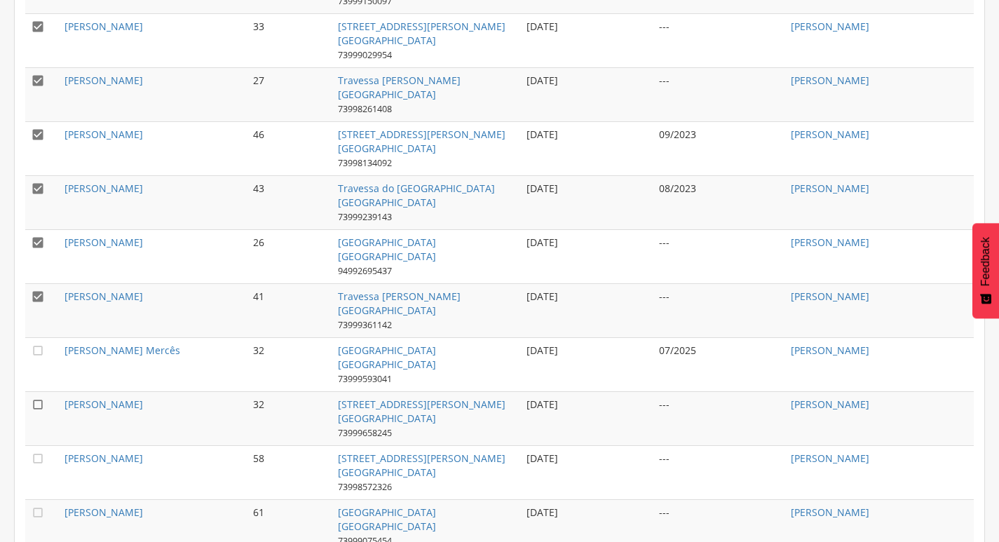
click at [42, 403] on icon "" at bounding box center [38, 405] width 14 height 14
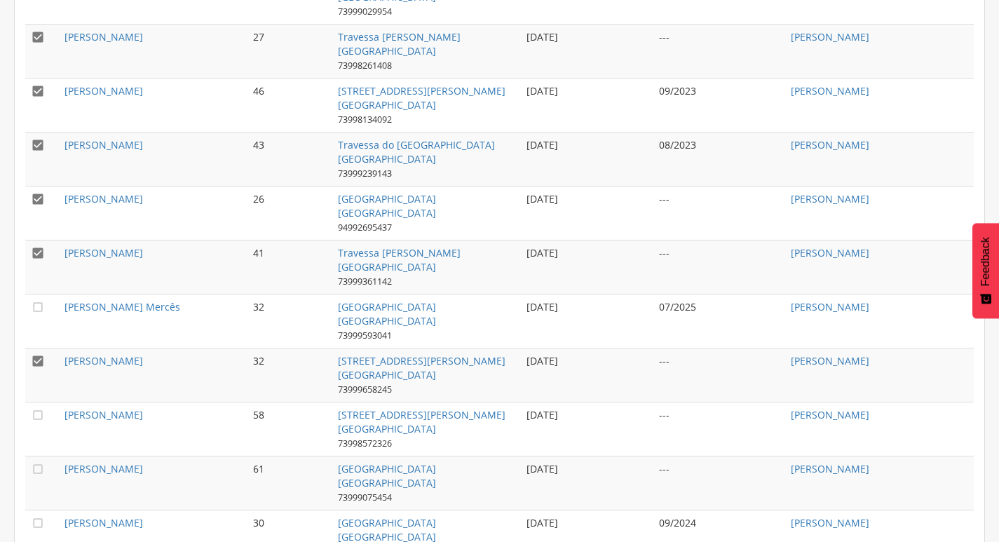
scroll to position [691, 0]
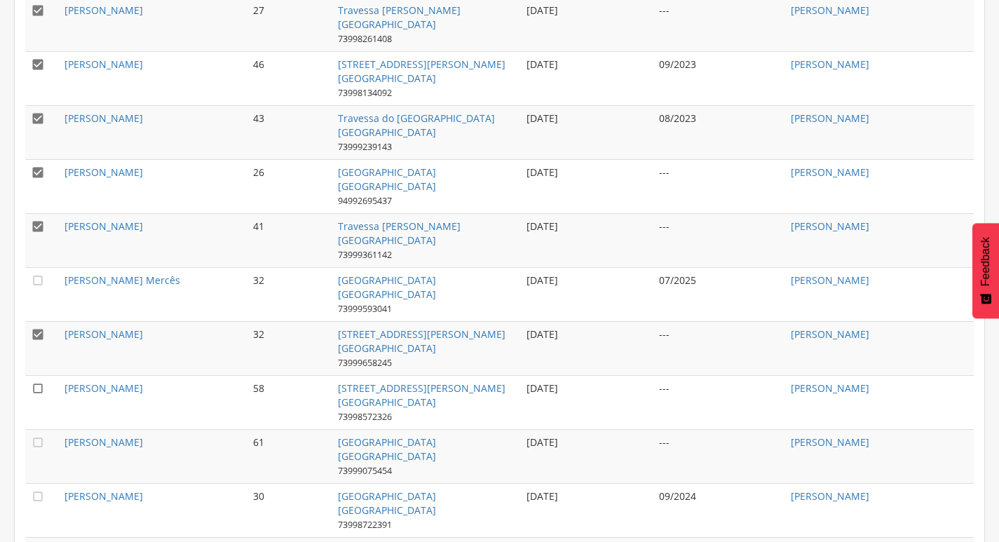
click at [41, 386] on icon "" at bounding box center [38, 388] width 14 height 14
click at [41, 435] on icon "" at bounding box center [38, 442] width 14 height 14
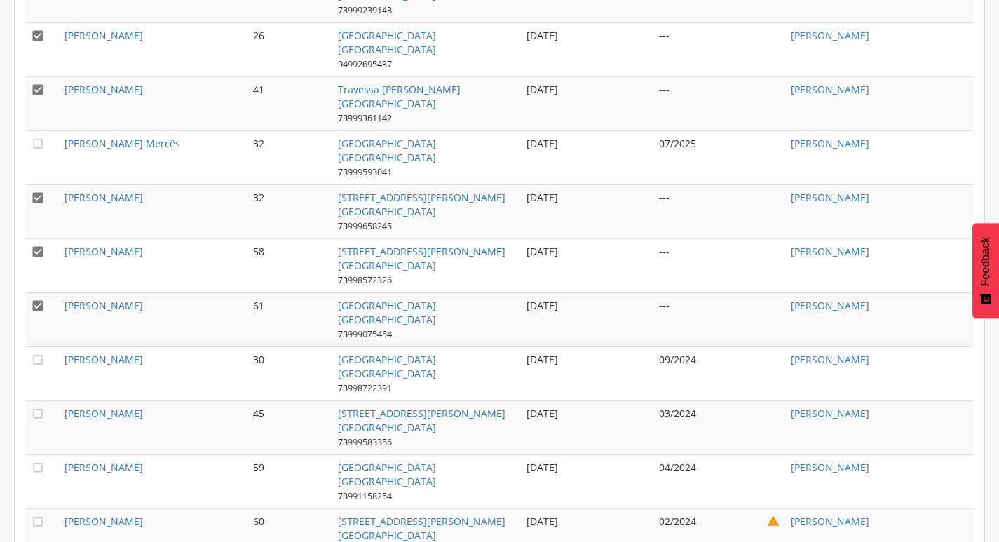
scroll to position [832, 0]
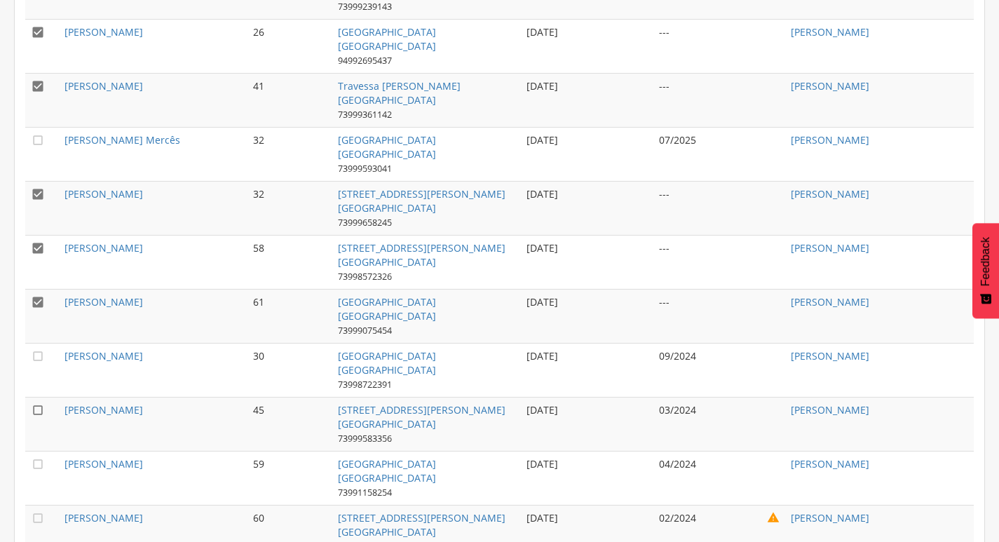
click at [44, 407] on icon "" at bounding box center [38, 410] width 14 height 14
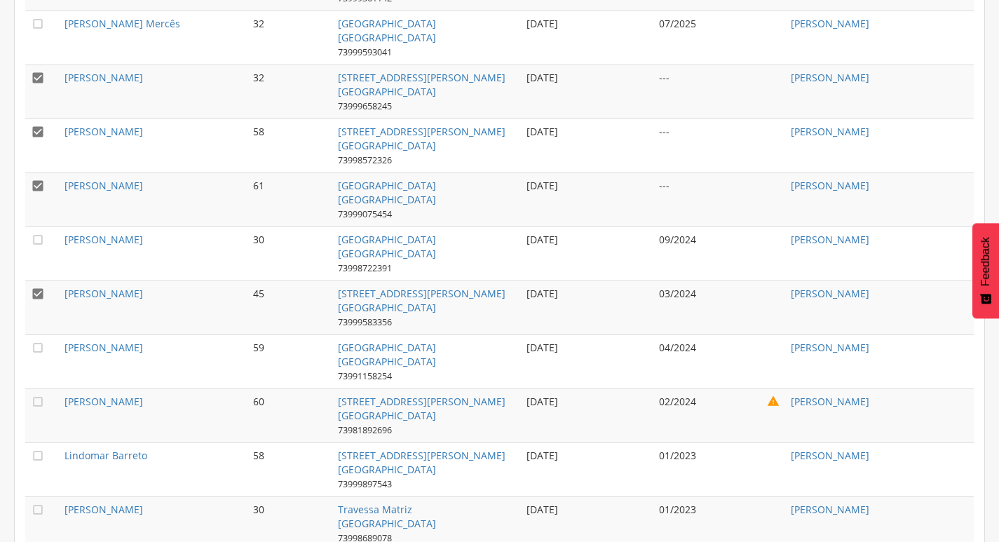
scroll to position [972, 0]
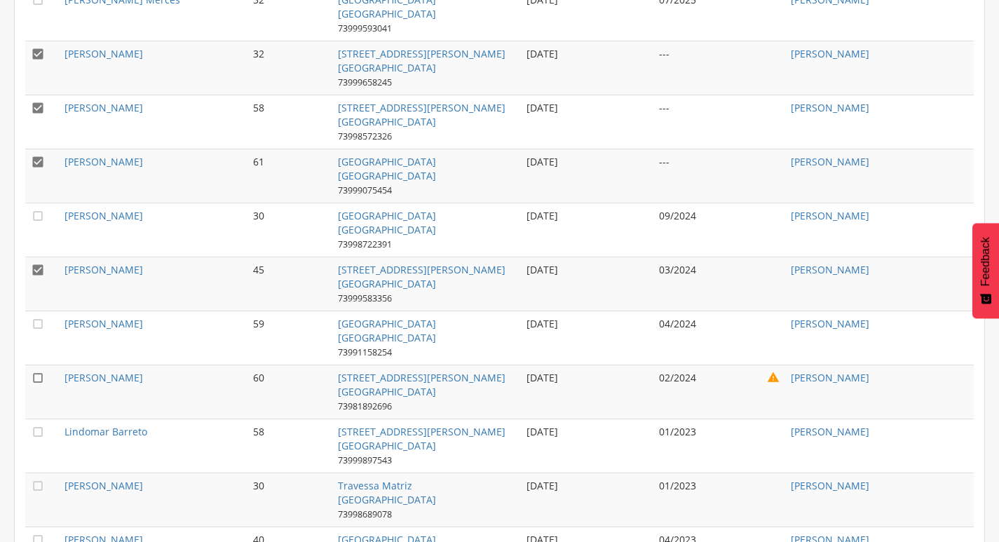
click at [38, 375] on icon "" at bounding box center [38, 378] width 14 height 14
click at [39, 431] on icon "" at bounding box center [38, 432] width 14 height 14
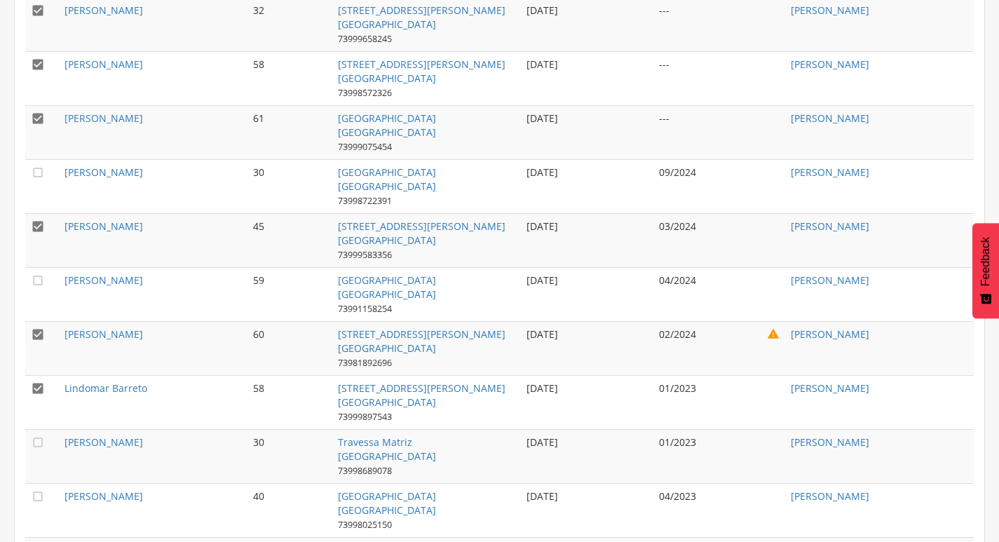
scroll to position [1042, 0]
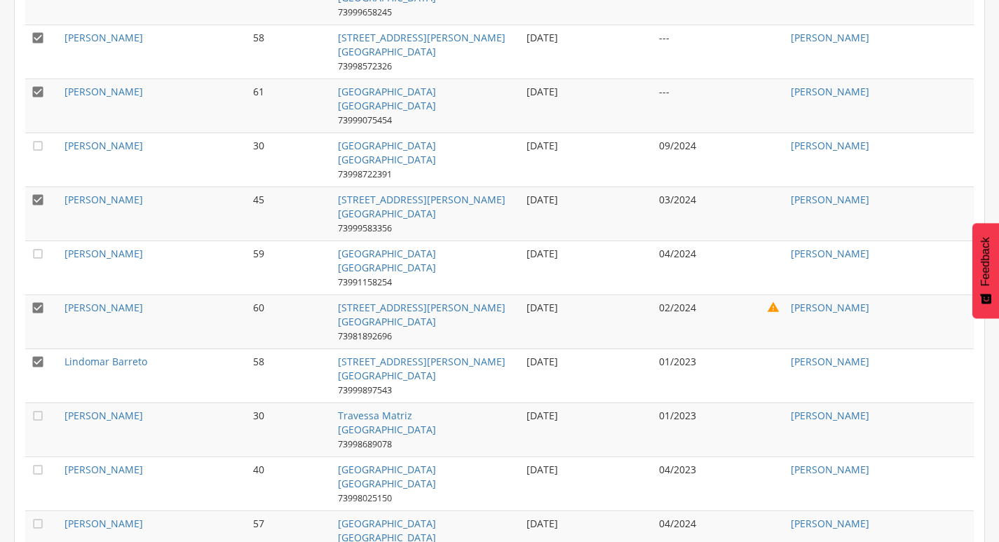
click at [39, 422] on td "" at bounding box center [42, 430] width 34 height 54
click at [41, 410] on icon "" at bounding box center [38, 416] width 14 height 14
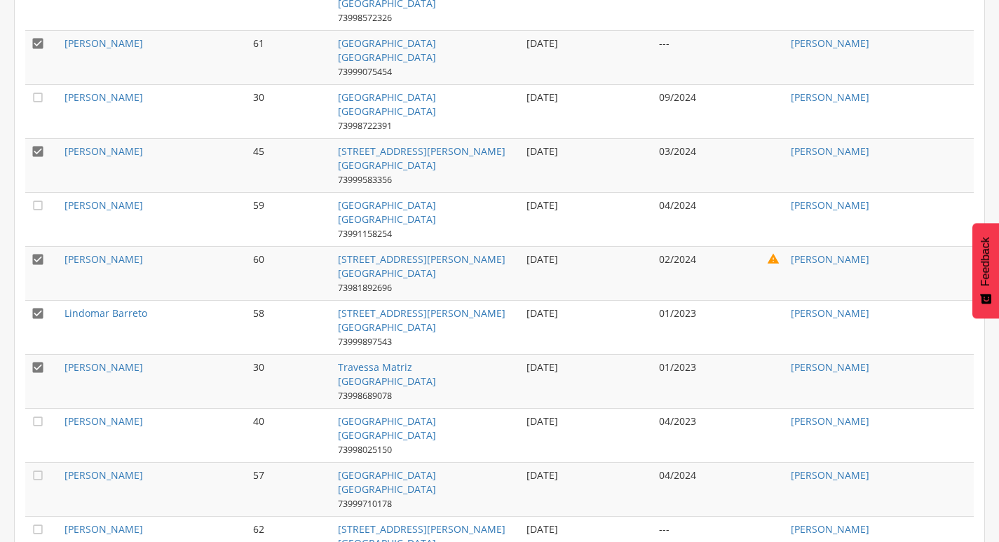
scroll to position [1112, 0]
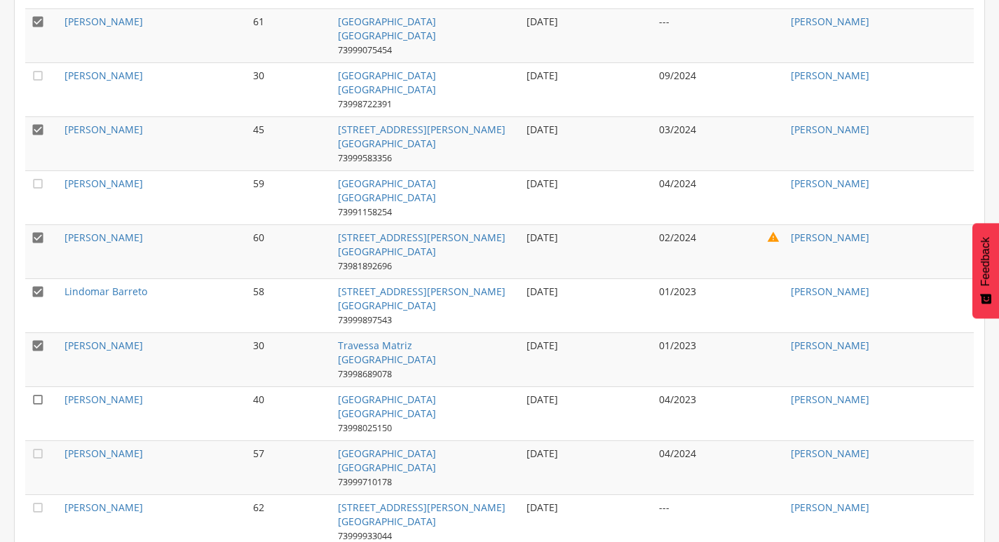
click at [39, 394] on icon "" at bounding box center [38, 400] width 14 height 14
click at [41, 447] on icon "" at bounding box center [38, 454] width 14 height 14
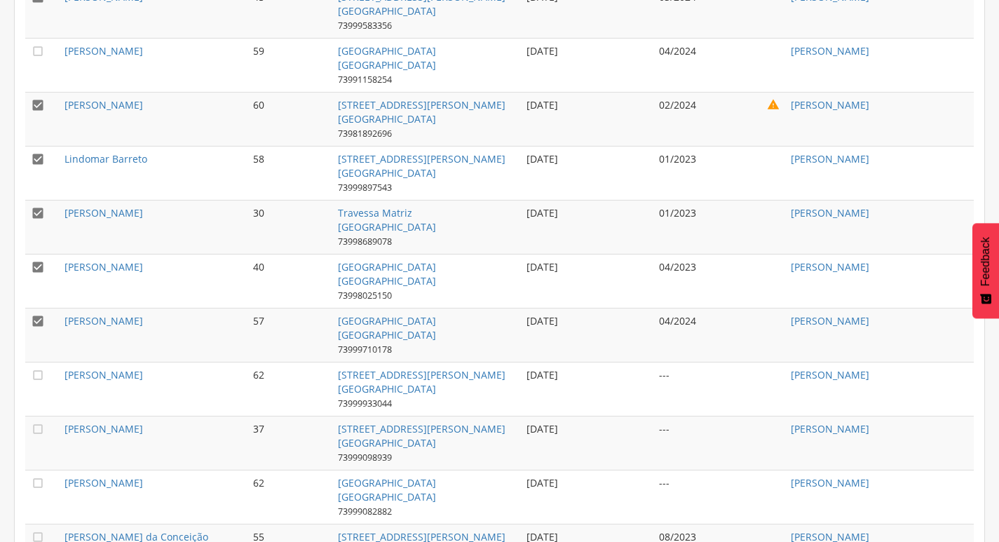
scroll to position [1252, 0]
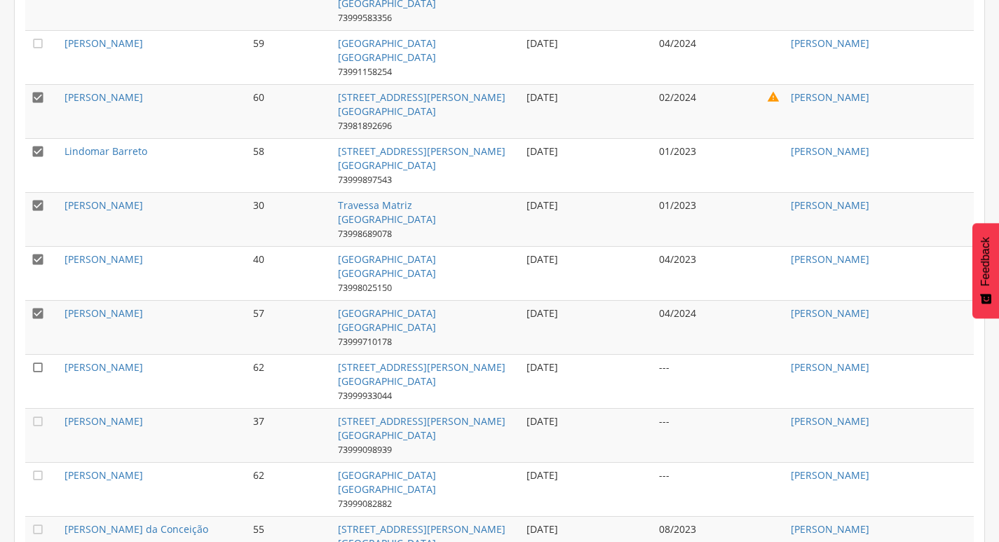
click at [32, 362] on icon "" at bounding box center [38, 367] width 14 height 14
click at [37, 414] on icon "" at bounding box center [38, 421] width 14 height 14
click at [41, 468] on icon "" at bounding box center [38, 475] width 14 height 14
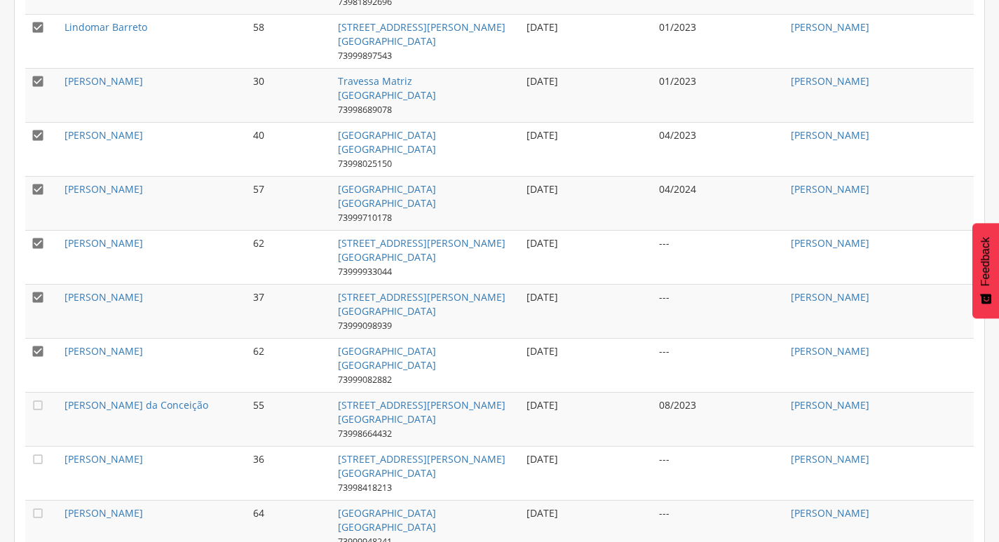
scroll to position [1393, 0]
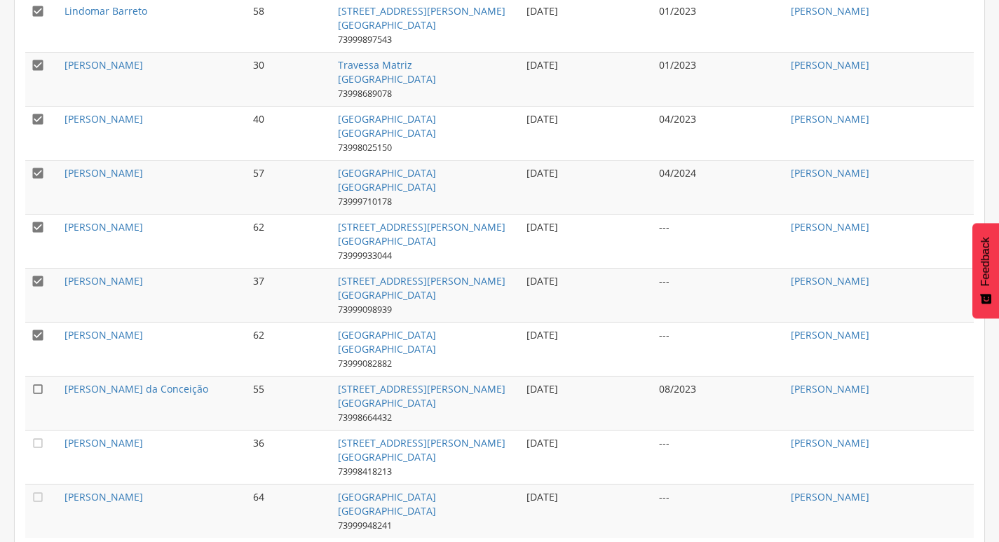
click at [36, 392] on icon "" at bounding box center [38, 389] width 14 height 14
click at [42, 446] on icon "" at bounding box center [38, 443] width 14 height 14
click at [34, 490] on icon "" at bounding box center [38, 497] width 14 height 14
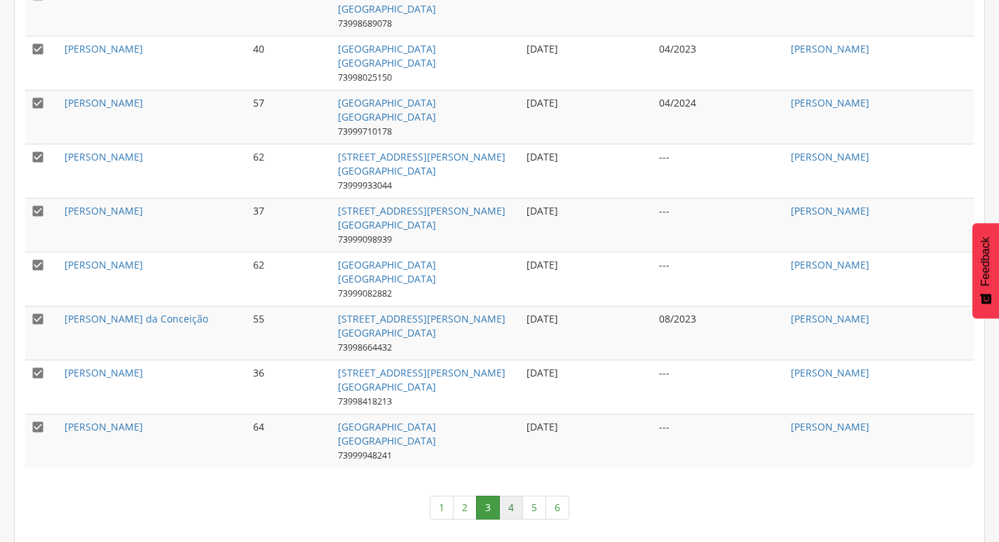
click at [509, 501] on link "4" at bounding box center [511, 508] width 24 height 24
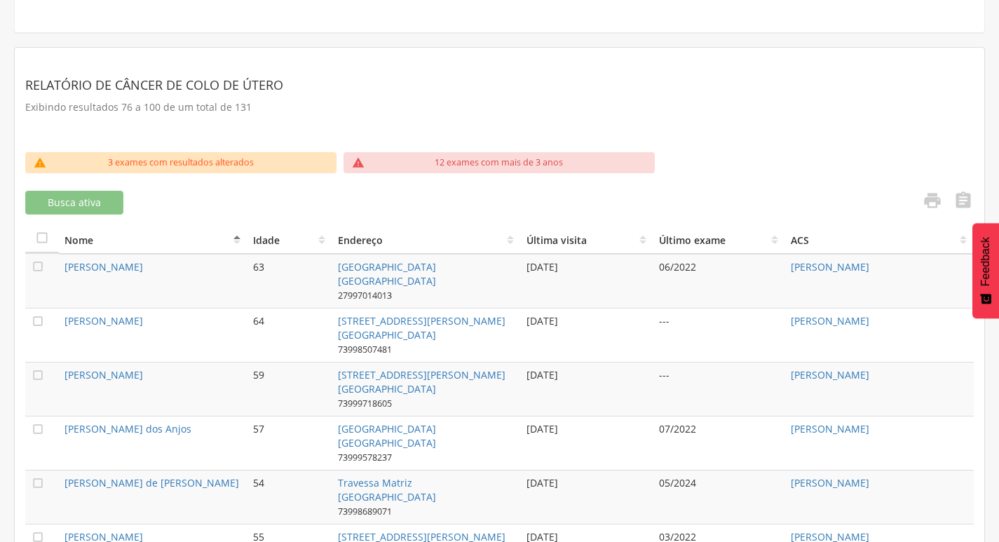
scroll to position [341, 0]
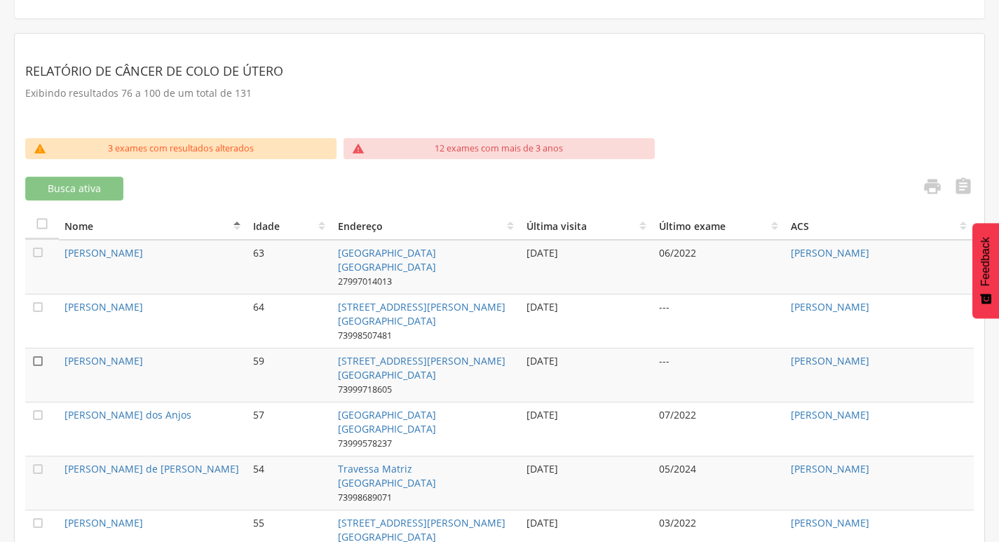
click at [41, 359] on icon "" at bounding box center [38, 361] width 14 height 14
click at [38, 410] on icon "" at bounding box center [38, 415] width 14 height 14
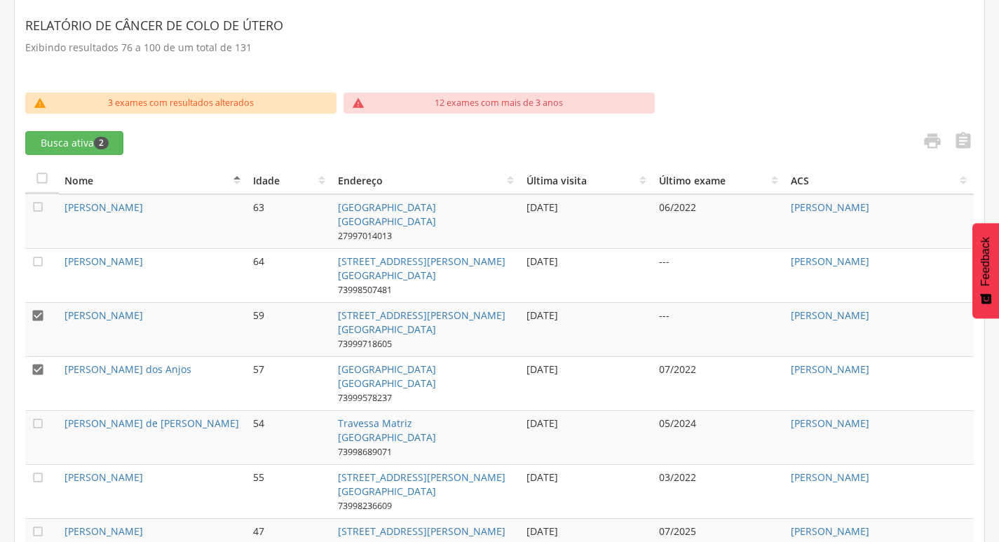
scroll to position [411, 0]
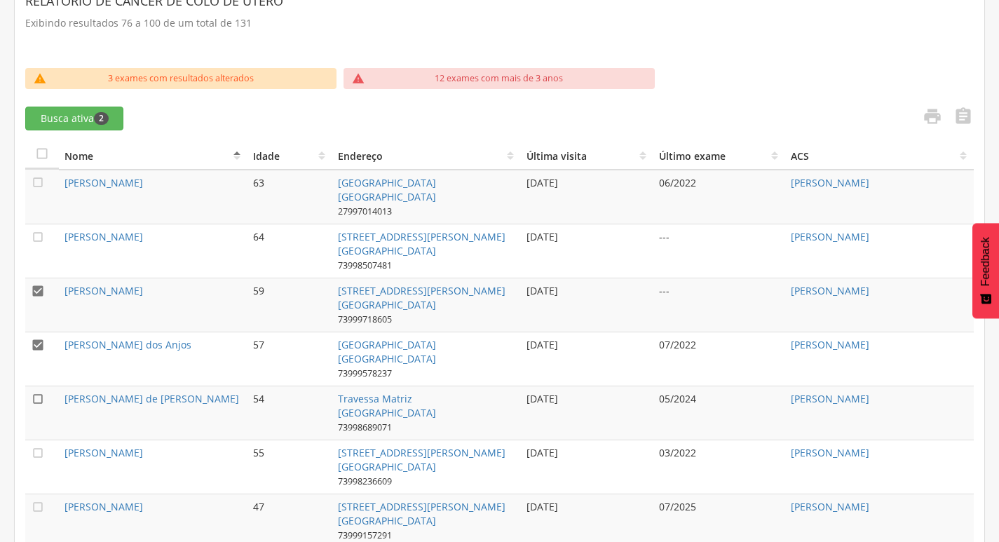
click at [32, 400] on icon "" at bounding box center [38, 399] width 14 height 14
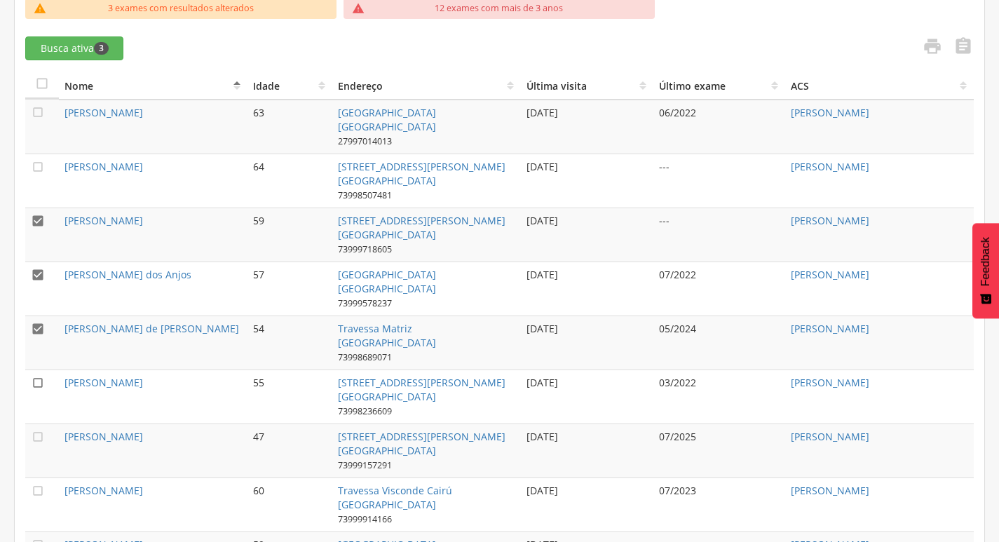
click at [42, 379] on icon "" at bounding box center [38, 383] width 14 height 14
click at [36, 433] on icon "" at bounding box center [38, 437] width 14 height 14
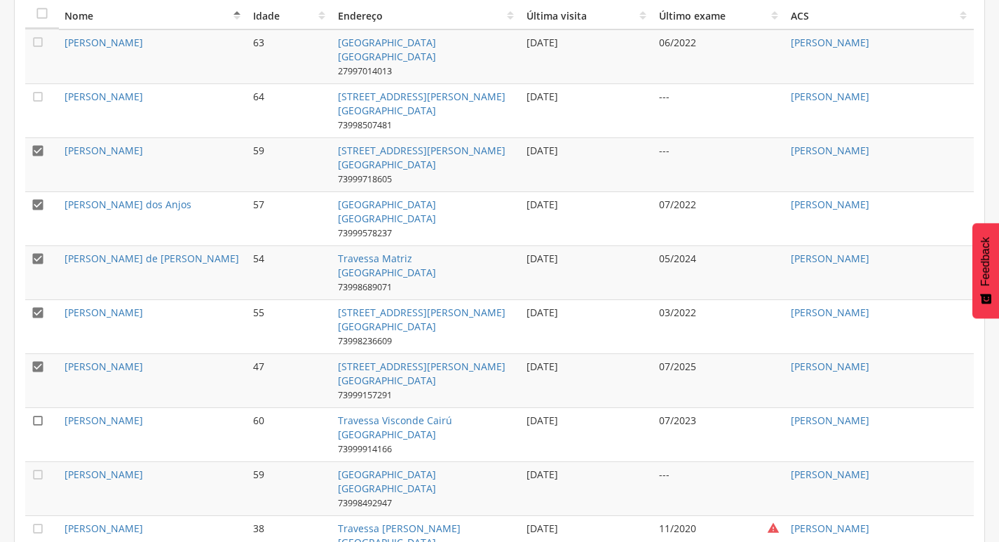
click at [36, 424] on icon "" at bounding box center [38, 421] width 14 height 14
click at [46, 474] on td "" at bounding box center [42, 488] width 34 height 54
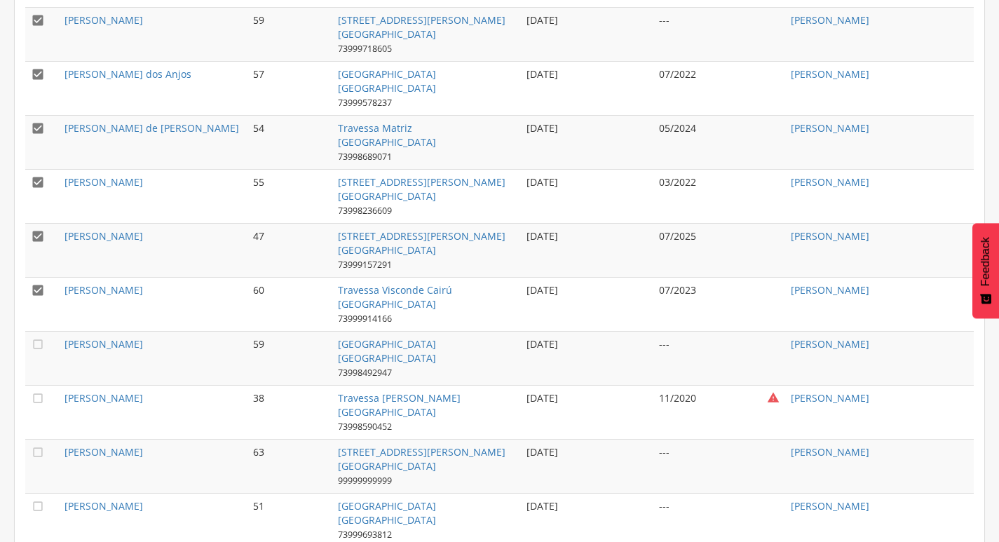
scroll to position [691, 0]
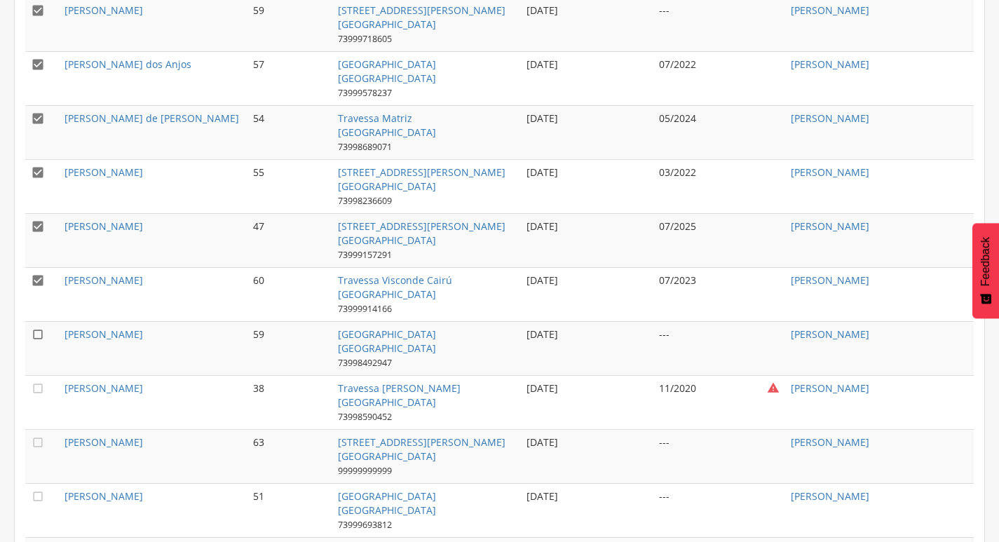
click at [39, 327] on icon "" at bounding box center [38, 334] width 14 height 14
click at [36, 393] on td "" at bounding box center [42, 402] width 34 height 54
click at [39, 384] on icon "" at bounding box center [38, 388] width 14 height 14
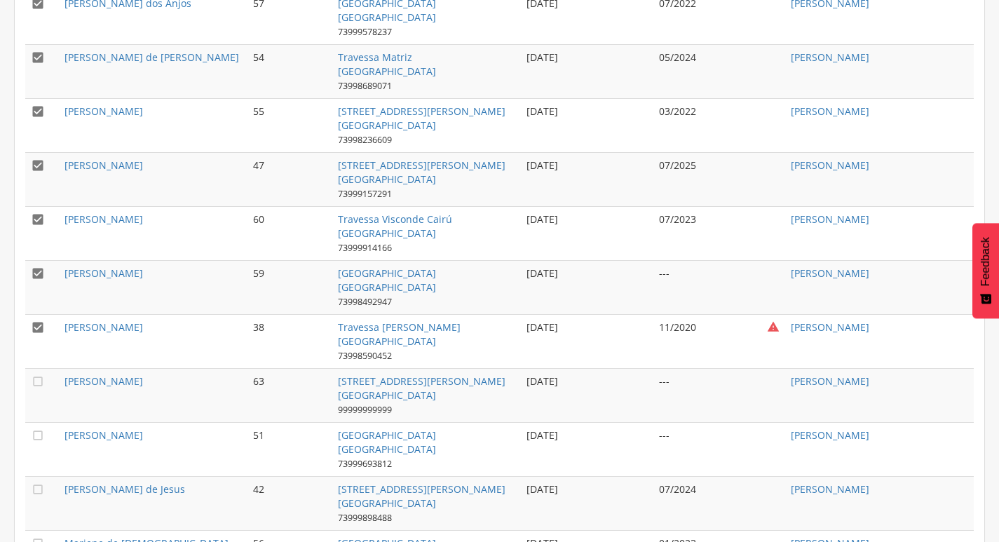
scroll to position [762, 0]
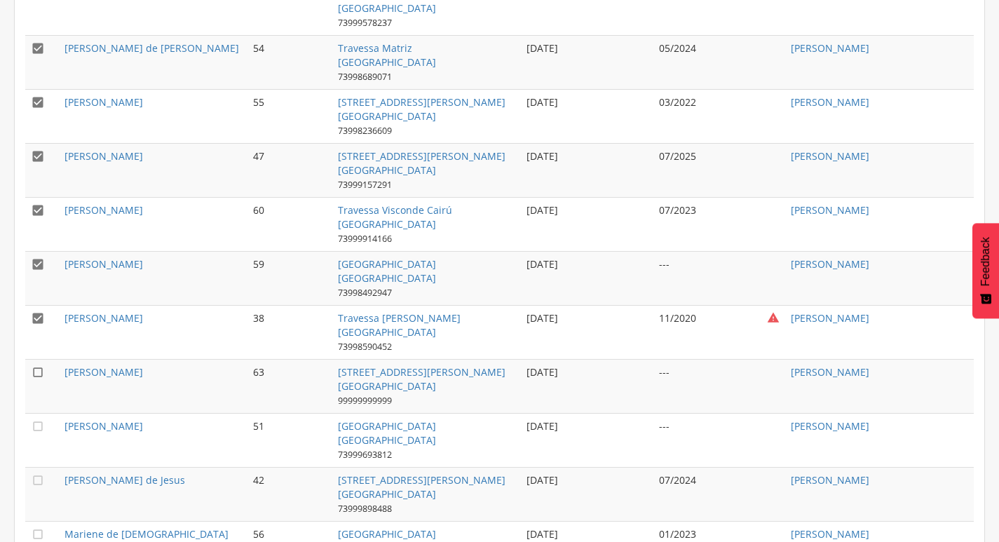
click at [32, 371] on icon "" at bounding box center [38, 372] width 14 height 14
click at [41, 426] on icon "" at bounding box center [38, 426] width 14 height 14
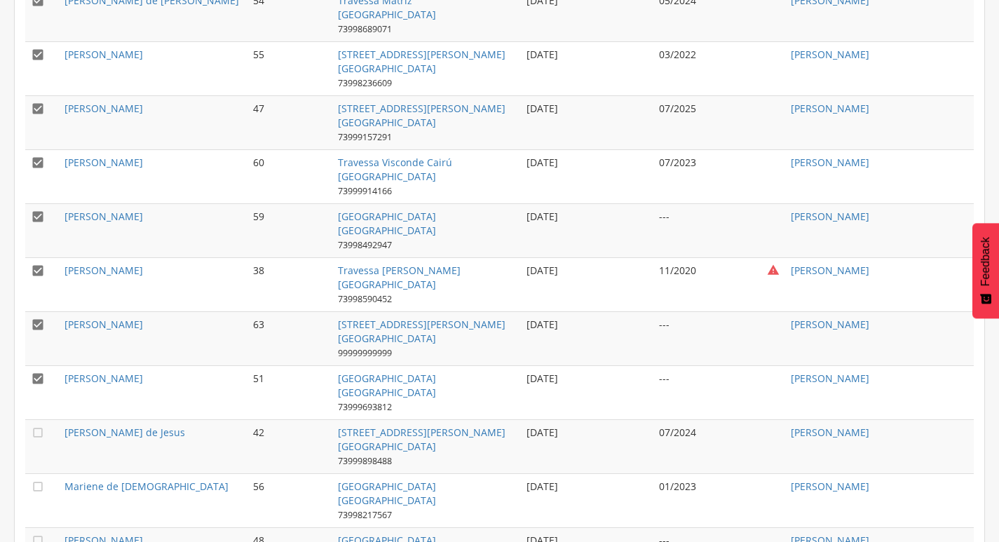
scroll to position [832, 0]
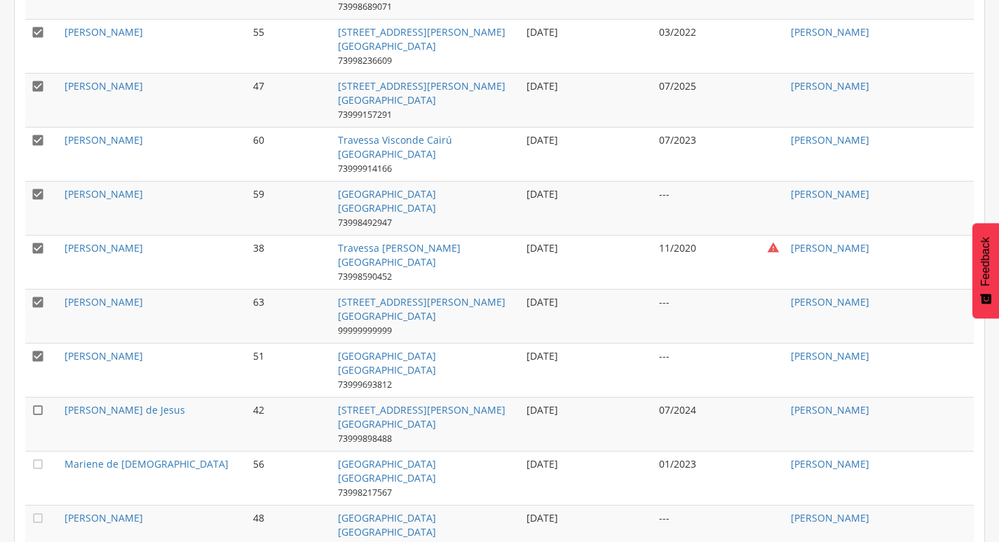
click at [35, 411] on icon "" at bounding box center [38, 410] width 14 height 14
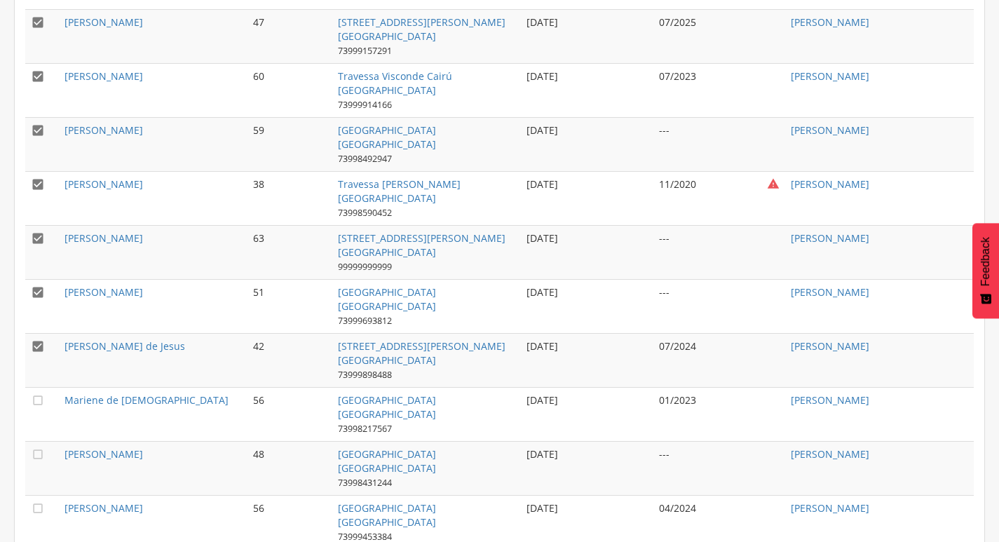
scroll to position [902, 0]
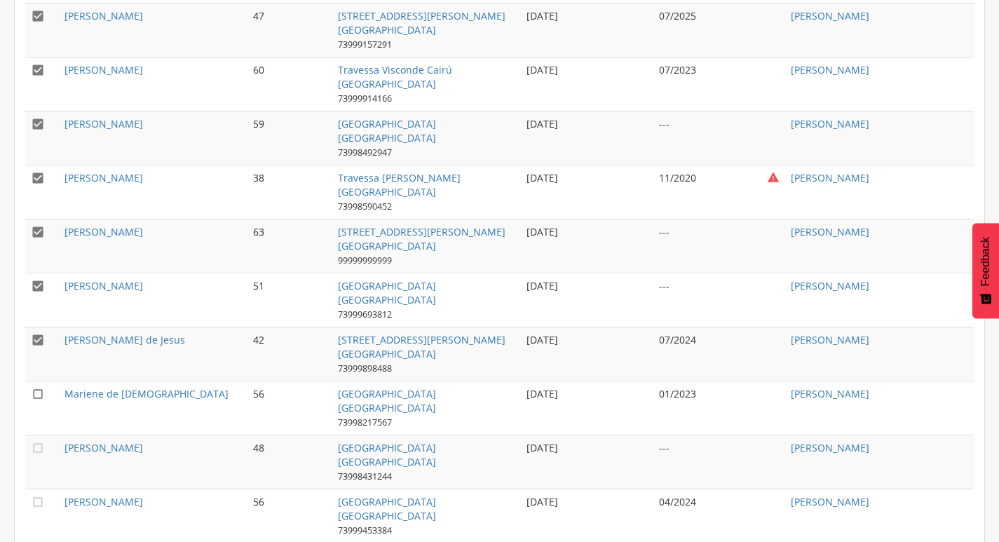
click at [34, 387] on icon "" at bounding box center [38, 394] width 14 height 14
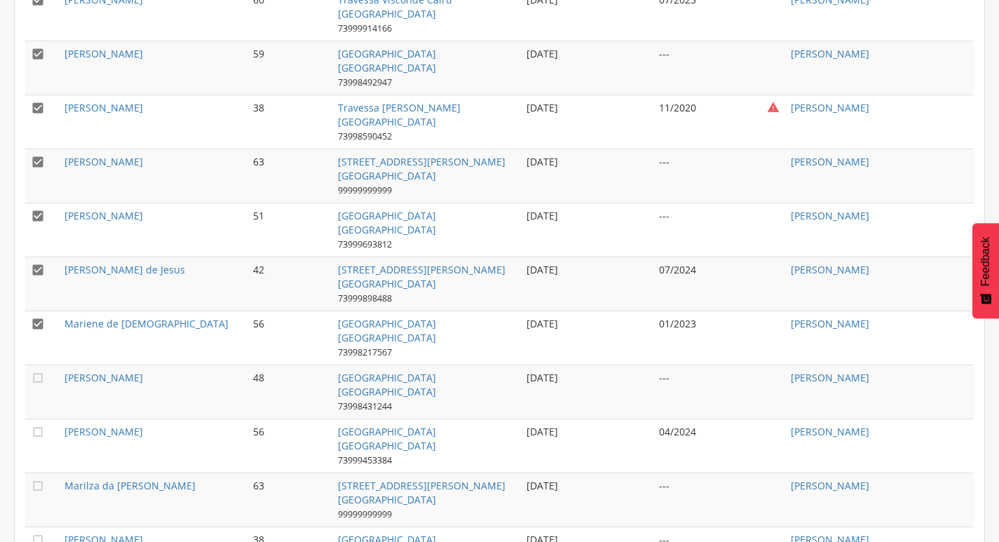
click at [36, 384] on td "" at bounding box center [42, 392] width 34 height 54
drag, startPoint x: 36, startPoint y: 430, endPoint x: 46, endPoint y: 395, distance: 36.2
click at [36, 429] on icon "" at bounding box center [38, 432] width 14 height 14
click at [46, 381] on td "" at bounding box center [42, 392] width 34 height 54
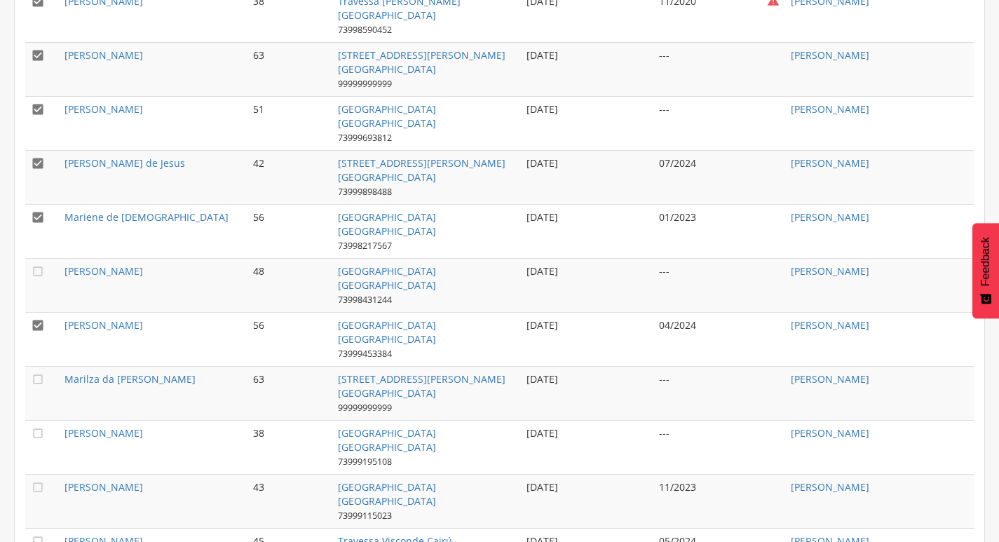
scroll to position [1112, 0]
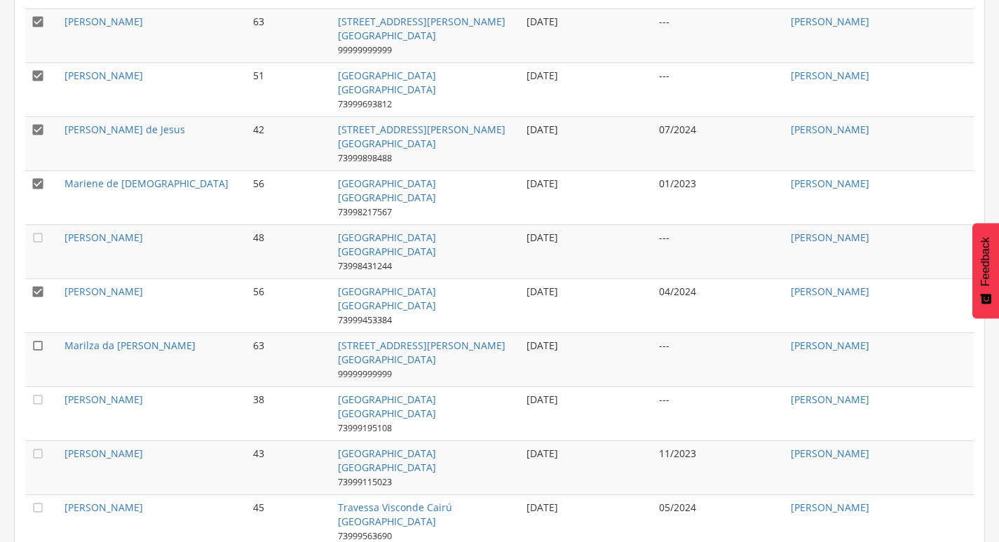
click at [38, 344] on icon "" at bounding box center [38, 346] width 14 height 14
click at [36, 398] on icon "" at bounding box center [38, 400] width 14 height 14
click at [34, 449] on icon "" at bounding box center [38, 454] width 14 height 14
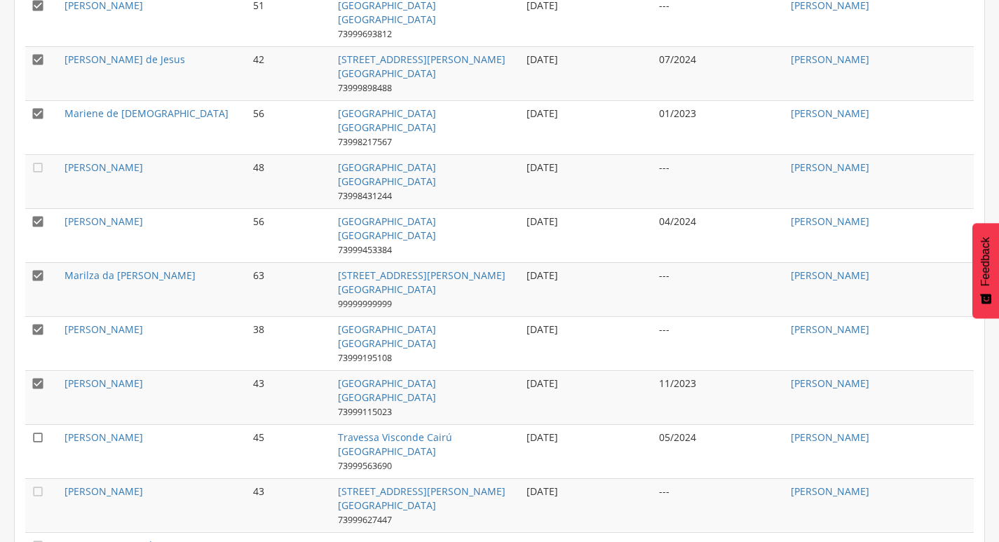
click at [37, 437] on icon "" at bounding box center [38, 438] width 14 height 14
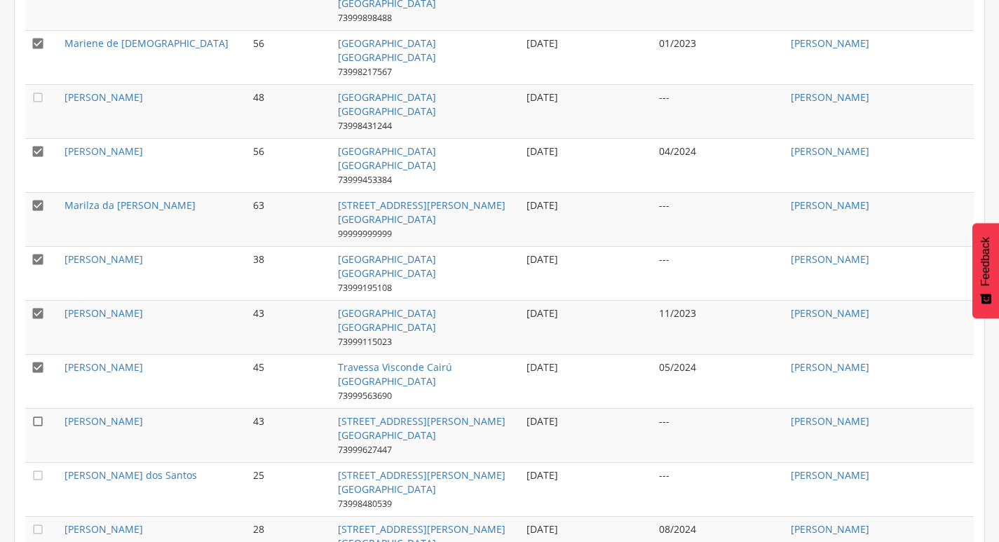
click at [41, 420] on icon "" at bounding box center [38, 421] width 14 height 14
click at [32, 468] on icon "" at bounding box center [38, 475] width 14 height 14
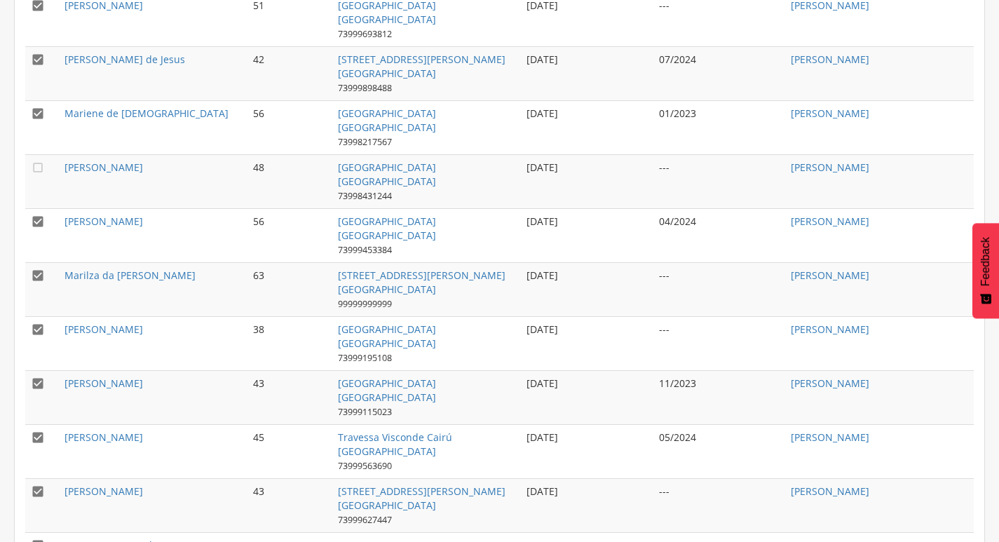
scroll to position [1112, 0]
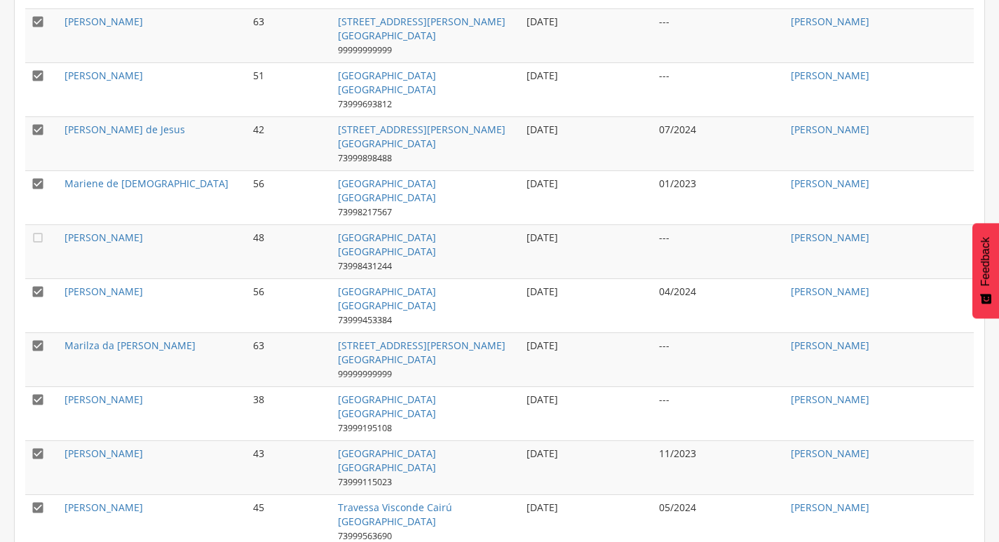
click at [39, 124] on icon "" at bounding box center [38, 130] width 14 height 14
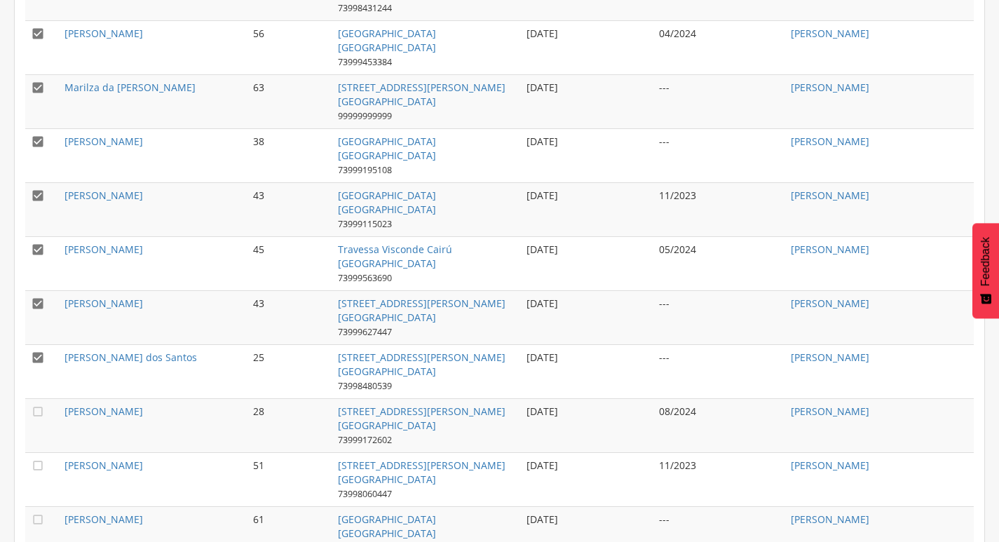
scroll to position [1463, 0]
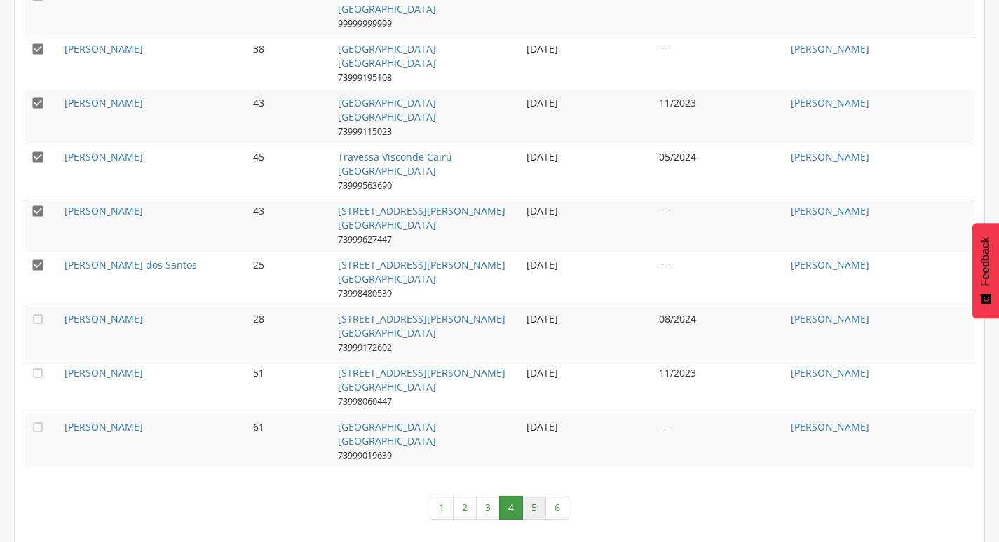
click at [531, 504] on link "5" at bounding box center [534, 508] width 24 height 24
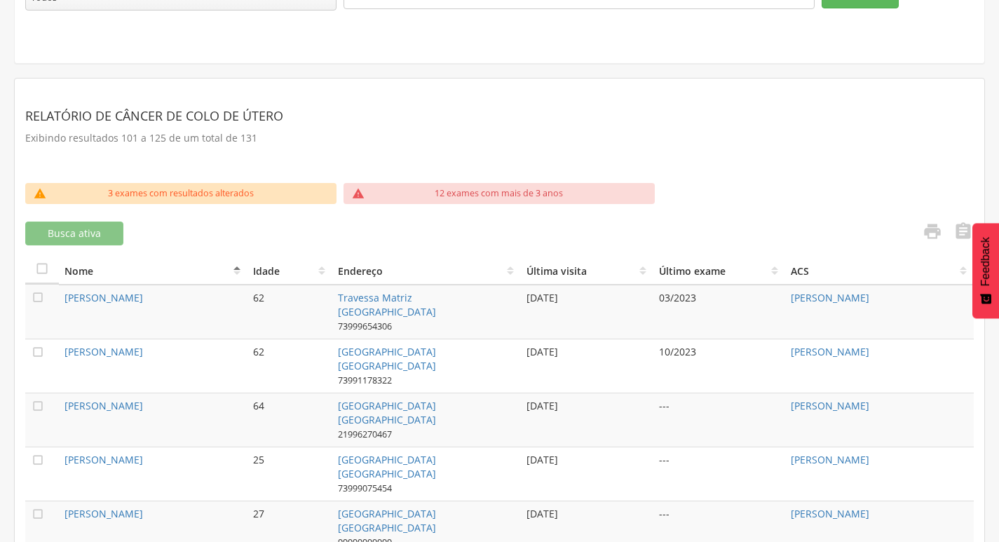
scroll to position [271, 0]
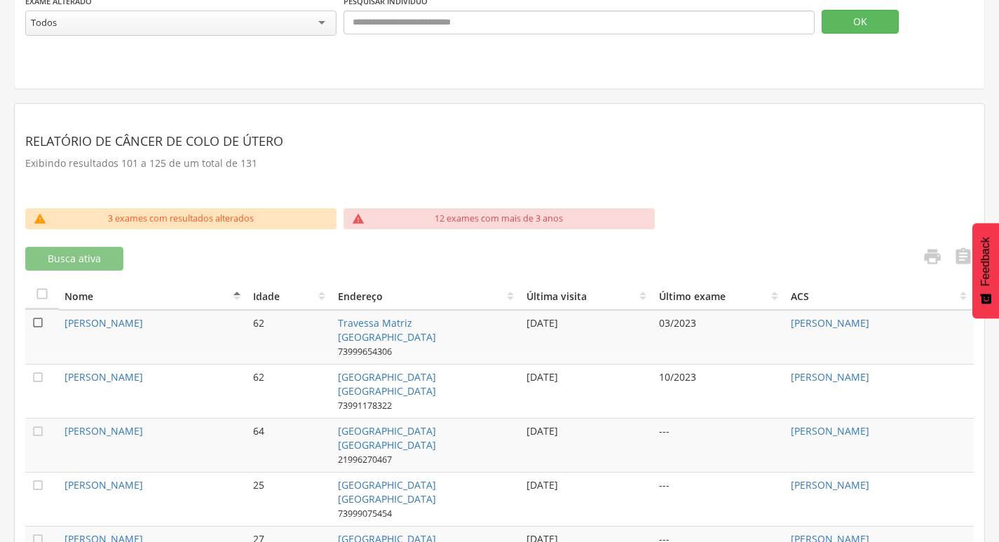
click at [36, 320] on icon "" at bounding box center [38, 323] width 14 height 14
click at [35, 370] on icon "" at bounding box center [38, 377] width 14 height 14
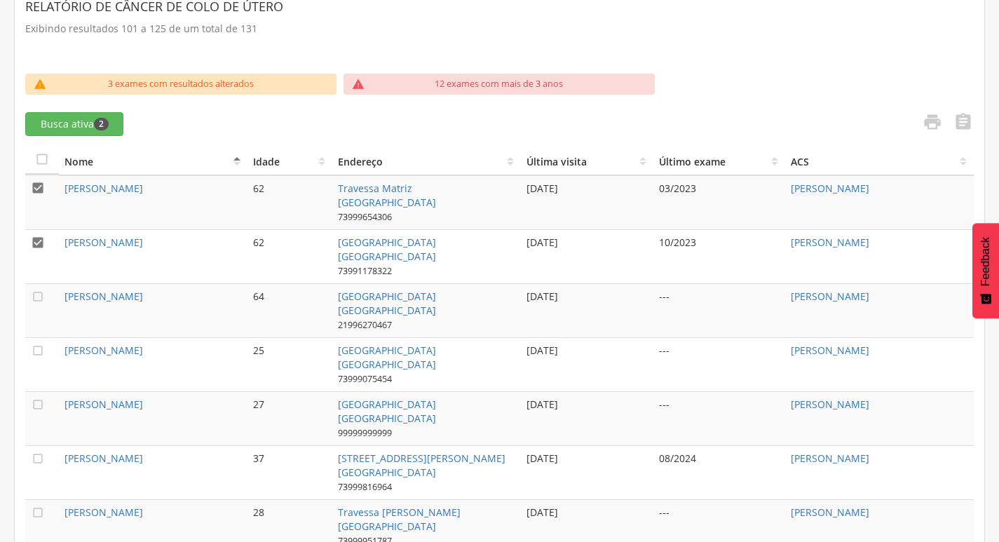
scroll to position [411, 0]
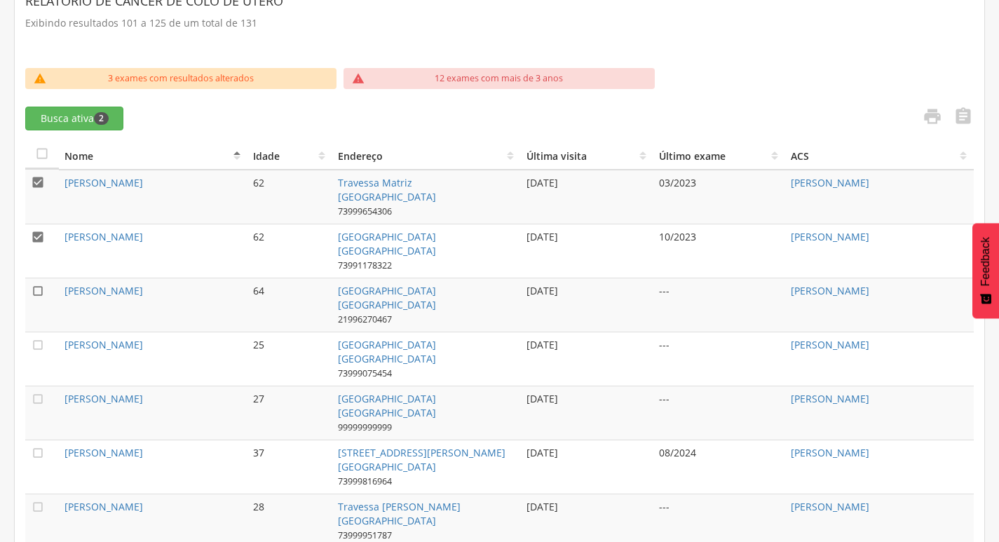
click at [34, 287] on icon "" at bounding box center [38, 291] width 14 height 14
click at [41, 349] on icon "" at bounding box center [38, 345] width 14 height 14
click at [33, 400] on icon "" at bounding box center [38, 399] width 14 height 14
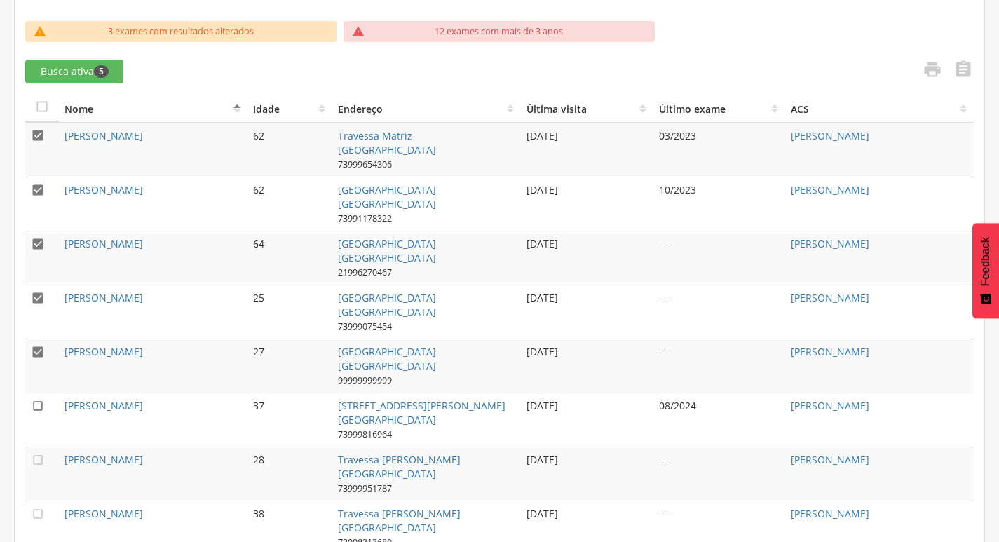
scroll to position [481, 0]
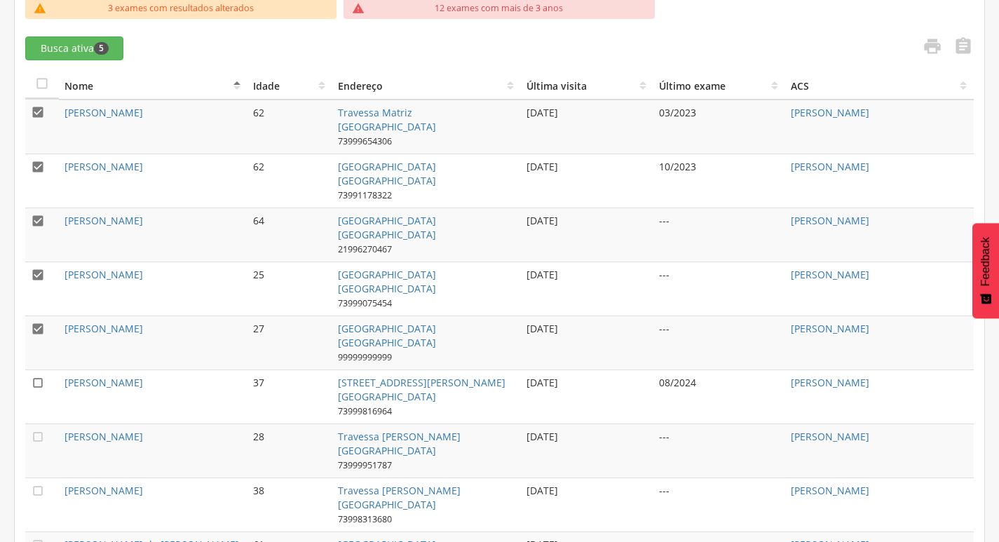
click at [34, 379] on icon "" at bounding box center [38, 383] width 14 height 14
click at [37, 372] on td "" at bounding box center [42, 397] width 34 height 54
click at [37, 377] on icon "" at bounding box center [38, 383] width 14 height 14
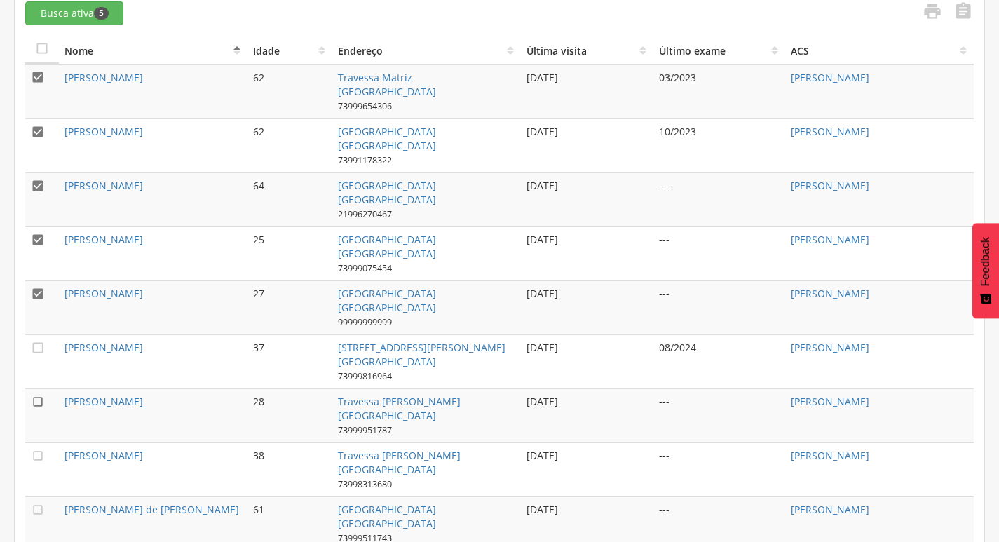
scroll to position [551, 0]
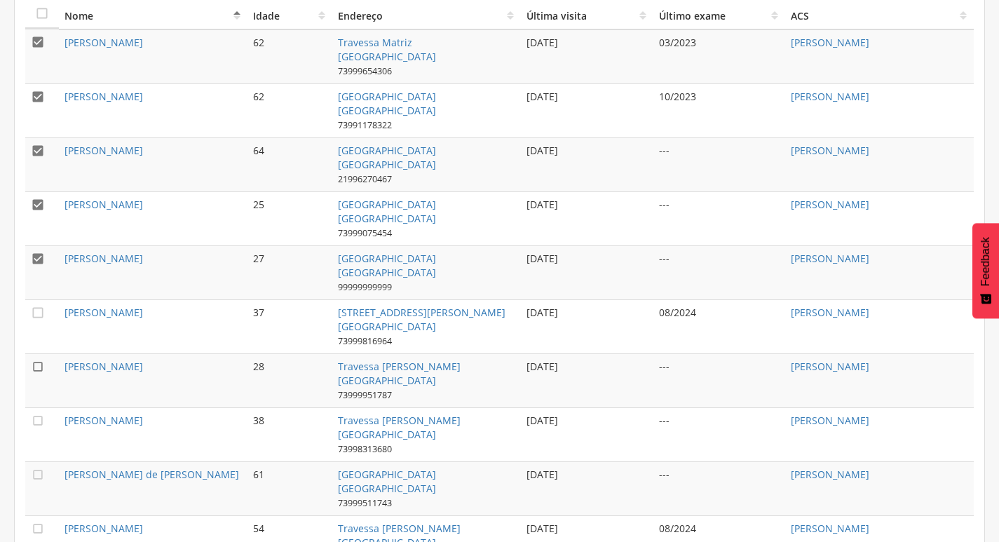
click at [36, 370] on icon "" at bounding box center [38, 367] width 14 height 14
click at [36, 370] on icon "" at bounding box center [38, 367] width 14 height 14
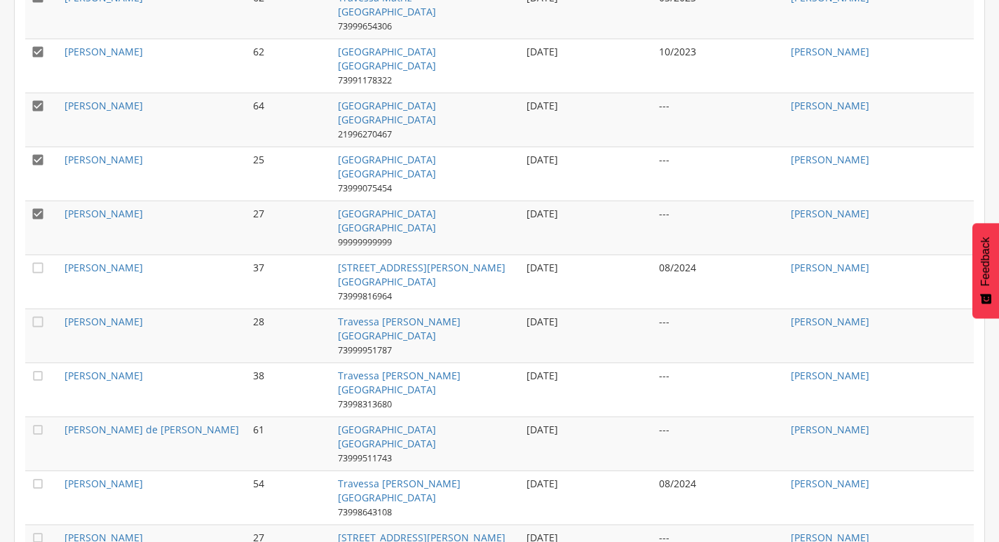
scroll to position [621, 0]
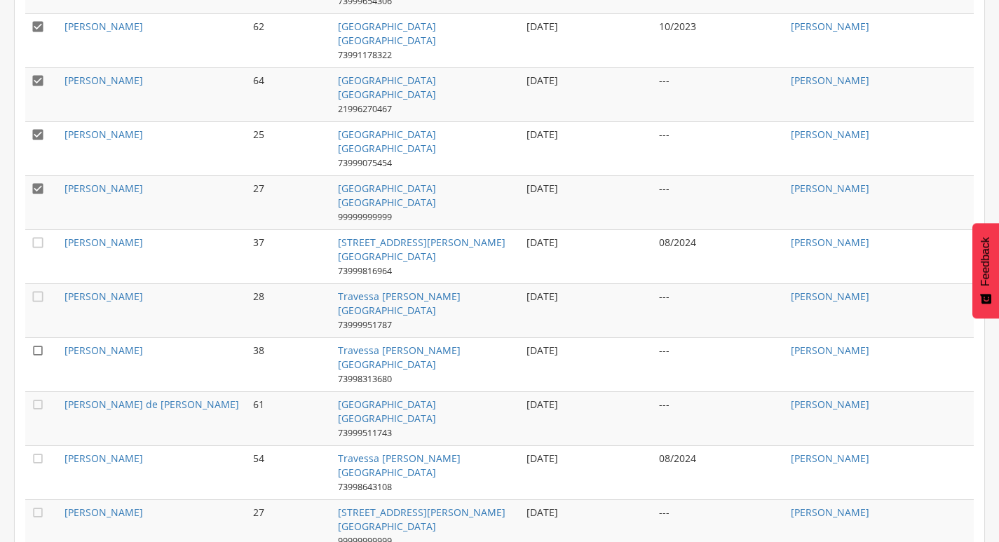
click at [36, 354] on icon "" at bounding box center [38, 351] width 14 height 14
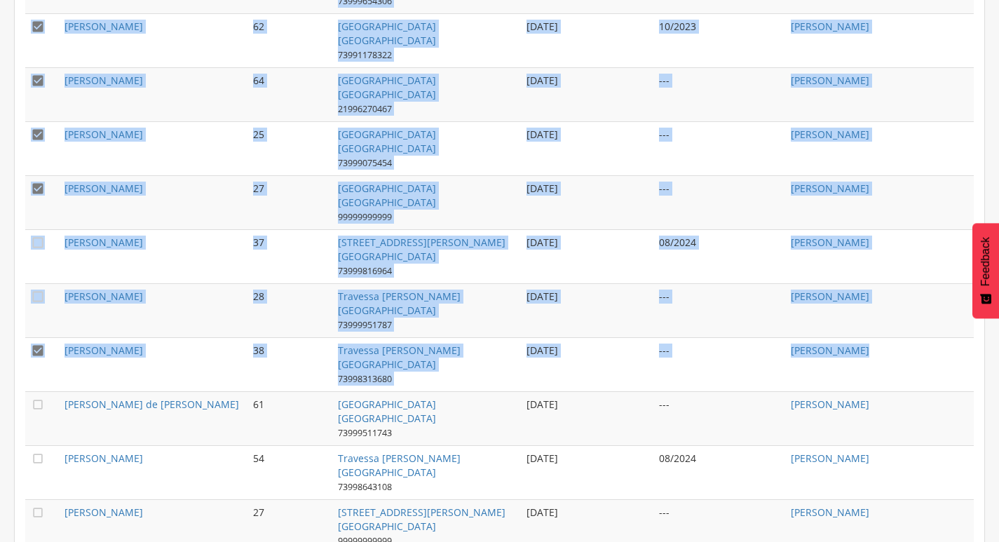
drag, startPoint x: 25, startPoint y: 393, endPoint x: 50, endPoint y: 398, distance: 25.9
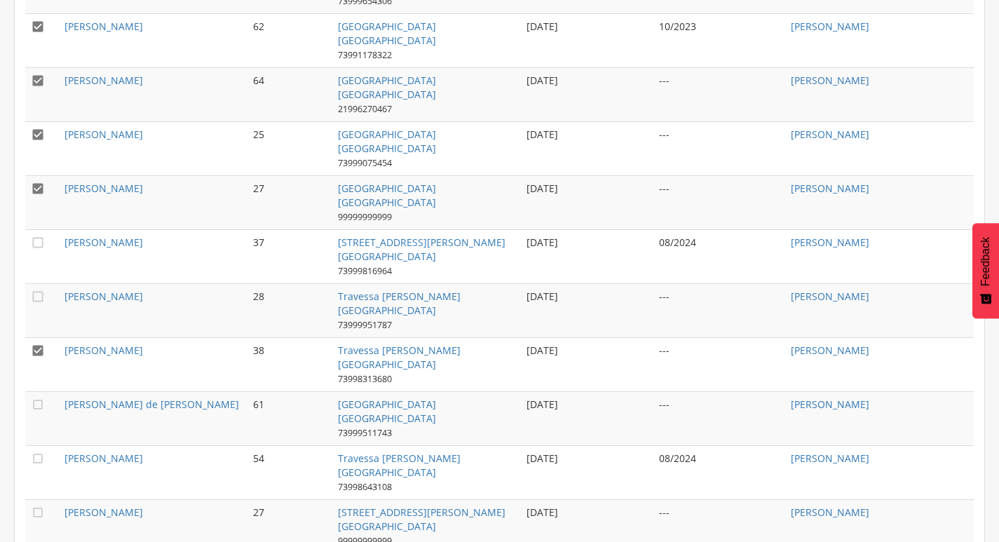
click at [30, 453] on td "" at bounding box center [42, 472] width 34 height 54
click at [38, 403] on icon "" at bounding box center [38, 405] width 14 height 14
click at [37, 455] on icon "" at bounding box center [38, 459] width 14 height 14
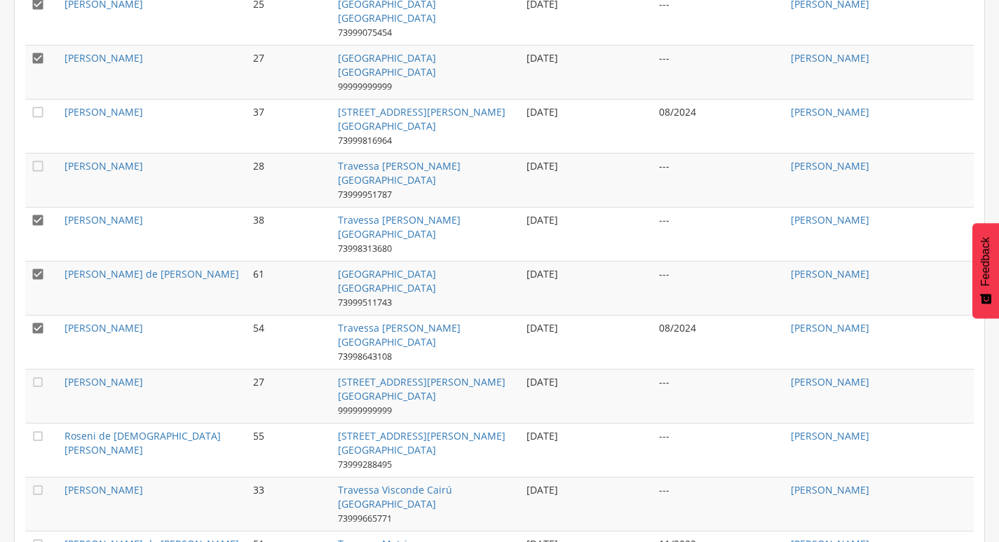
scroll to position [762, 0]
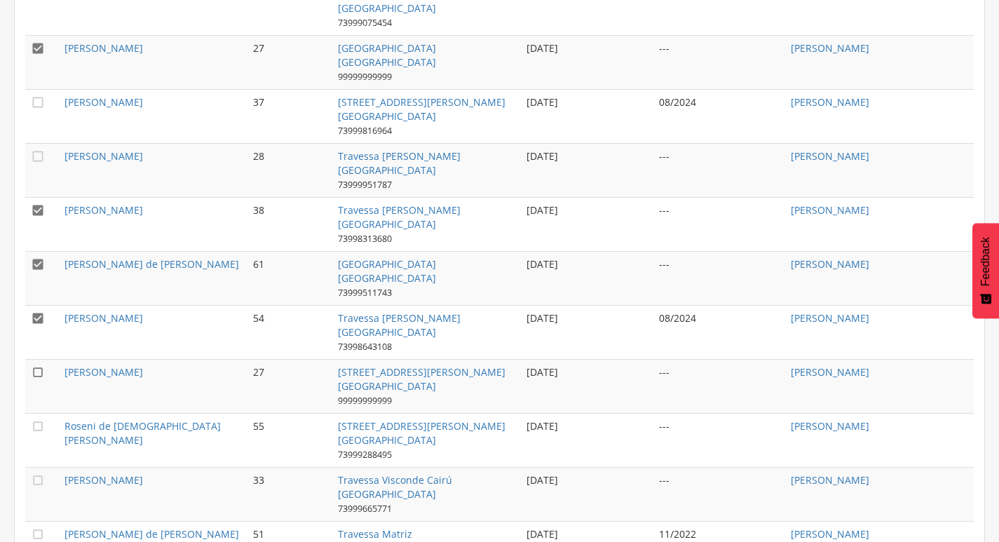
click at [36, 367] on icon "" at bounding box center [38, 372] width 14 height 14
click at [34, 424] on icon "" at bounding box center [38, 426] width 14 height 14
click at [32, 475] on icon "" at bounding box center [38, 480] width 14 height 14
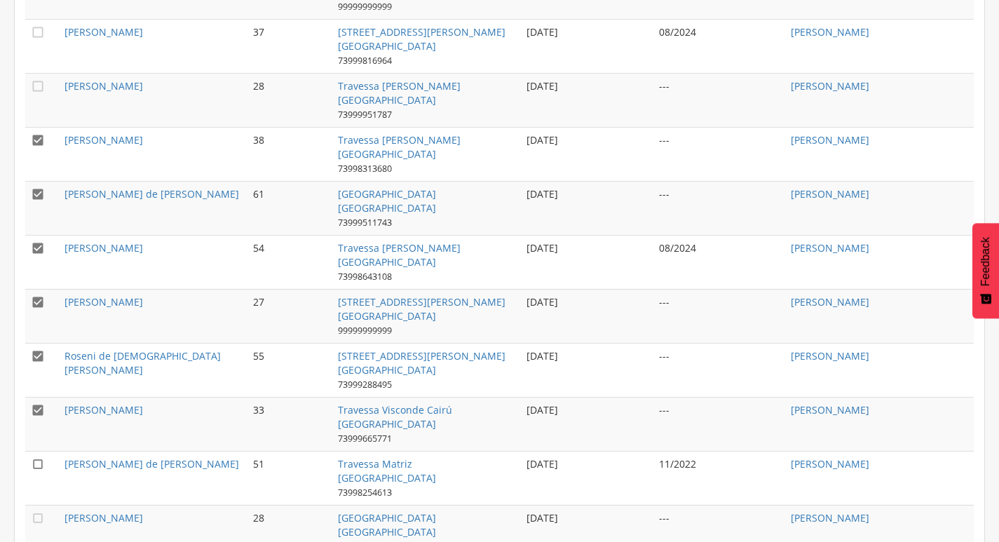
click at [38, 461] on icon "" at bounding box center [38, 464] width 14 height 14
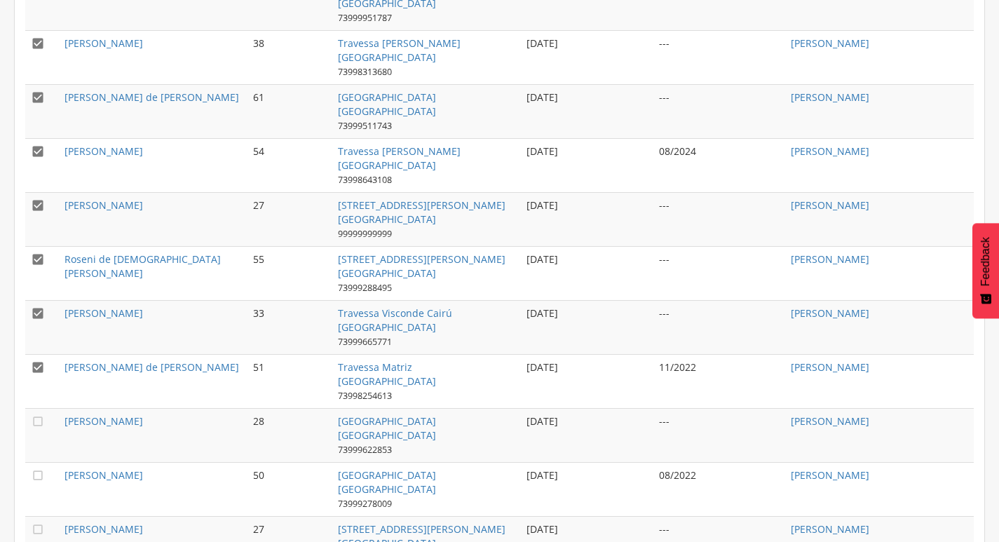
scroll to position [972, 0]
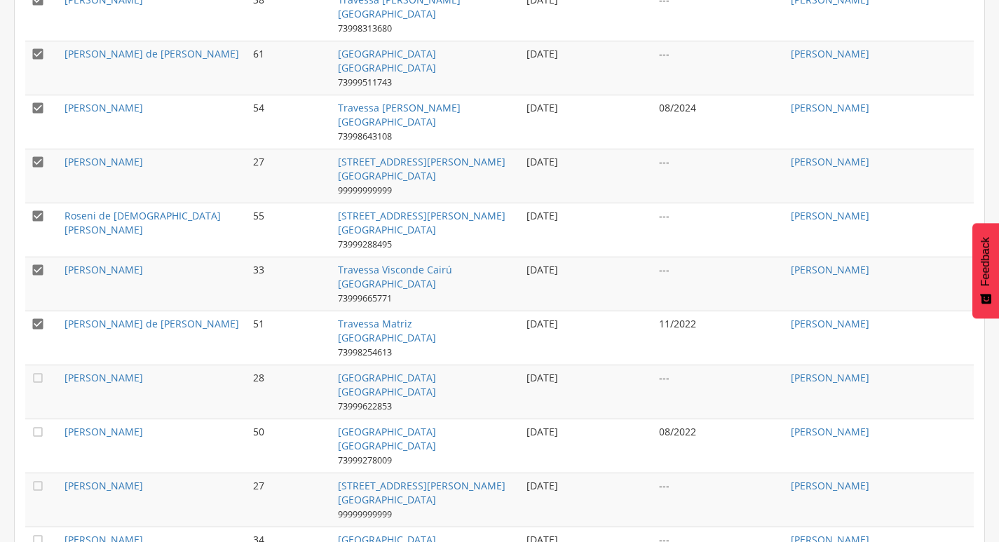
click at [43, 317] on icon "" at bounding box center [38, 324] width 14 height 14
click at [29, 428] on td "" at bounding box center [42, 446] width 34 height 54
click at [37, 434] on icon "" at bounding box center [38, 432] width 14 height 14
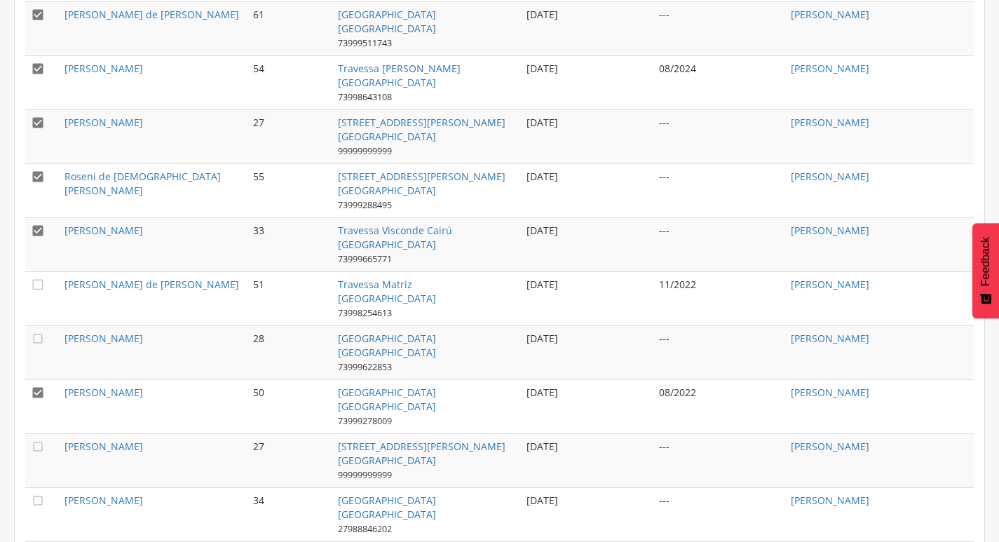
scroll to position [1042, 0]
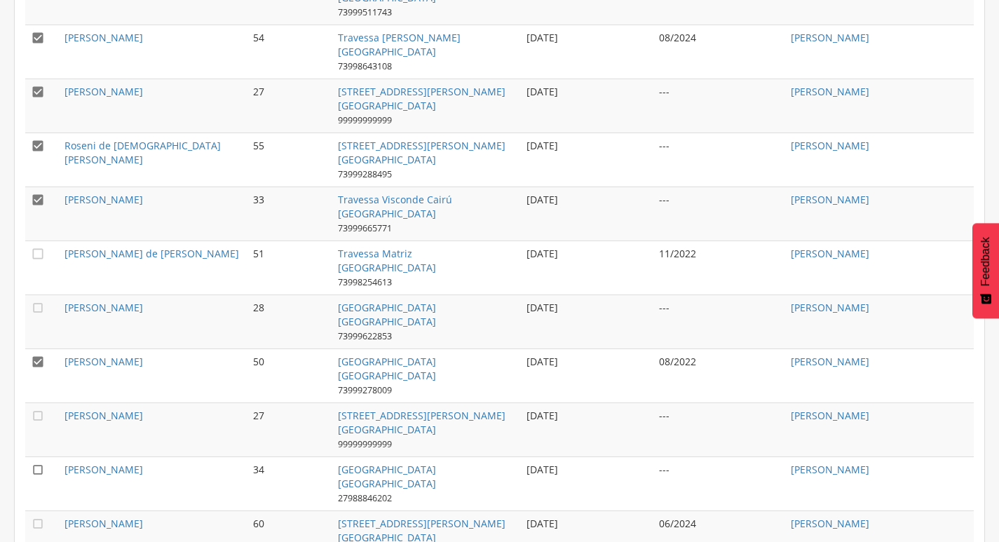
click at [43, 467] on icon "" at bounding box center [38, 470] width 14 height 14
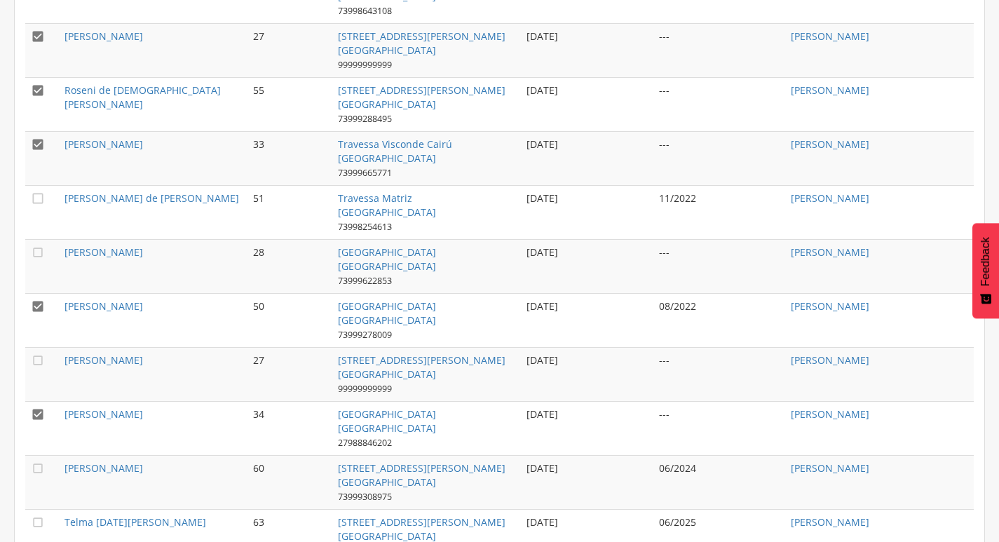
scroll to position [1182, 0]
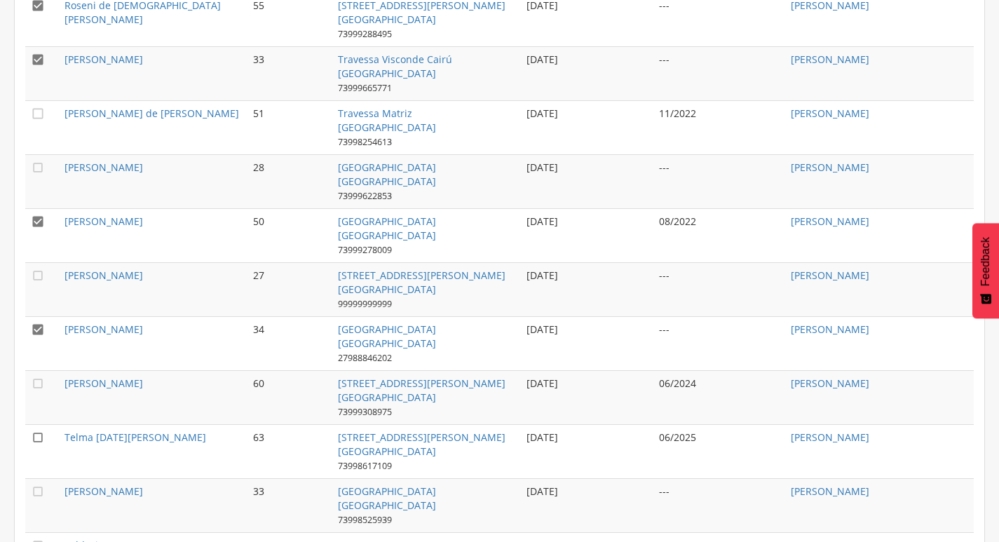
click at [41, 436] on icon "" at bounding box center [38, 438] width 14 height 14
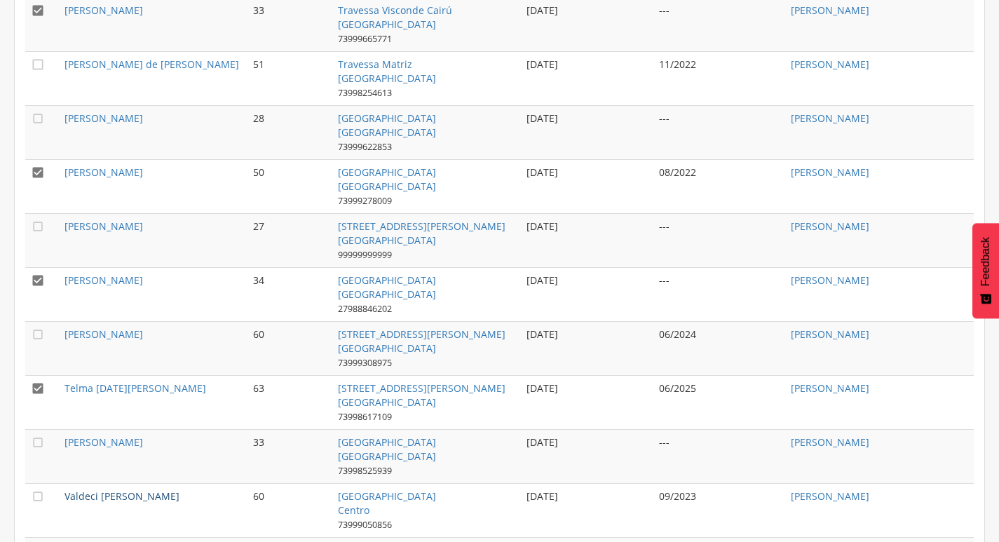
scroll to position [1252, 0]
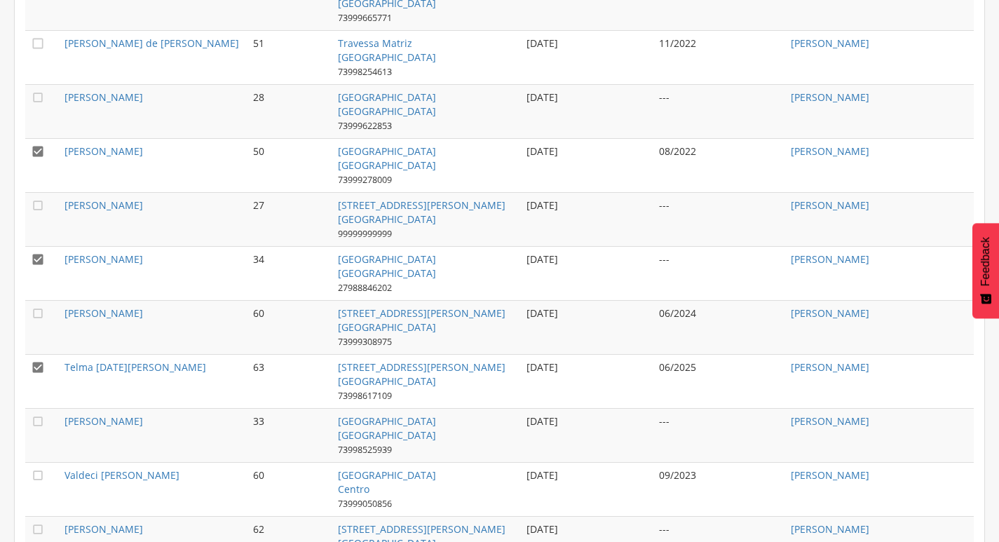
click at [47, 423] on td "" at bounding box center [42, 435] width 34 height 54
click at [37, 371] on icon "" at bounding box center [38, 367] width 14 height 14
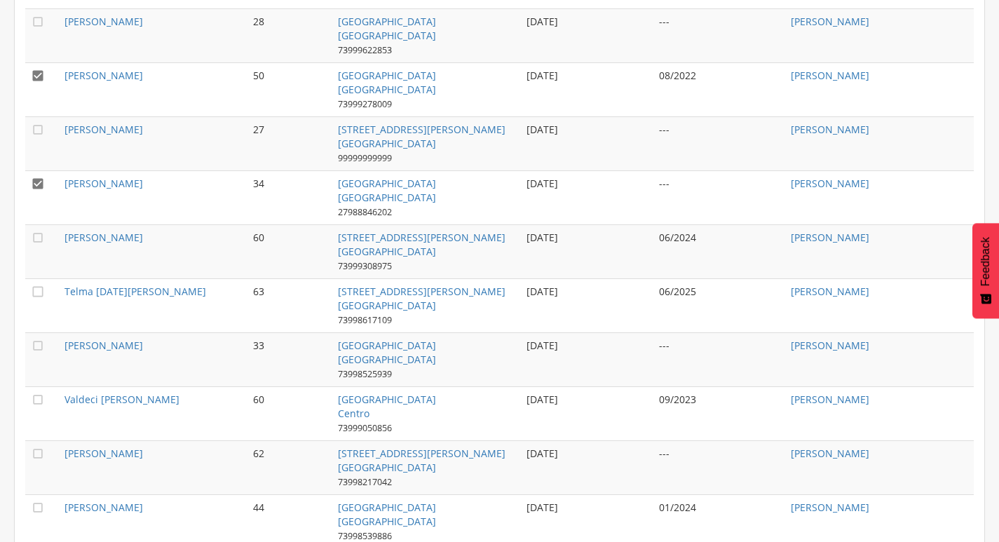
scroll to position [1323, 0]
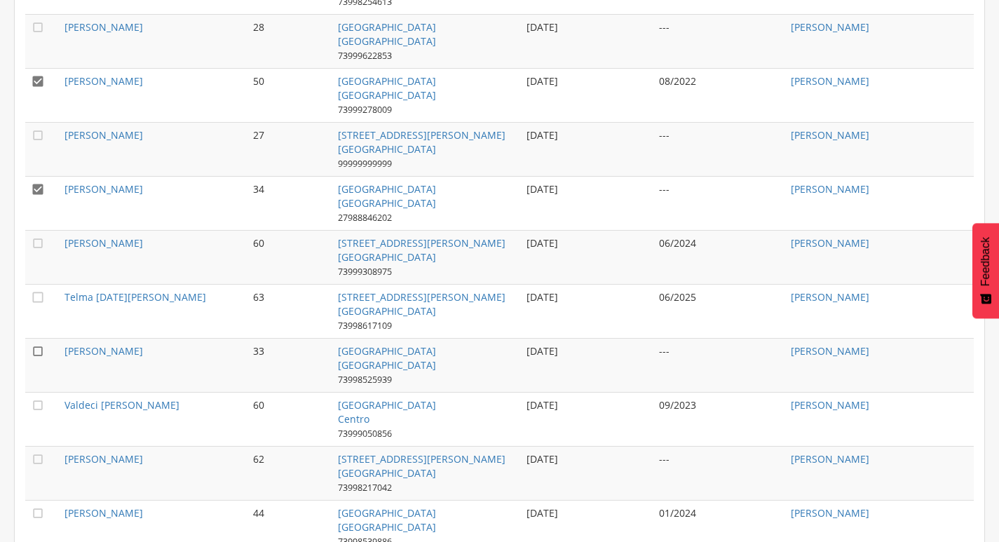
click at [41, 348] on icon "" at bounding box center [38, 351] width 14 height 14
click at [29, 402] on td "" at bounding box center [42, 419] width 34 height 54
click at [39, 402] on icon "" at bounding box center [38, 405] width 14 height 14
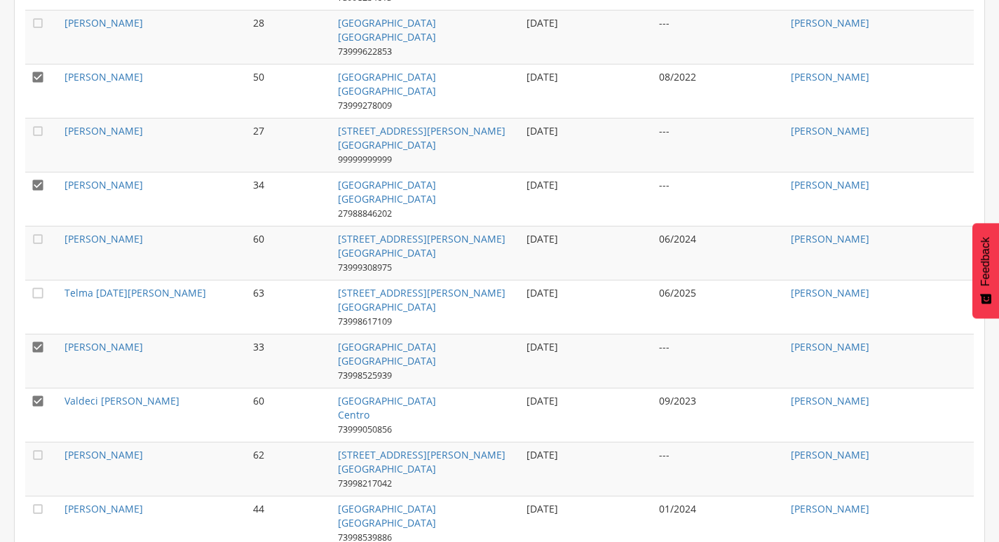
scroll to position [1393, 0]
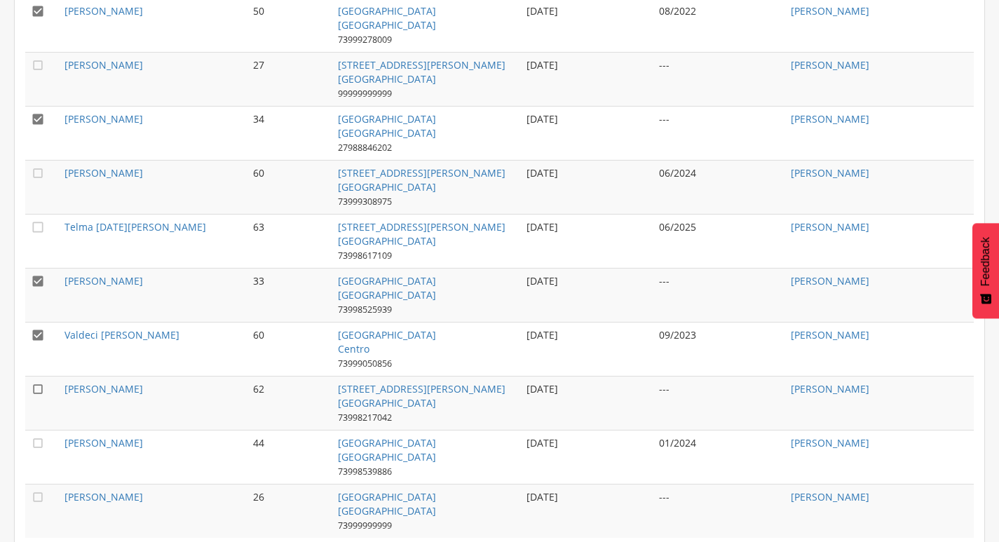
click at [39, 391] on icon "" at bounding box center [38, 389] width 14 height 14
click at [43, 440] on icon "" at bounding box center [38, 443] width 14 height 14
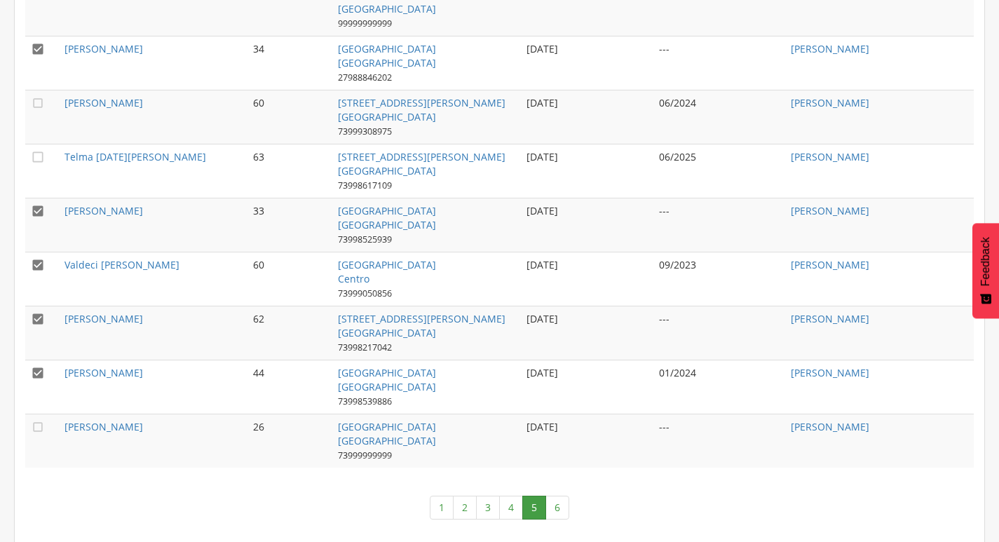
click at [43, 433] on td "" at bounding box center [42, 441] width 34 height 54
click at [565, 500] on link "6" at bounding box center [558, 508] width 24 height 24
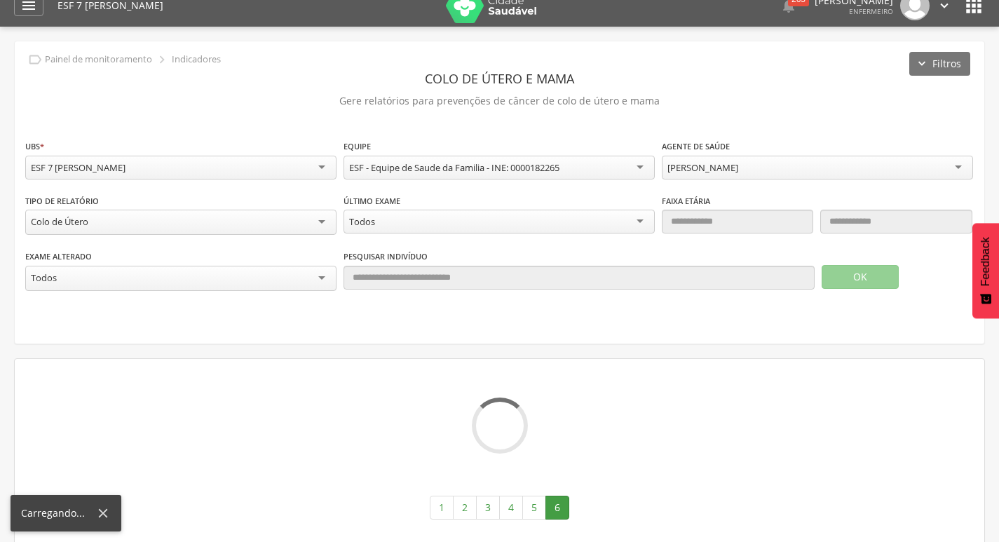
scroll to position [437, 0]
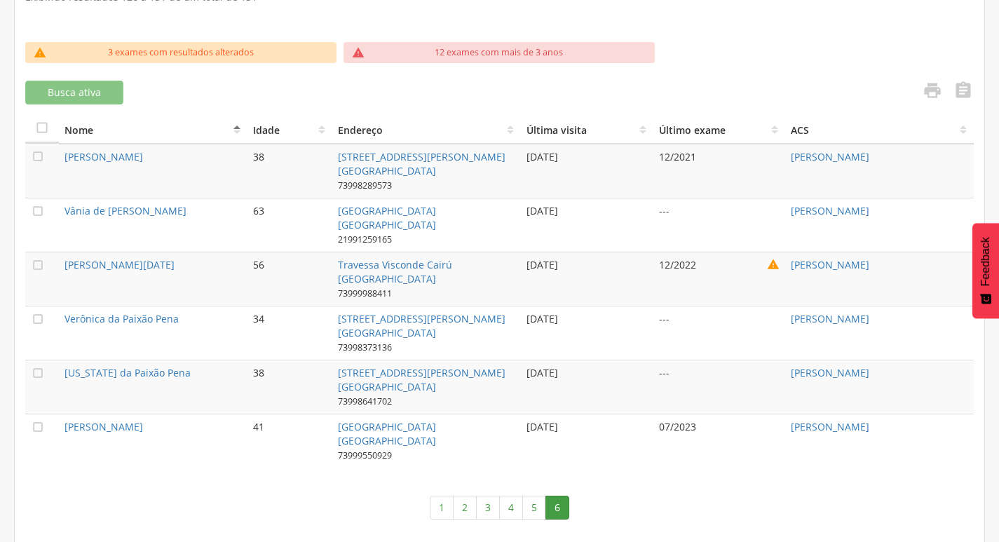
click at [25, 210] on td "" at bounding box center [42, 225] width 34 height 54
click at [43, 265] on icon "" at bounding box center [38, 265] width 14 height 14
click at [42, 313] on icon "" at bounding box center [38, 319] width 14 height 14
click at [34, 425] on icon "" at bounding box center [38, 427] width 14 height 14
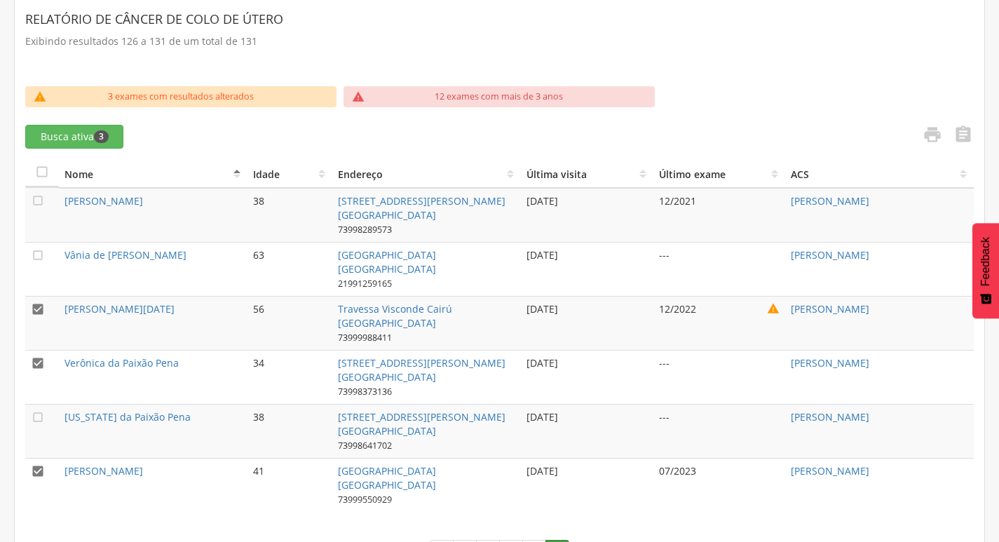
scroll to position [367, 0]
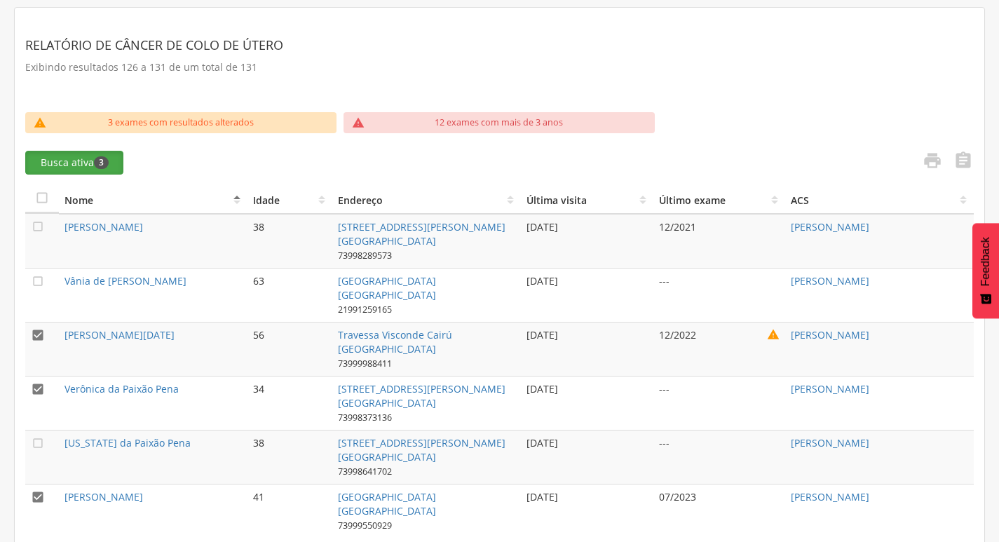
click at [79, 161] on button "Busca ativa 3" at bounding box center [74, 163] width 98 height 24
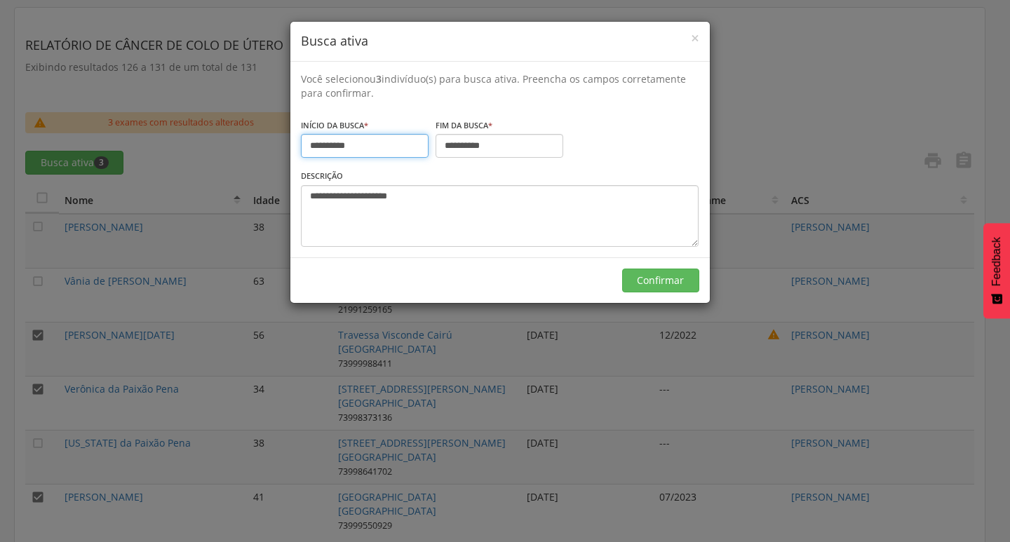
click at [313, 135] on input "**********" at bounding box center [365, 146] width 128 height 24
type input "**********"
click at [447, 149] on input "**********" at bounding box center [499, 146] width 128 height 24
type input "**********"
click at [663, 292] on button "Confirmar" at bounding box center [660, 281] width 77 height 24
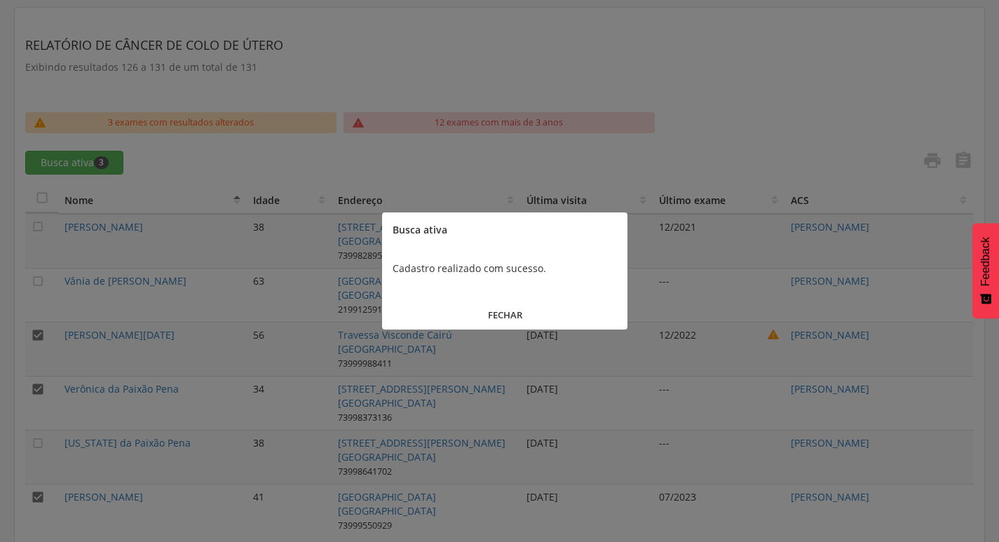
click at [518, 312] on button "FECHAR" at bounding box center [504, 315] width 245 height 30
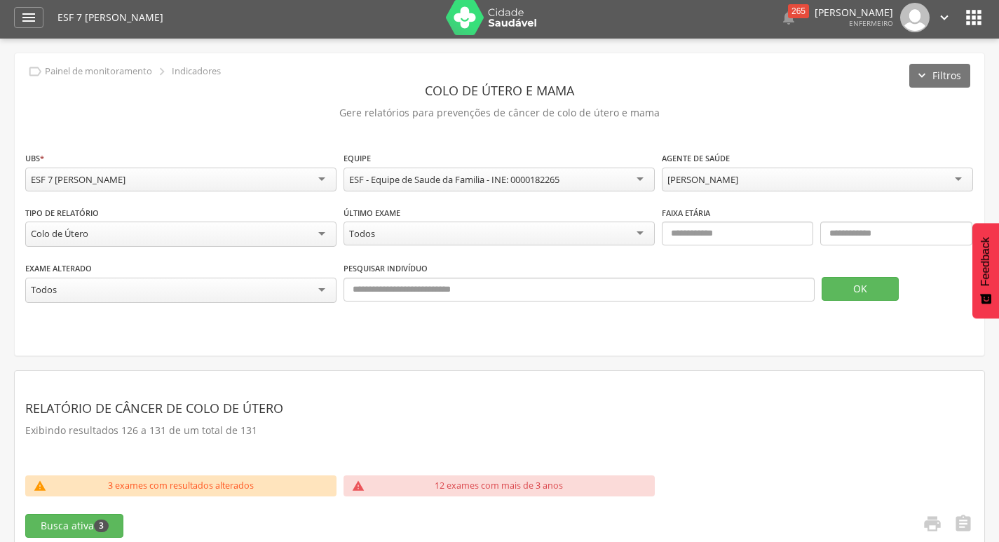
scroll to position [0, 0]
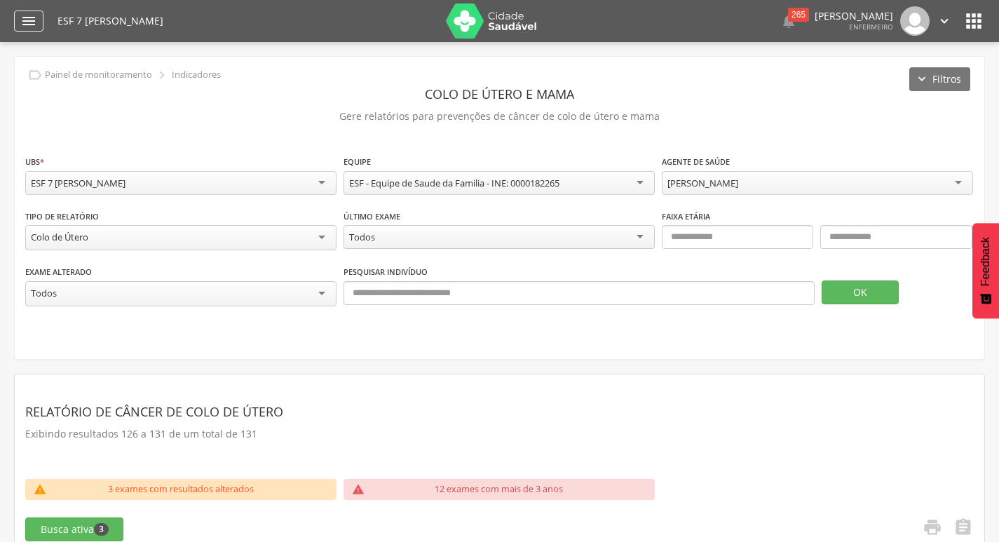
click at [40, 20] on div "" at bounding box center [28, 21] width 29 height 21
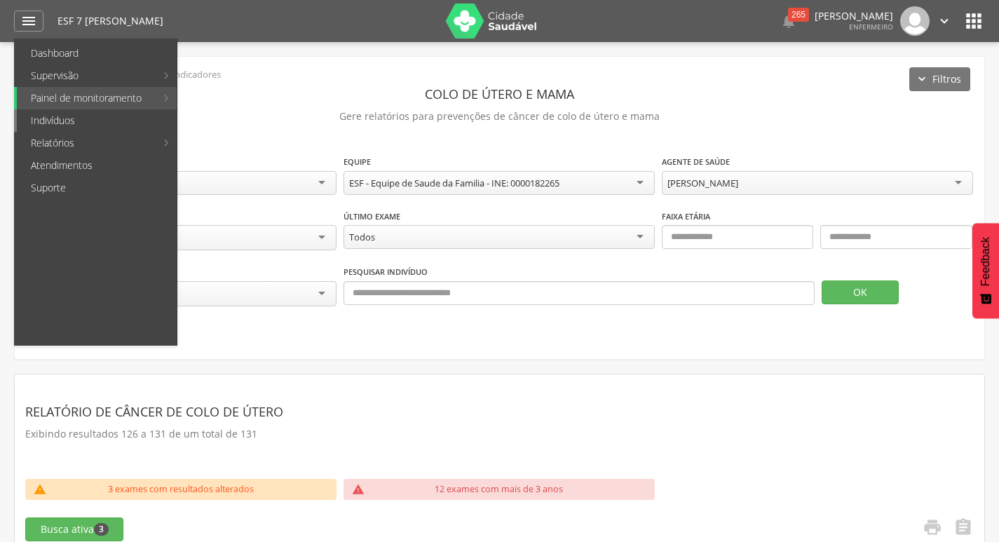
click at [104, 116] on link "Indivíduos" at bounding box center [97, 120] width 160 height 22
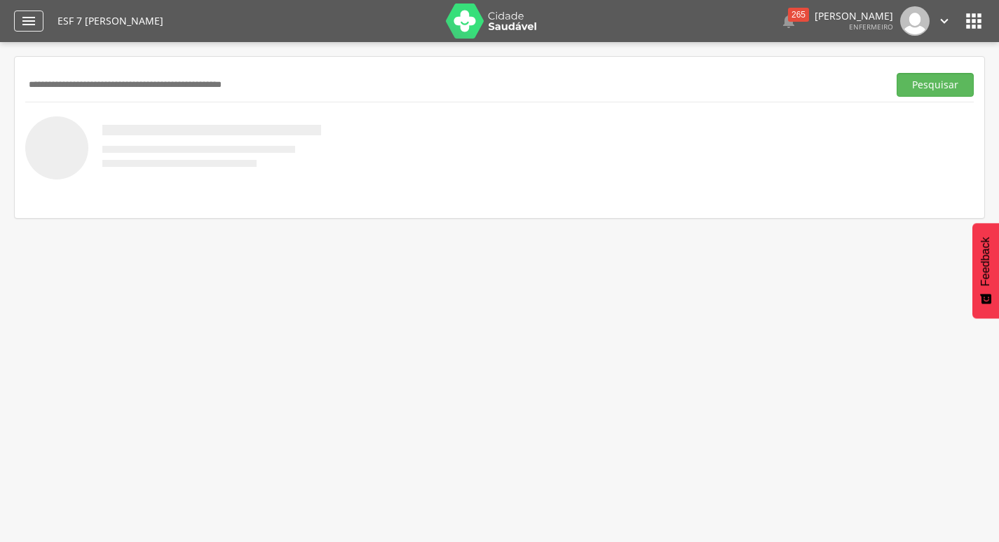
click at [31, 22] on icon "" at bounding box center [28, 21] width 17 height 17
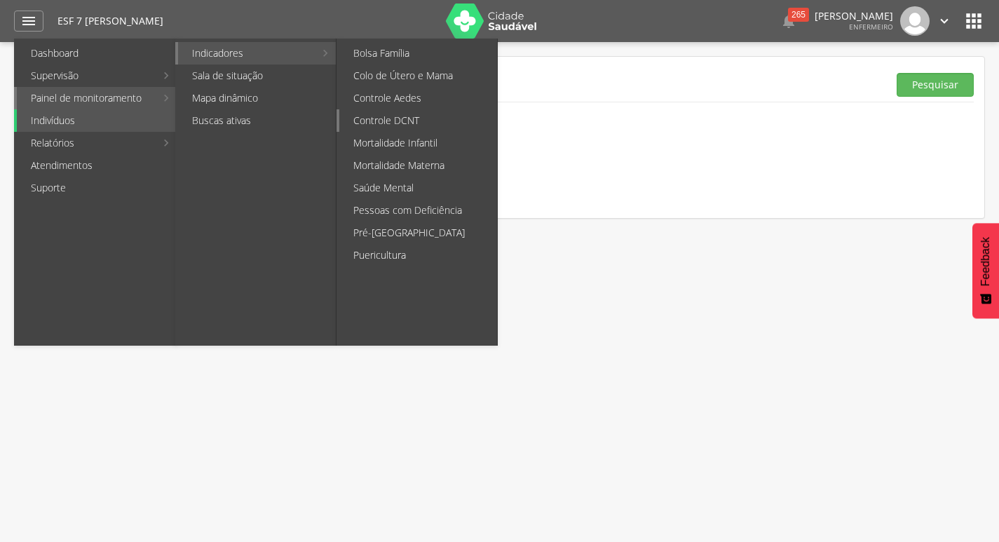
click at [377, 123] on link "Controle DCNT" at bounding box center [418, 120] width 158 height 22
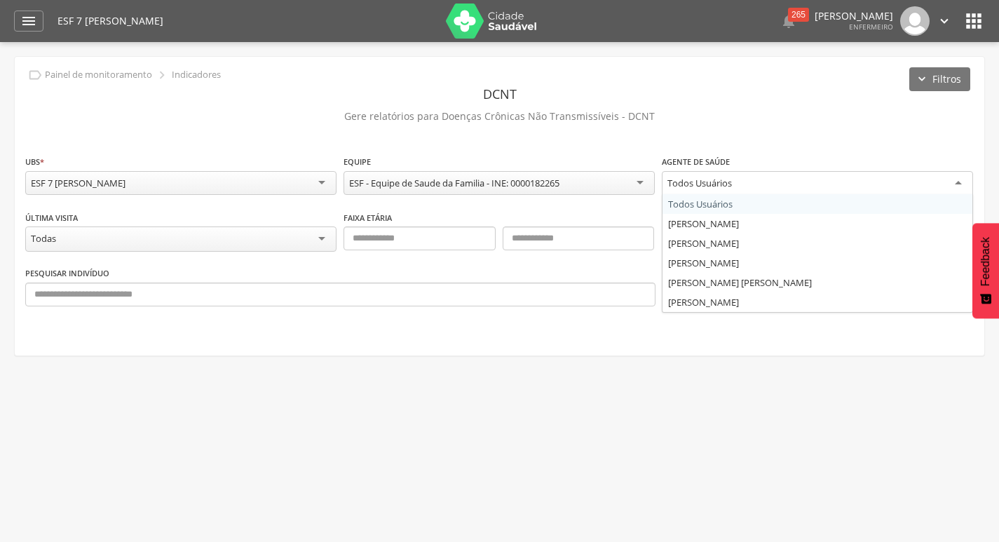
click at [712, 171] on div "Todos Usuários" at bounding box center [817, 183] width 311 height 25
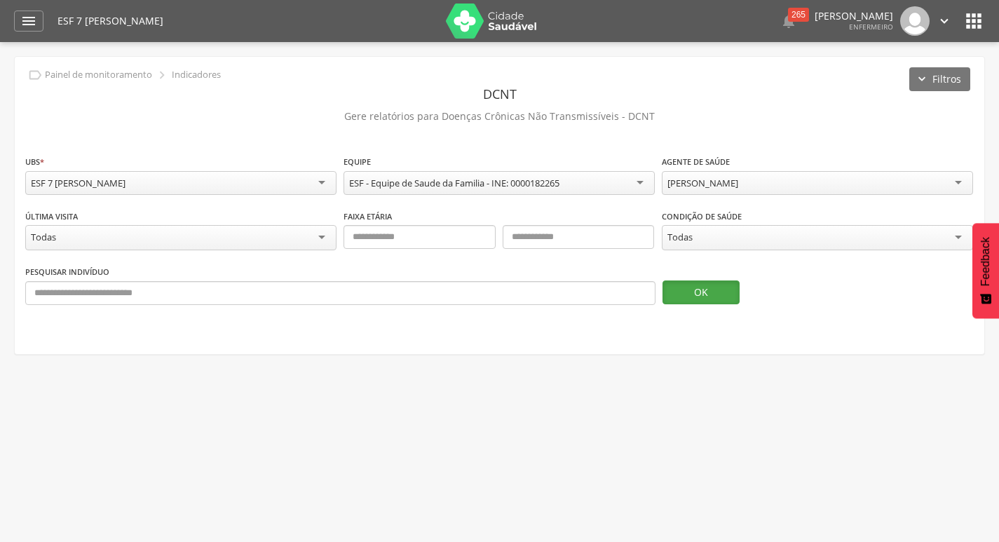
click at [689, 297] on button "OK" at bounding box center [701, 293] width 77 height 24
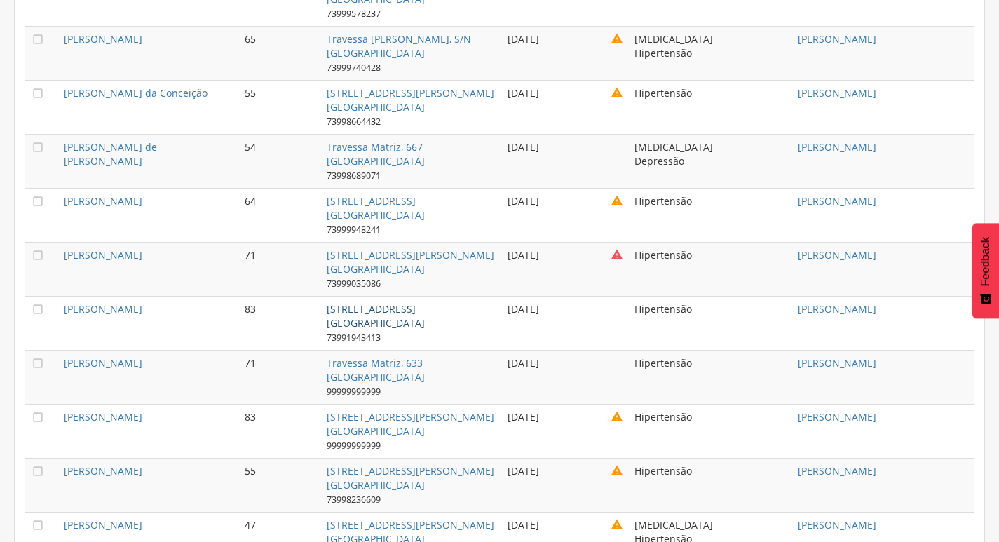
scroll to position [4278, 0]
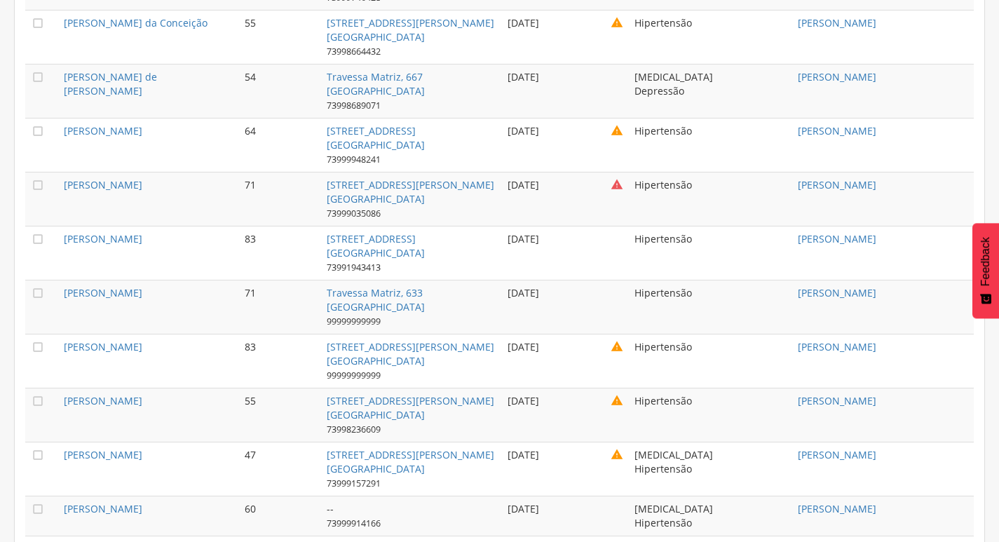
click at [238, 280] on td "[PERSON_NAME]" at bounding box center [149, 253] width 182 height 54
click at [81, 245] on link "[PERSON_NAME]" at bounding box center [103, 238] width 79 height 13
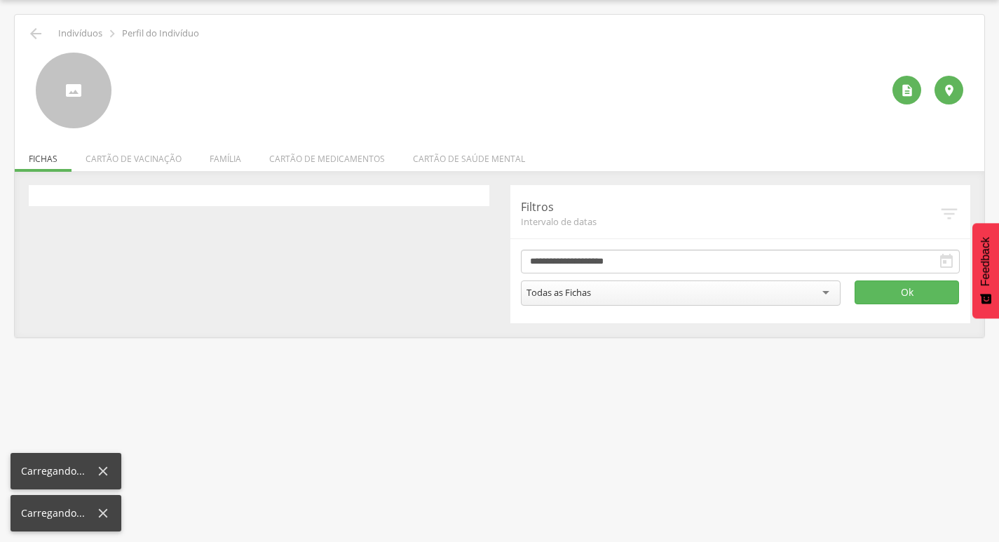
scroll to position [42, 0]
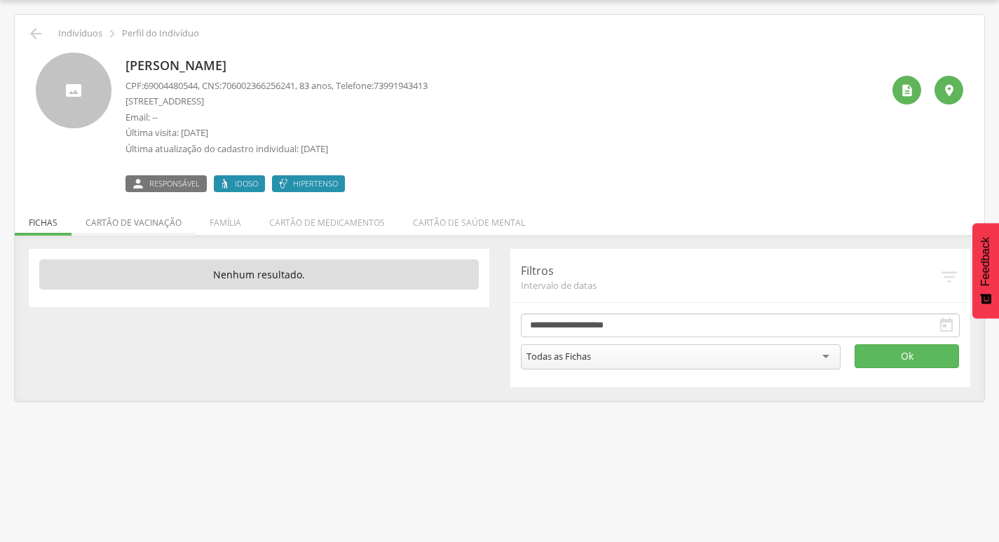
click at [143, 224] on li "Cartão de vacinação" at bounding box center [134, 219] width 124 height 33
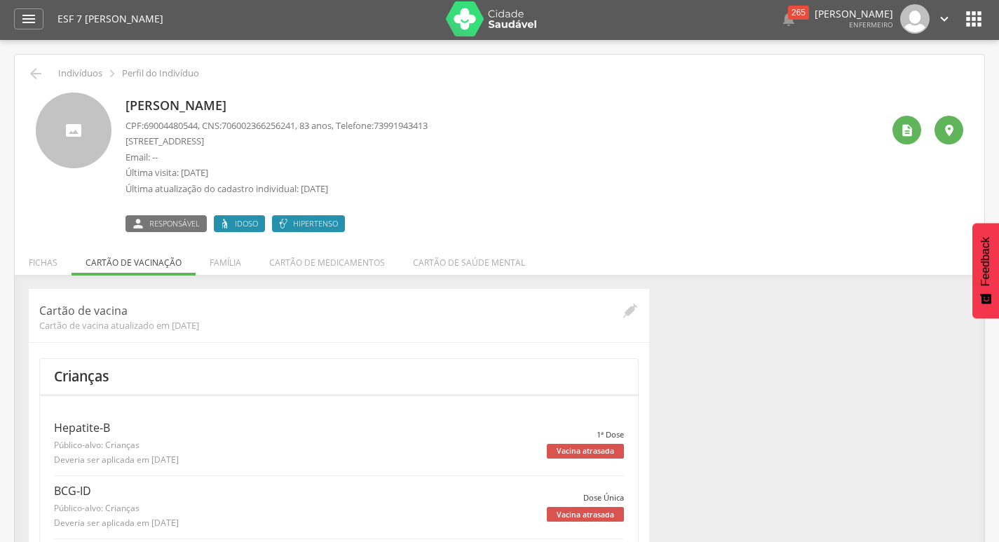
scroll to position [0, 0]
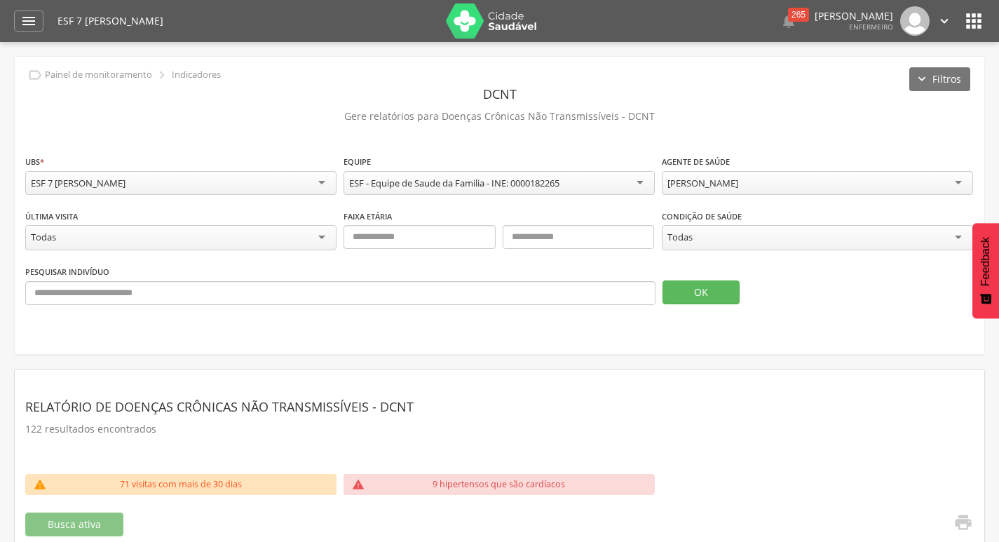
click at [945, 27] on icon "" at bounding box center [944, 20] width 15 height 15
click at [870, 83] on link "Sair" at bounding box center [896, 81] width 111 height 18
